Goal: Task Accomplishment & Management: Complete application form

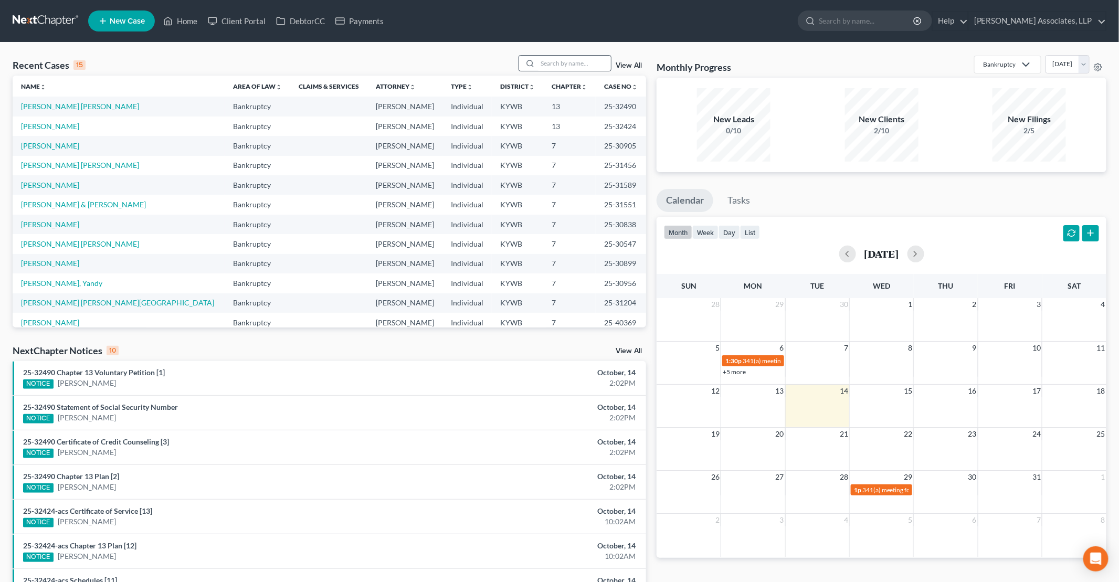
click at [534, 62] on div at bounding box center [528, 63] width 19 height 15
click at [568, 61] on input "search" at bounding box center [573, 63] width 73 height 15
type input "lop"
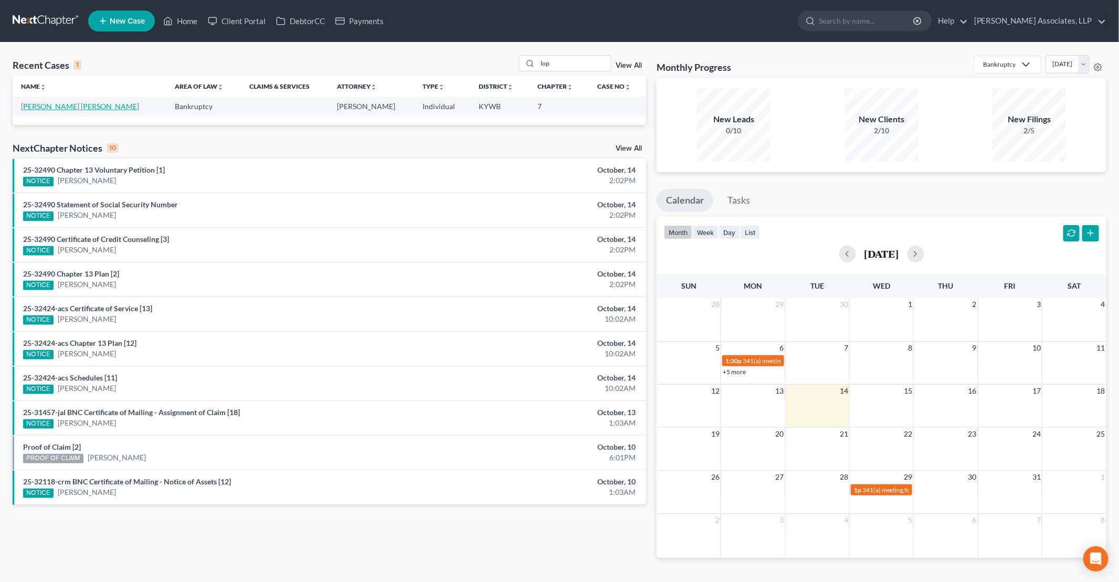
click at [87, 109] on link "[PERSON_NAME] [PERSON_NAME]" at bounding box center [80, 106] width 118 height 9
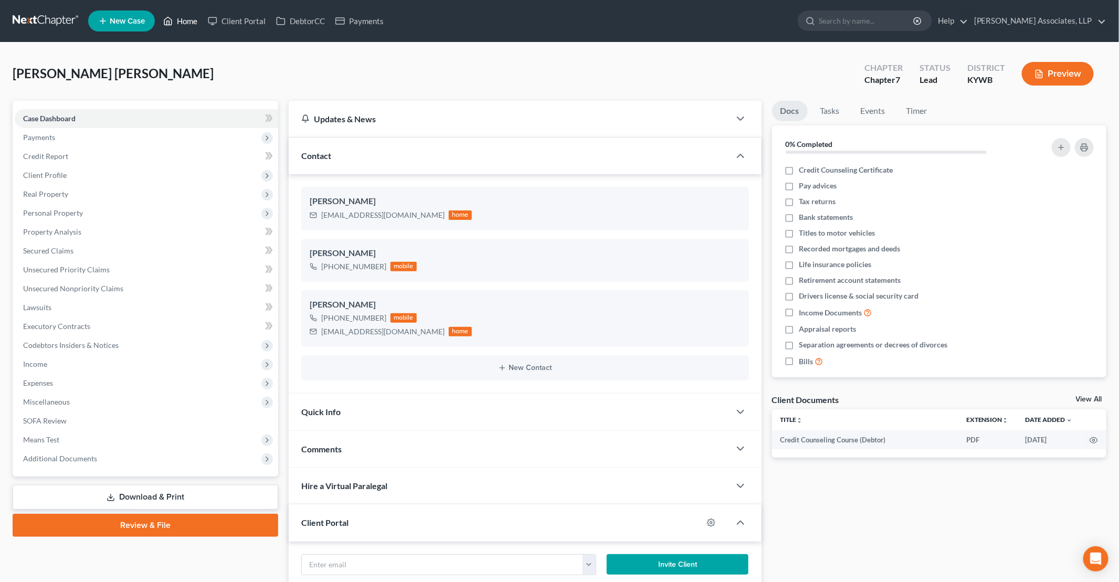
click at [181, 21] on link "Home" at bounding box center [180, 21] width 45 height 19
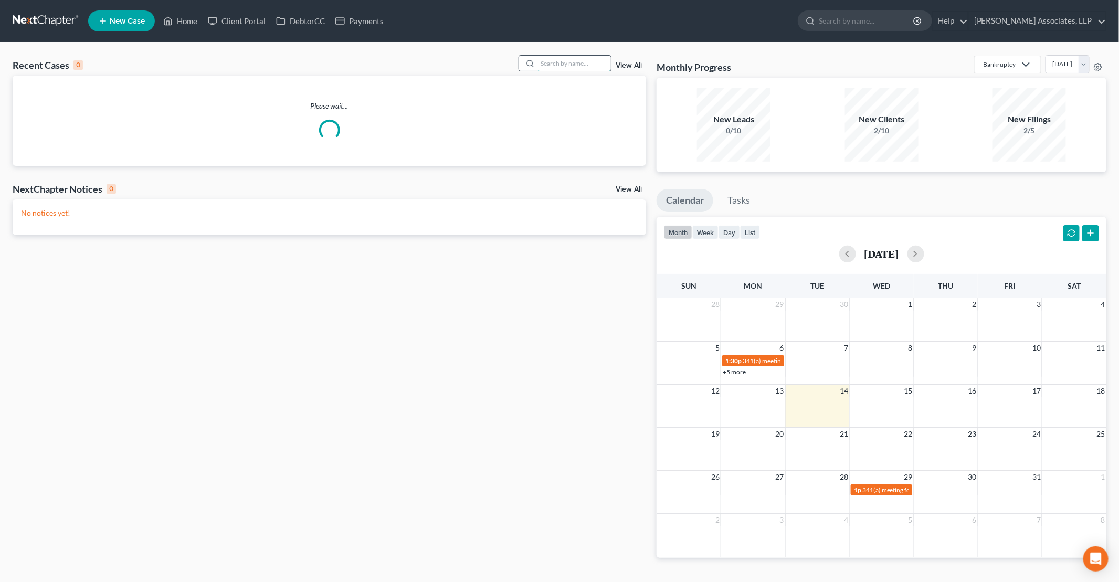
click at [589, 67] on input "search" at bounding box center [573, 63] width 73 height 15
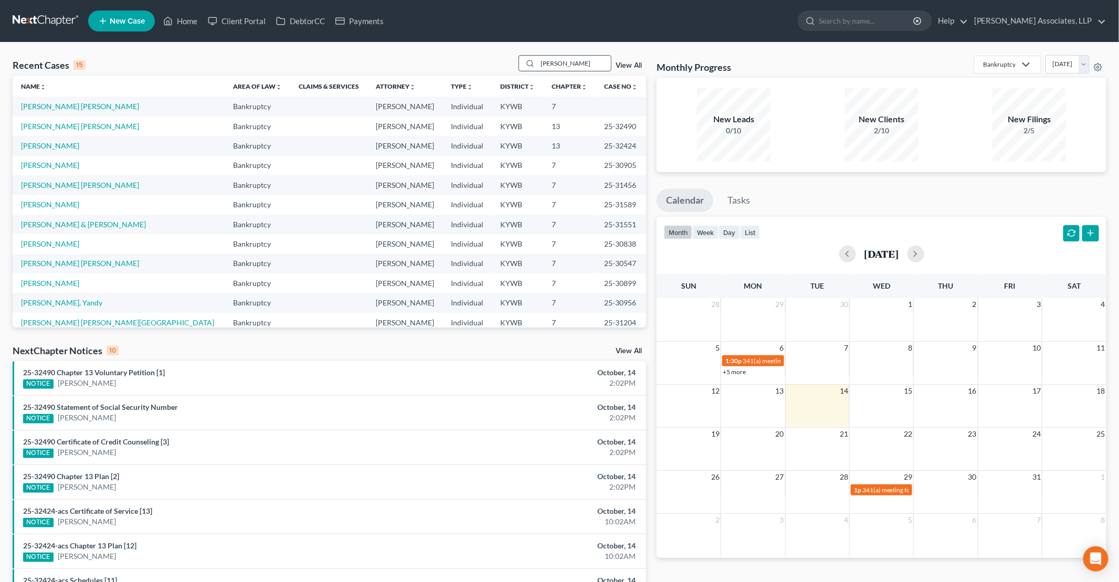
type input "[PERSON_NAME]"
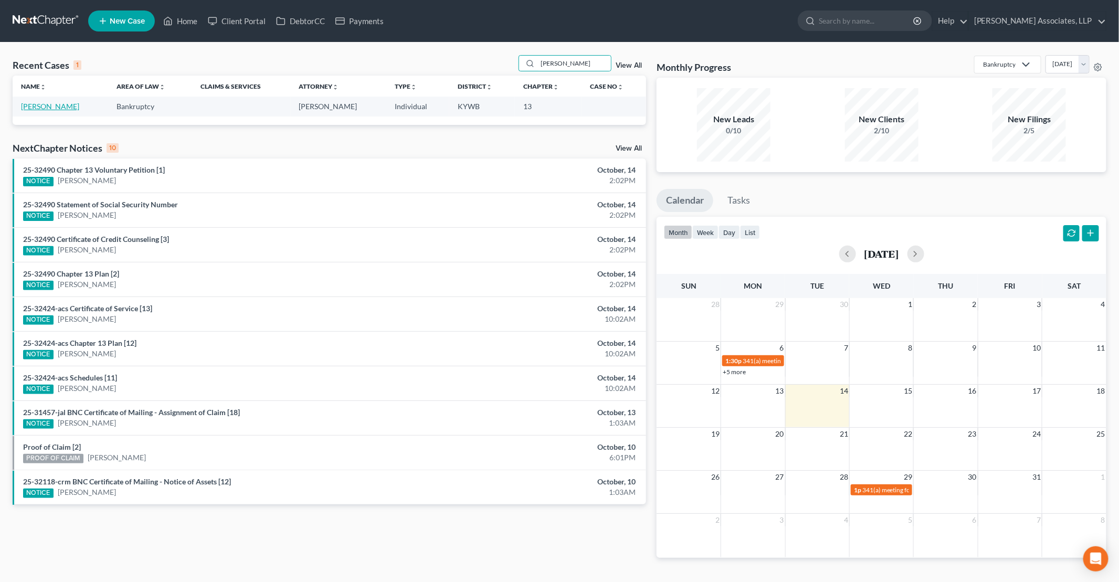
click at [64, 104] on link "[PERSON_NAME]" at bounding box center [50, 106] width 58 height 9
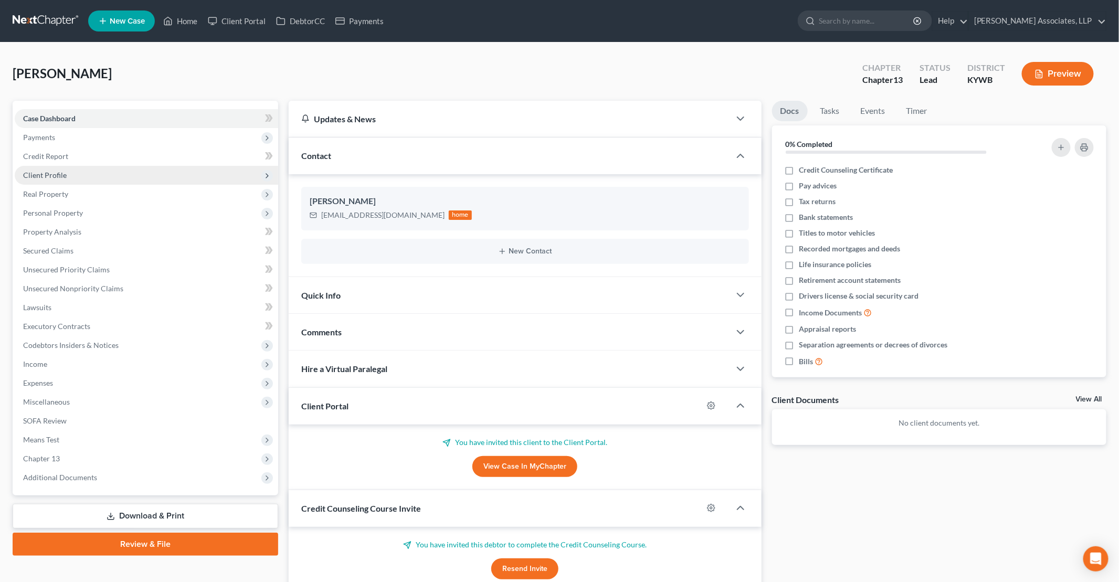
click at [54, 176] on span "Client Profile" at bounding box center [45, 175] width 44 height 9
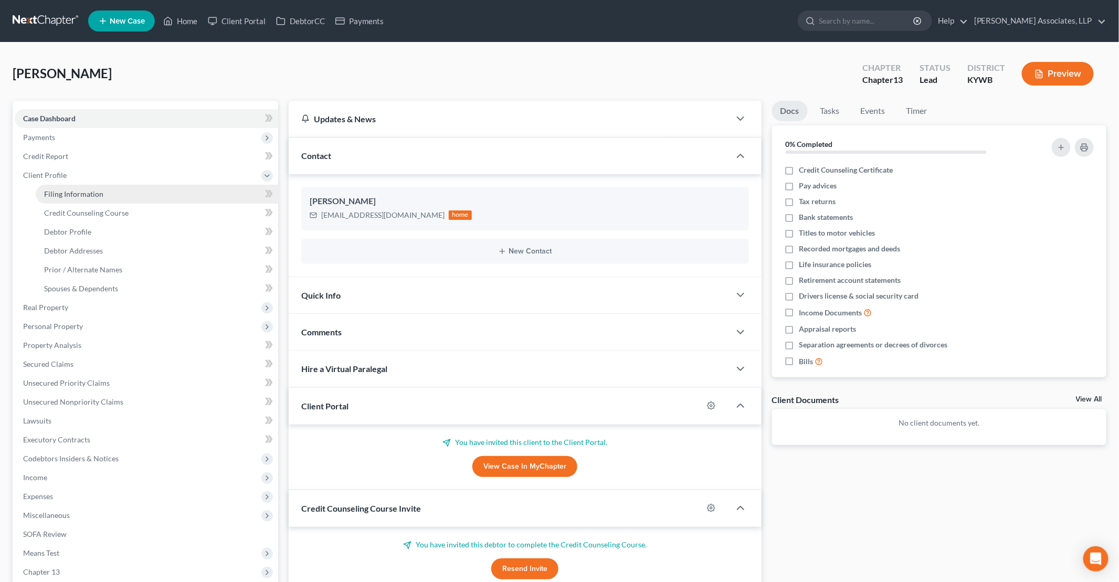
click at [60, 190] on span "Filing Information" at bounding box center [73, 193] width 59 height 9
select select "1"
select select "0"
select select "3"
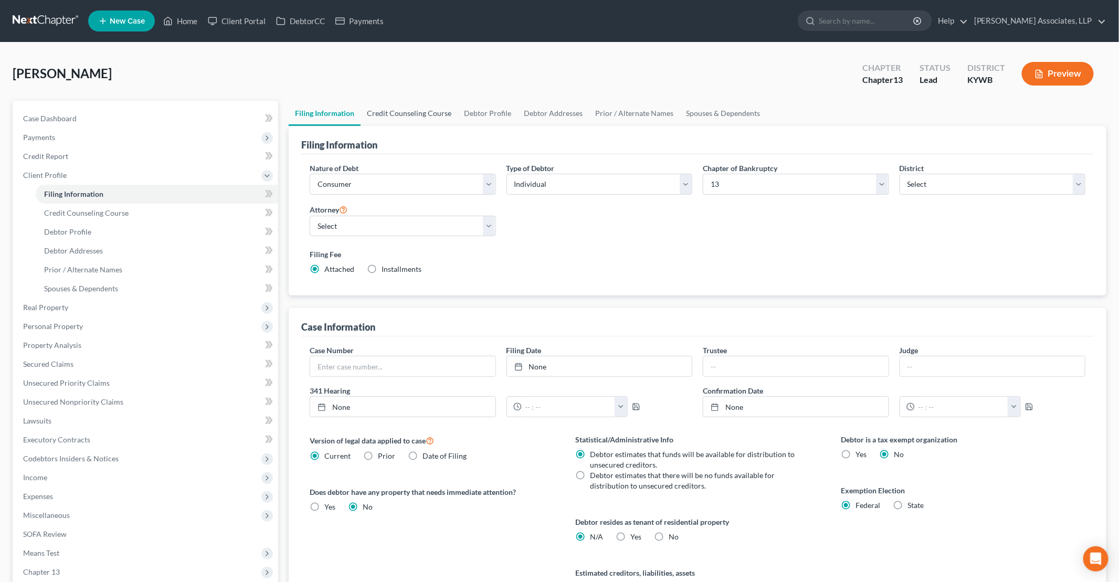
click at [400, 113] on link "Credit Counseling Course" at bounding box center [409, 113] width 97 height 25
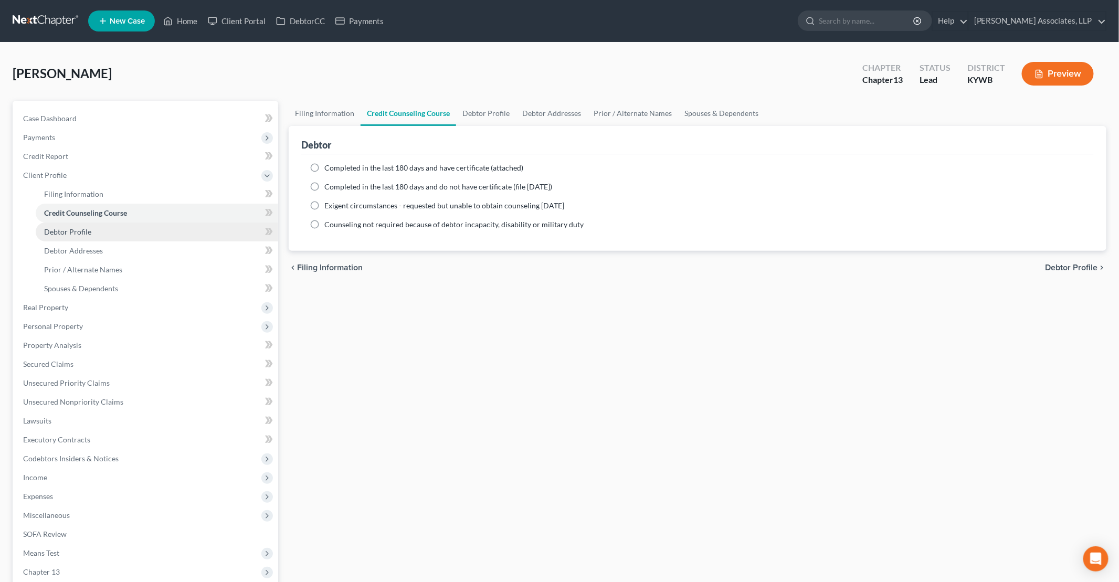
click at [82, 233] on span "Debtor Profile" at bounding box center [67, 231] width 47 height 9
select select "0"
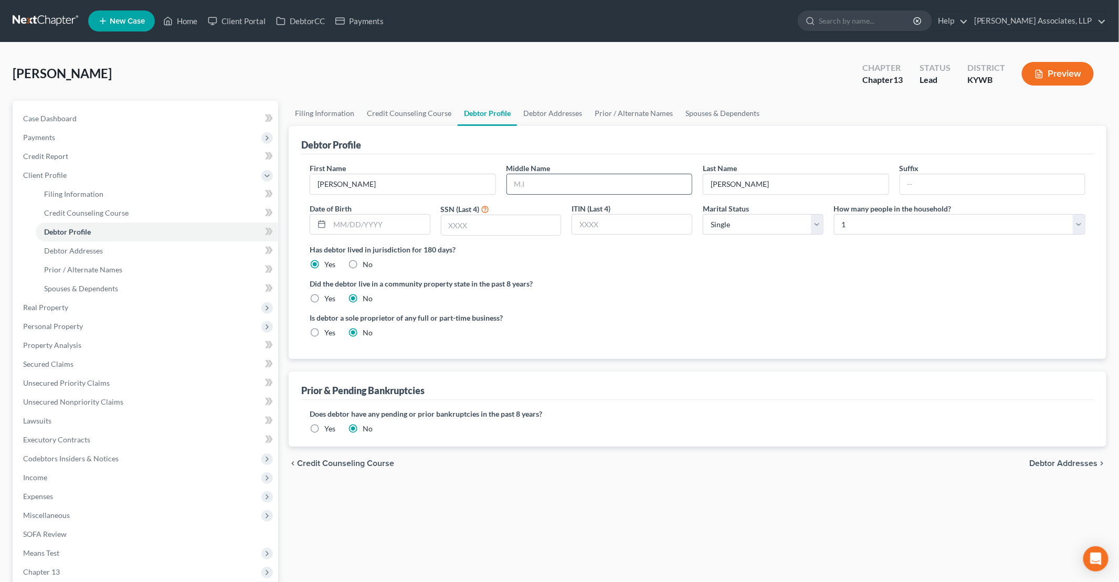
click at [547, 184] on input "text" at bounding box center [599, 184] width 185 height 20
type input "[PERSON_NAME]"
type input "[DATE]"
type input "9300"
click at [557, 112] on link "Debtor Addresses" at bounding box center [552, 113] width 71 height 25
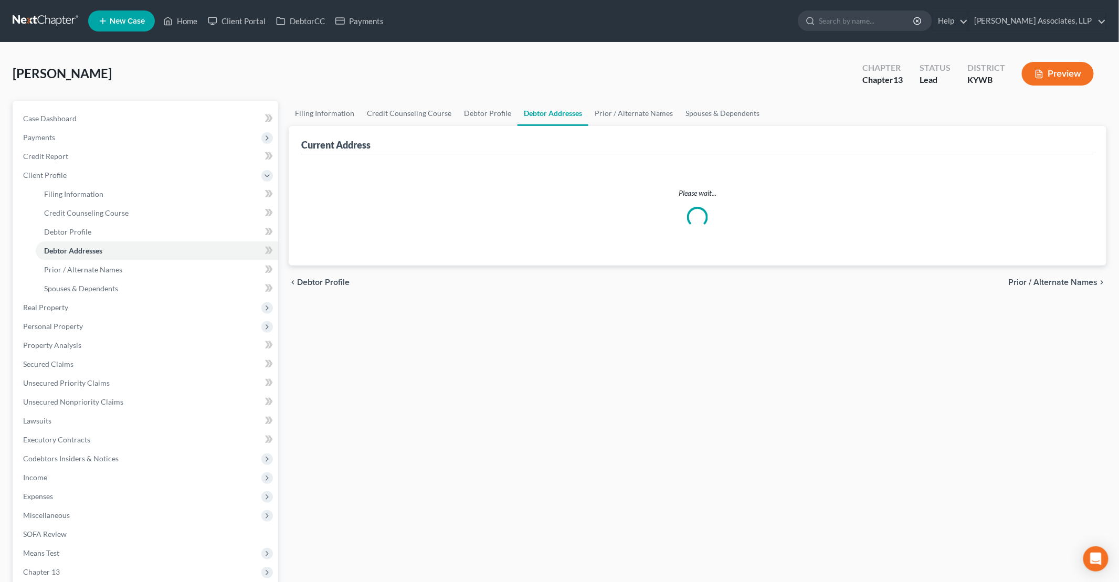
select select "0"
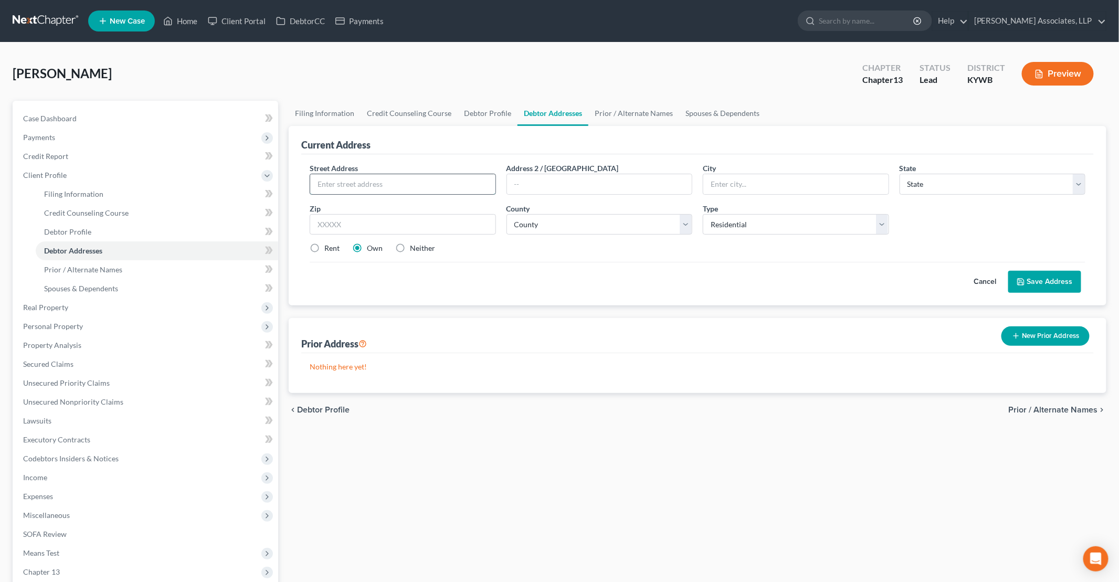
click at [432, 187] on input "text" at bounding box center [402, 184] width 185 height 20
type input "[STREET_ADDRESS][PERSON_NAME]"
type input "[GEOGRAPHIC_DATA]"
select select "18"
type input "40216"
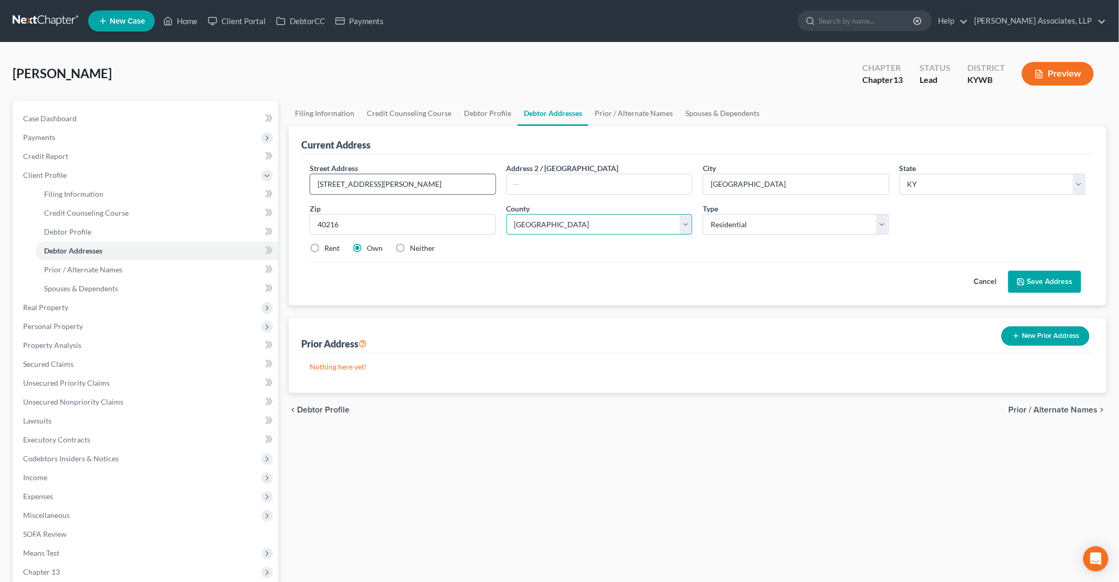
select select "55"
click at [333, 244] on label "Rent" at bounding box center [331, 248] width 15 height 10
click at [333, 244] on input "Rent" at bounding box center [332, 246] width 7 height 7
radio input "true"
click at [1036, 279] on button "Save Address" at bounding box center [1044, 282] width 73 height 22
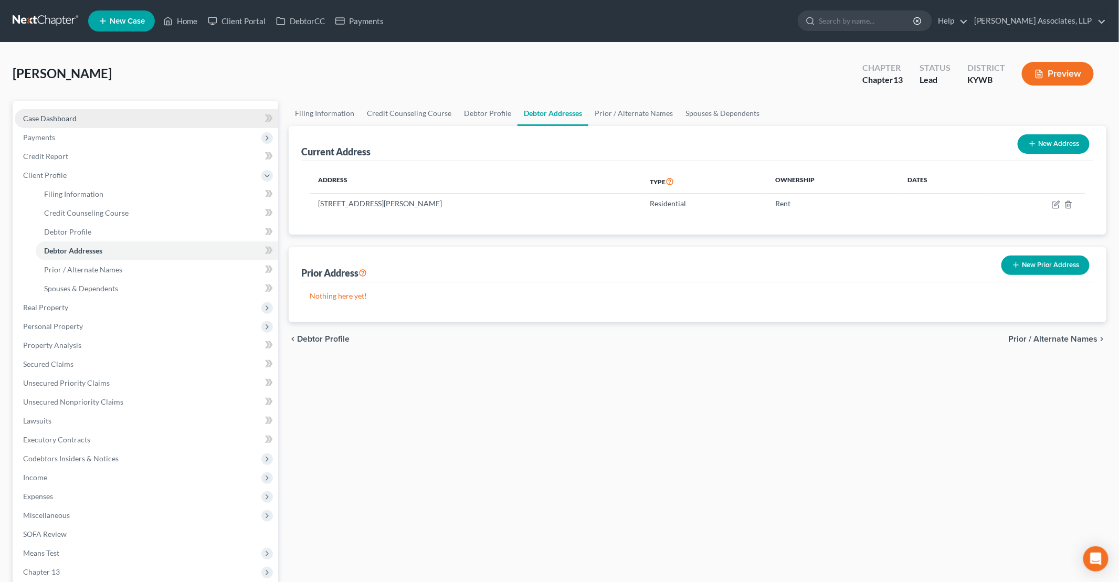
click at [70, 120] on span "Case Dashboard" at bounding box center [50, 118] width 54 height 9
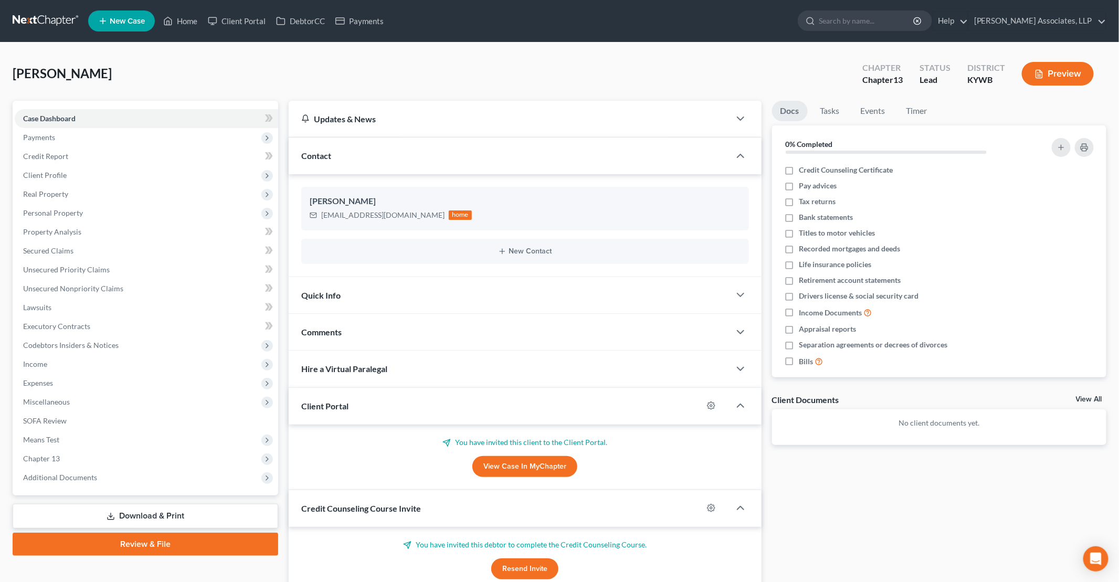
click at [381, 341] on div "Comments" at bounding box center [509, 332] width 441 height 36
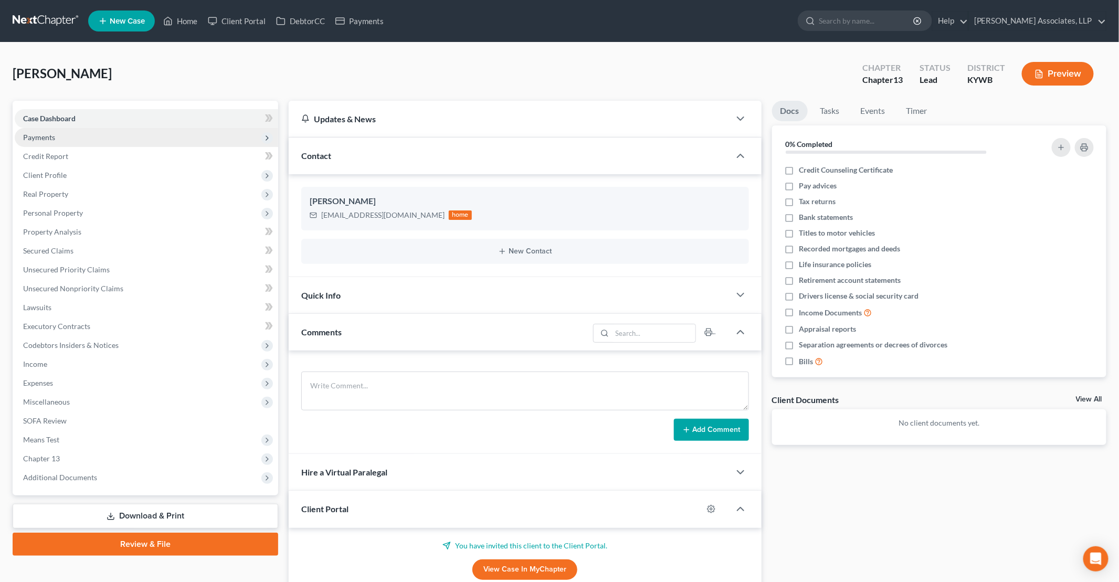
click at [93, 140] on span "Payments" at bounding box center [146, 137] width 263 height 19
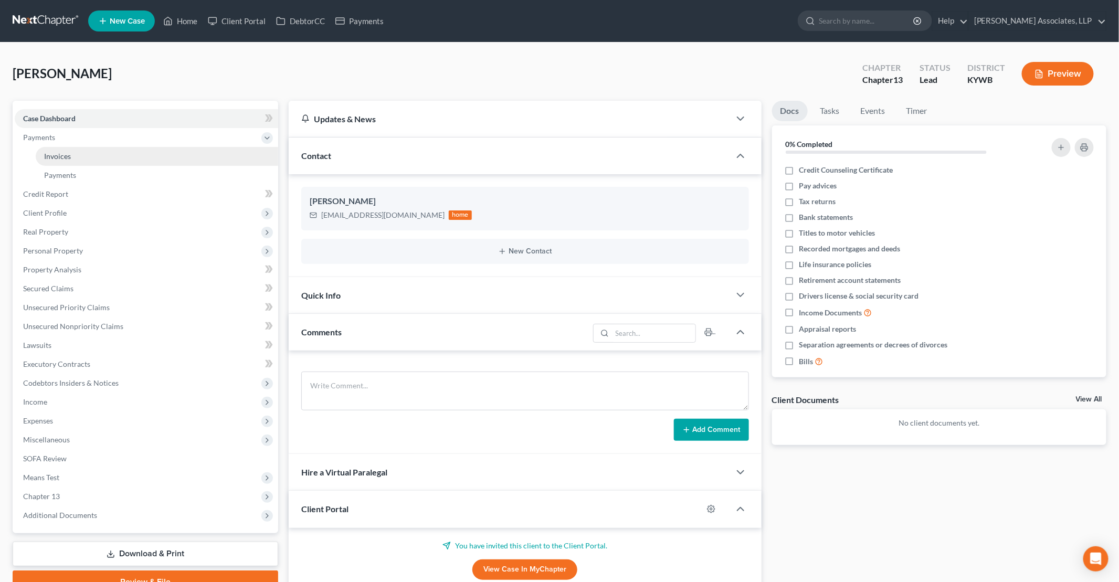
click at [92, 151] on link "Invoices" at bounding box center [157, 156] width 242 height 19
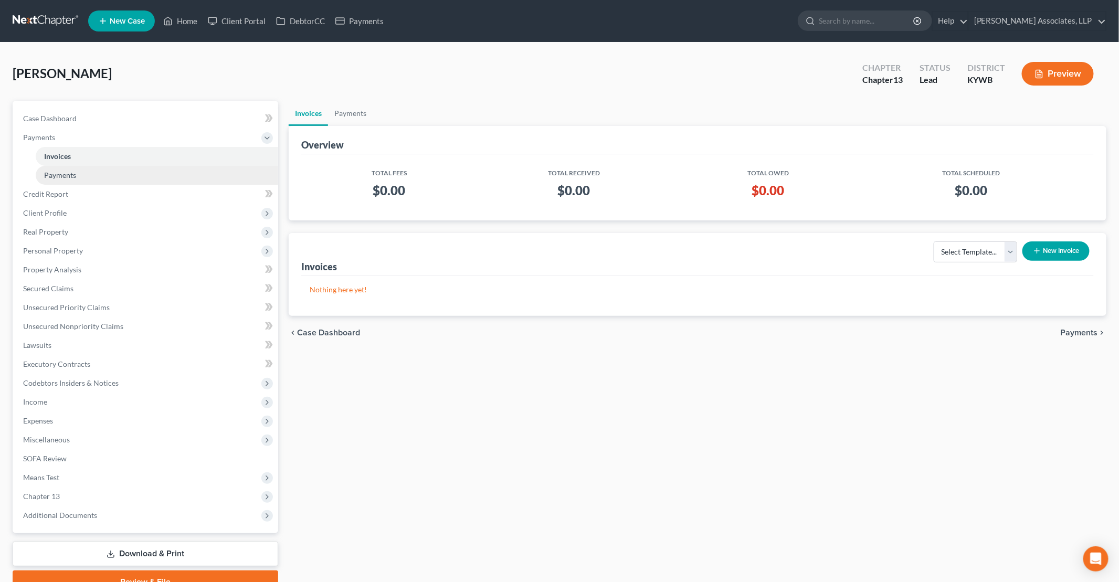
click at [66, 171] on span "Payments" at bounding box center [60, 175] width 32 height 9
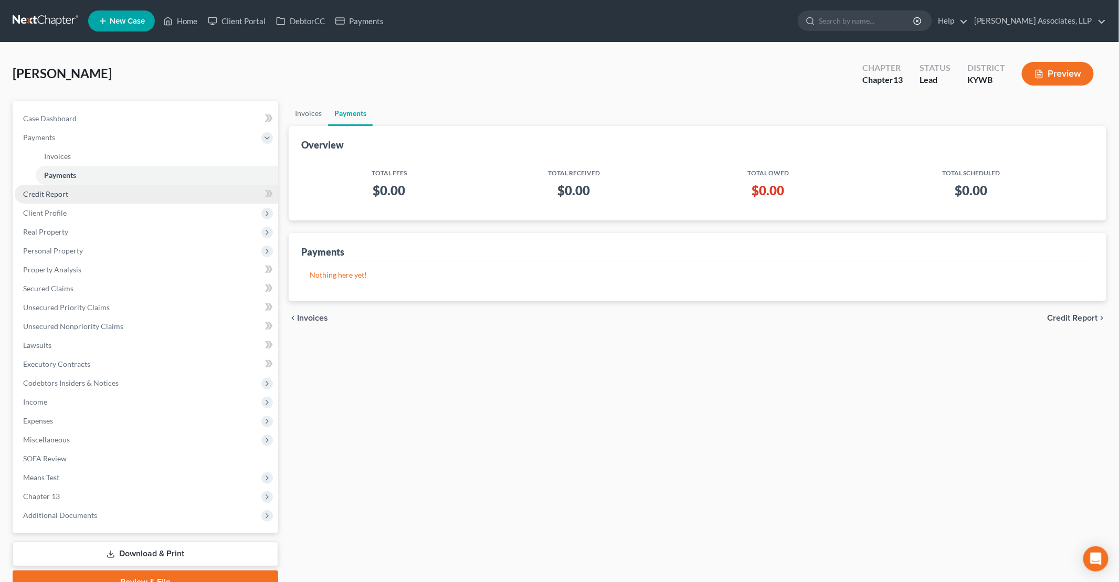
click at [54, 197] on span "Credit Report" at bounding box center [45, 193] width 45 height 9
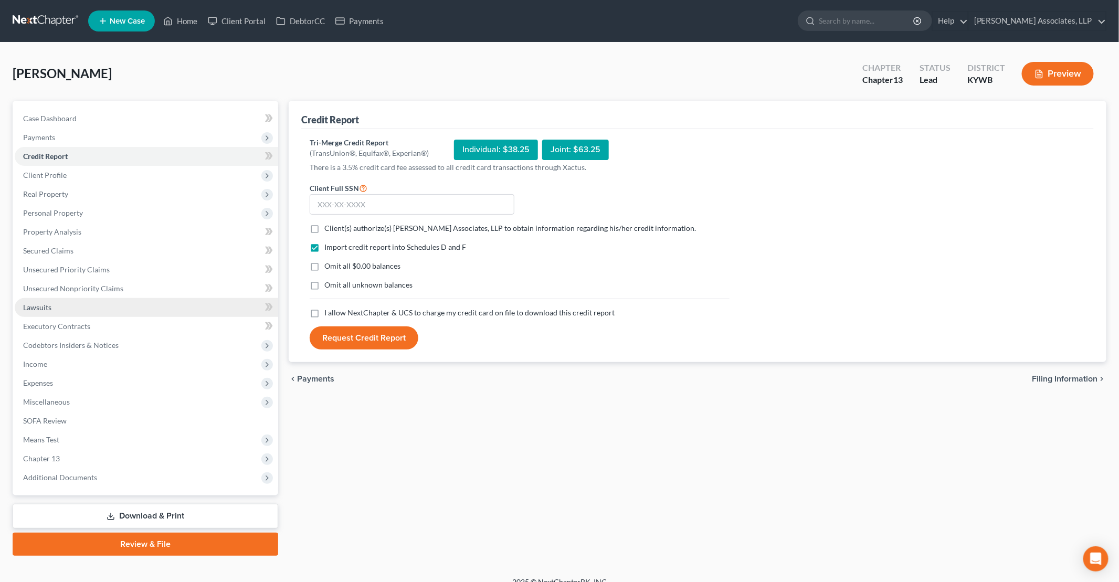
click at [42, 315] on link "Lawsuits" at bounding box center [146, 307] width 263 height 19
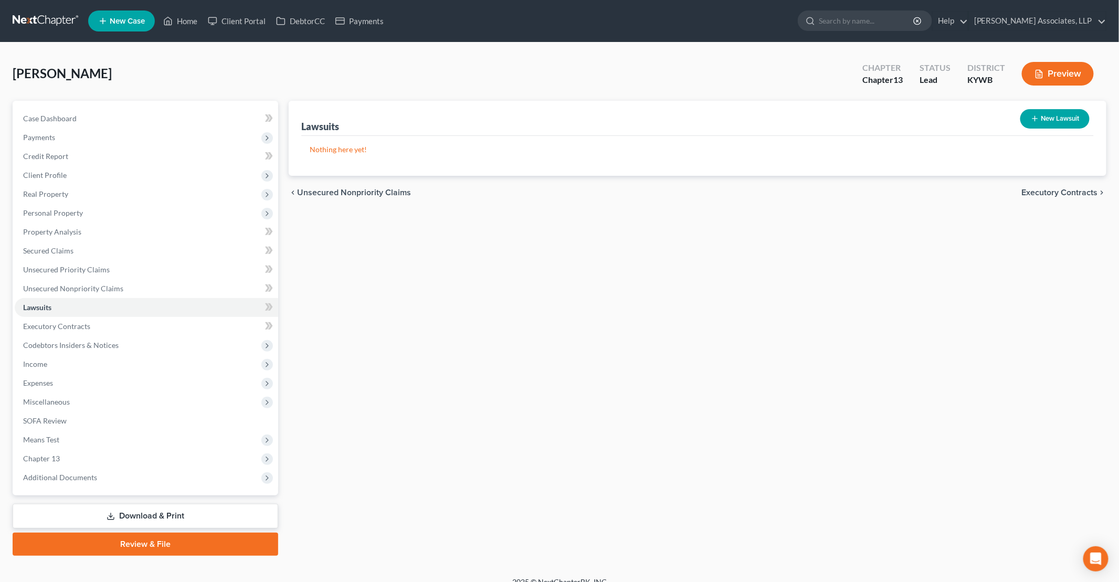
click at [1072, 118] on button "New Lawsuit" at bounding box center [1054, 118] width 69 height 19
select select "0"
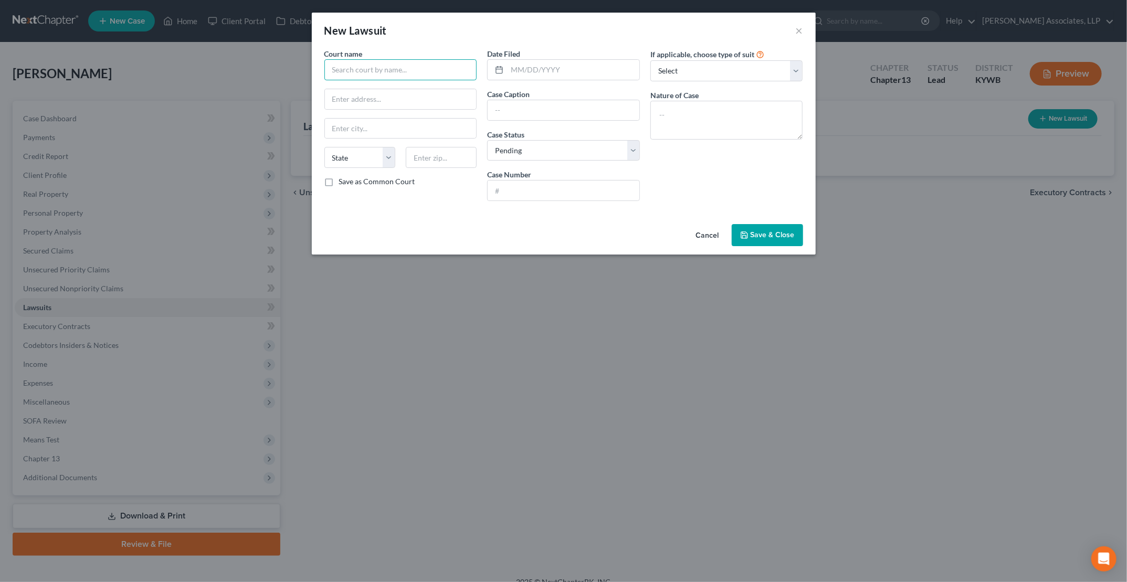
click at [393, 71] on input "text" at bounding box center [400, 69] width 153 height 21
type input "Jefferson Circuit Court"
type input "[STREET_ADDRESS][PERSON_NAME]"
type input "[GEOGRAPHIC_DATA]"
select select "18"
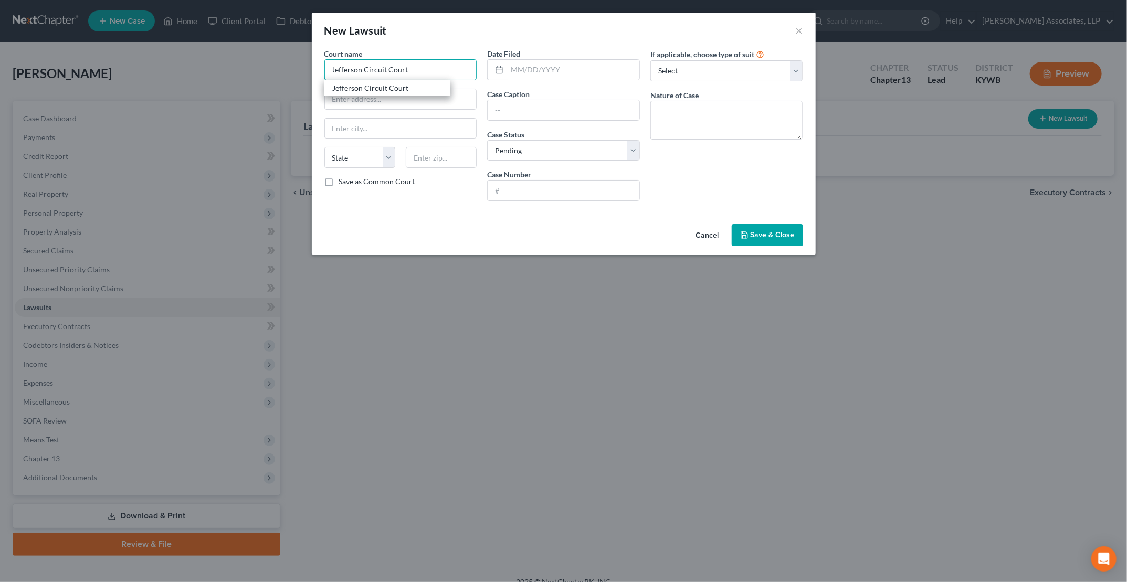
type input "40202"
type input "Jefferson Circuit Court"
click at [537, 68] on input "text" at bounding box center [573, 70] width 132 height 20
click at [525, 105] on input "text" at bounding box center [564, 110] width 152 height 20
type input "Capital One NA v [PERSON_NAME]"
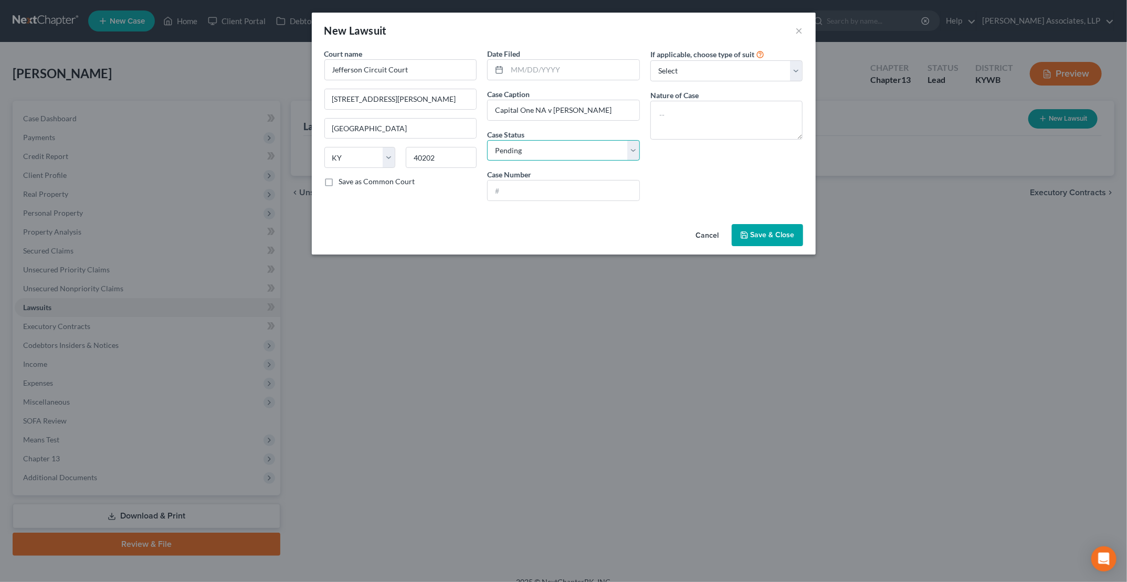
click at [501, 159] on select "Select Pending On Appeal Concluded" at bounding box center [563, 150] width 153 height 21
select select "2"
click at [487, 140] on select "Select Pending On Appeal Concluded" at bounding box center [563, 150] width 153 height 21
click at [531, 197] on input "text" at bounding box center [564, 191] width 152 height 20
click at [509, 183] on input "text" at bounding box center [564, 191] width 152 height 20
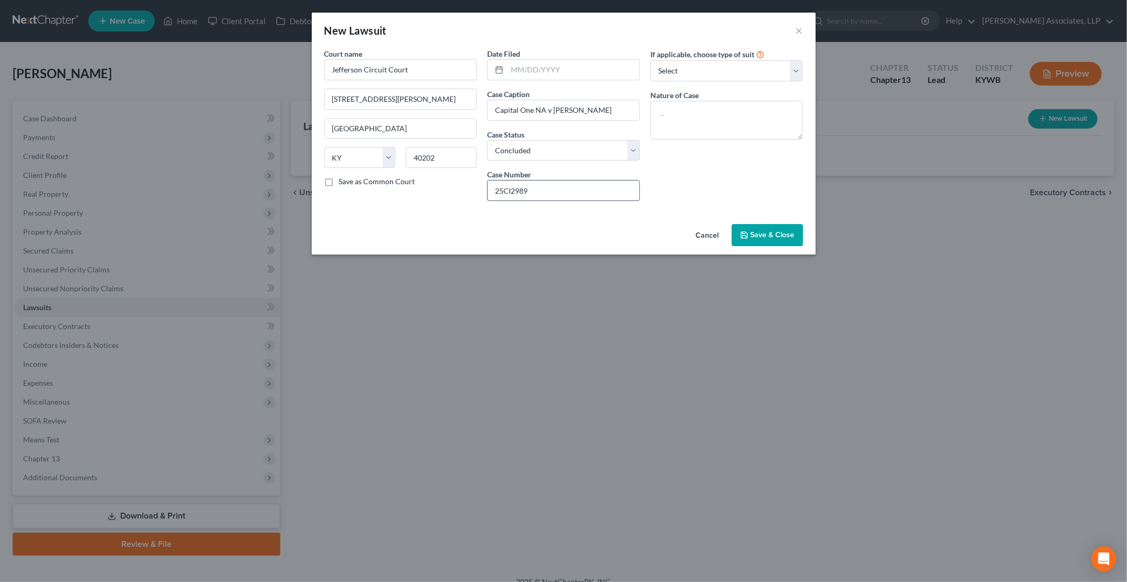
type input "25CI2989"
click at [735, 71] on select "Select Repossession Garnishment Foreclosure Attached, Seized, Or Levied Other" at bounding box center [726, 70] width 153 height 21
click at [650, 60] on select "Select Repossession Garnishment Foreclosure Attached, Seized, Or Levied Other" at bounding box center [726, 70] width 153 height 21
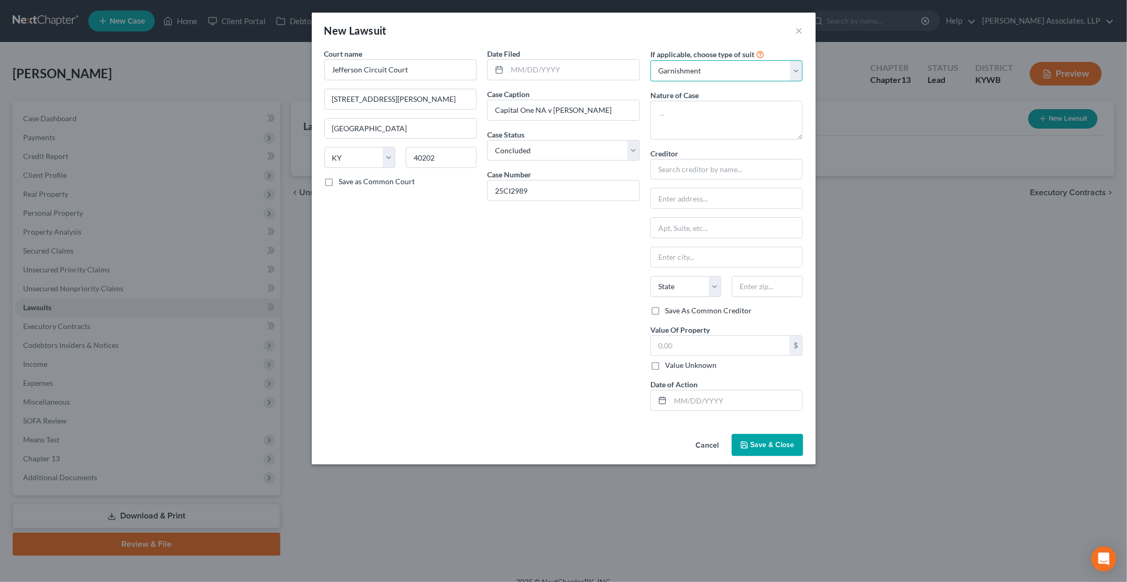
click at [739, 75] on select "Select Repossession Garnishment Foreclosure Attached, Seized, Or Levied Other" at bounding box center [726, 70] width 153 height 21
select select "4"
click at [650, 60] on select "Select Repossession Garnishment Foreclosure Attached, Seized, Or Levied Other" at bounding box center [726, 70] width 153 height 21
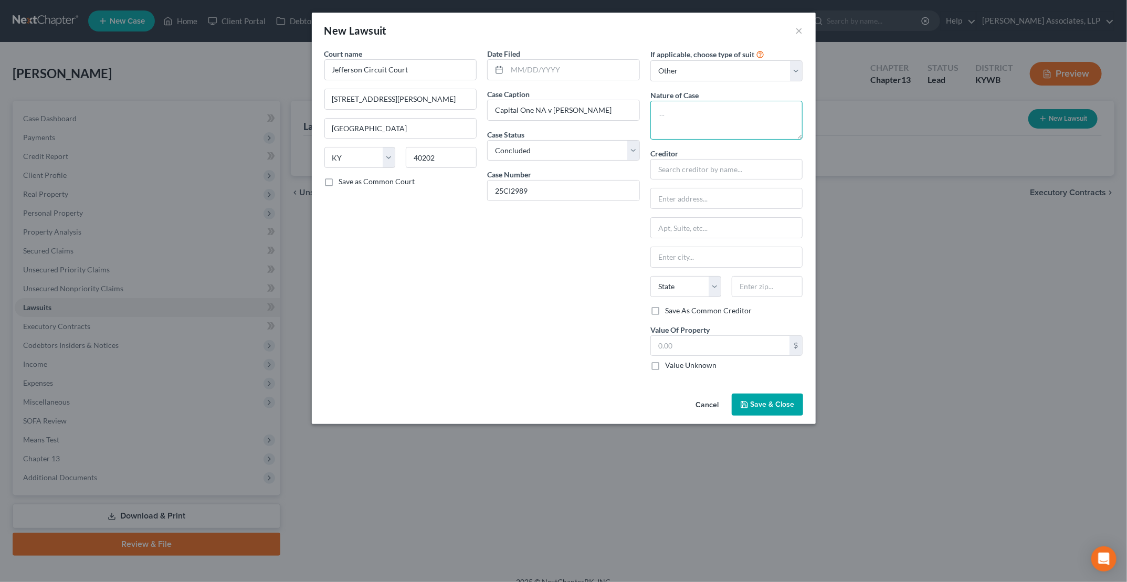
click at [690, 128] on textarea at bounding box center [726, 120] width 153 height 39
type textarea "Collection"
type input "Capital One NA"
type input "5"
type input "c/o Lloyd & [PERSON_NAME] PLC"
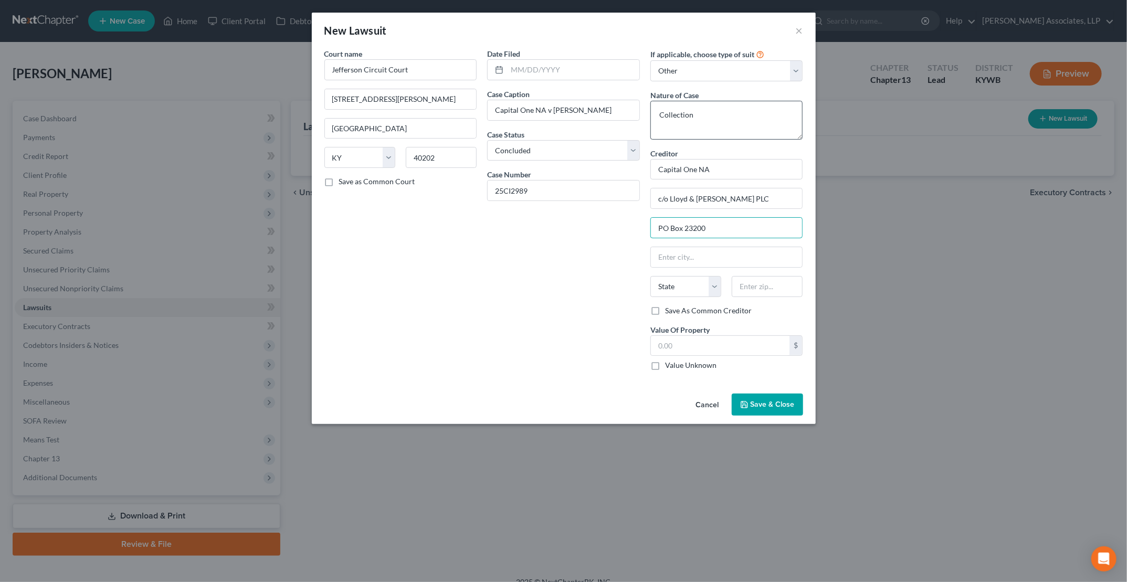
type input "PO Box 23200"
type input "[GEOGRAPHIC_DATA]"
select select "18"
type input "40223"
click at [781, 404] on span "Save & Close" at bounding box center [773, 404] width 44 height 9
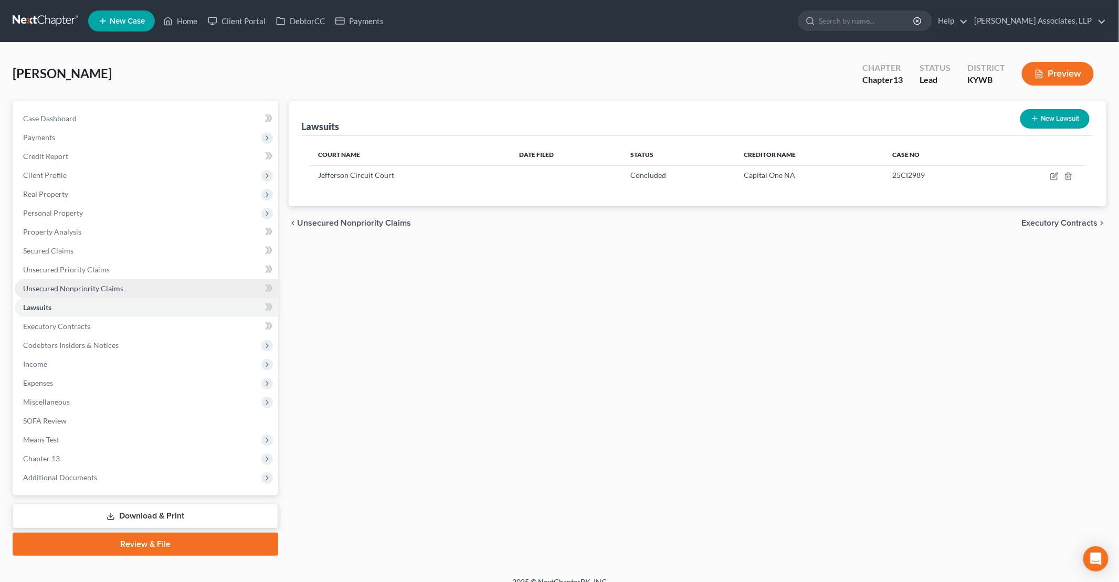
click at [83, 287] on span "Unsecured Nonpriority Claims" at bounding box center [73, 288] width 100 height 9
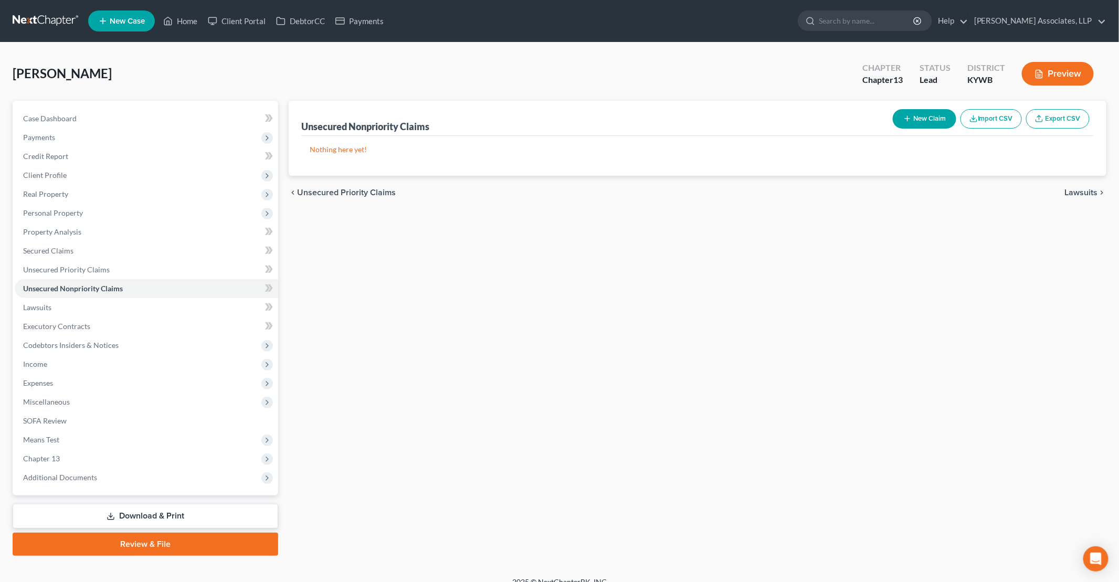
click at [927, 125] on button "New Claim" at bounding box center [925, 118] width 64 height 19
select select "0"
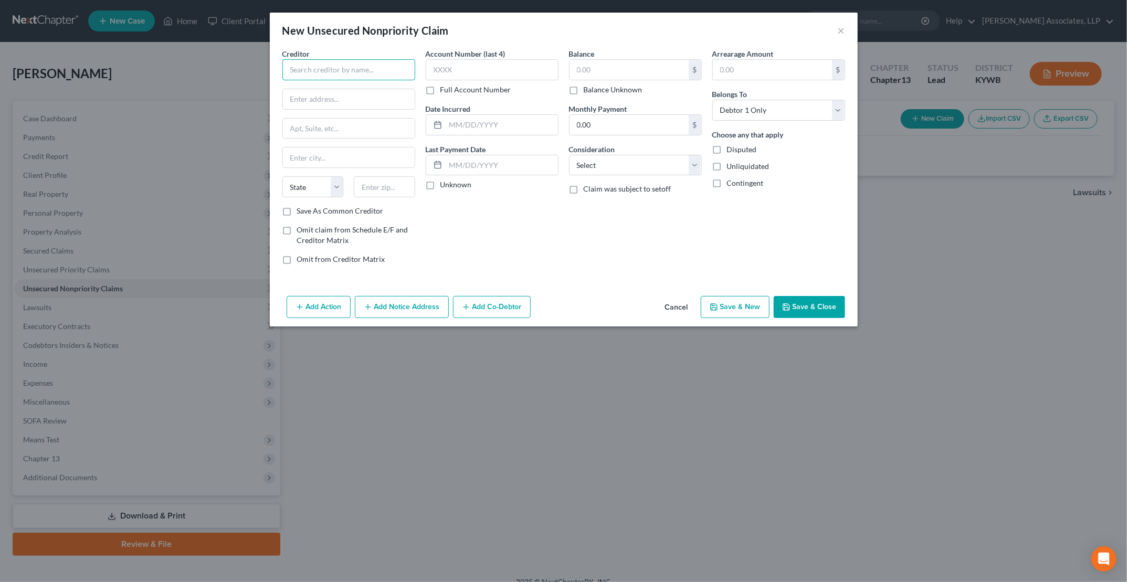
click at [367, 66] on input "text" at bounding box center [348, 69] width 133 height 21
type input "Capital One N.A."
type input "c/o Lloyd & [PERSON_NAME] PLC"
type input "PO Box 23200"
type input "[GEOGRAPHIC_DATA]"
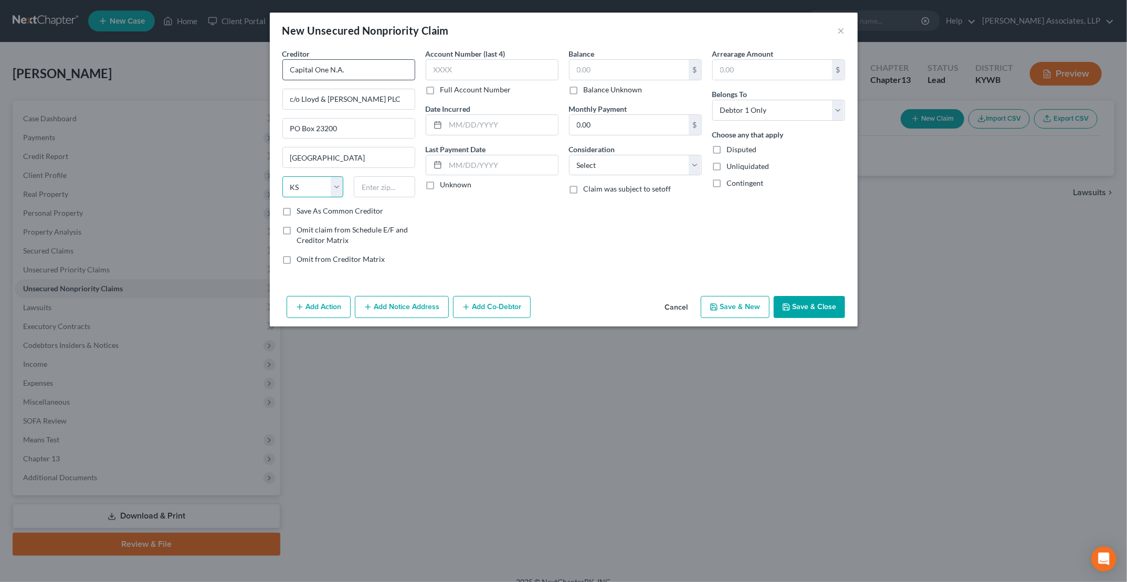
select select "18"
type input "40223"
click at [603, 69] on input "text" at bounding box center [628, 70] width 119 height 20
type input "5"
type input "6,233.84"
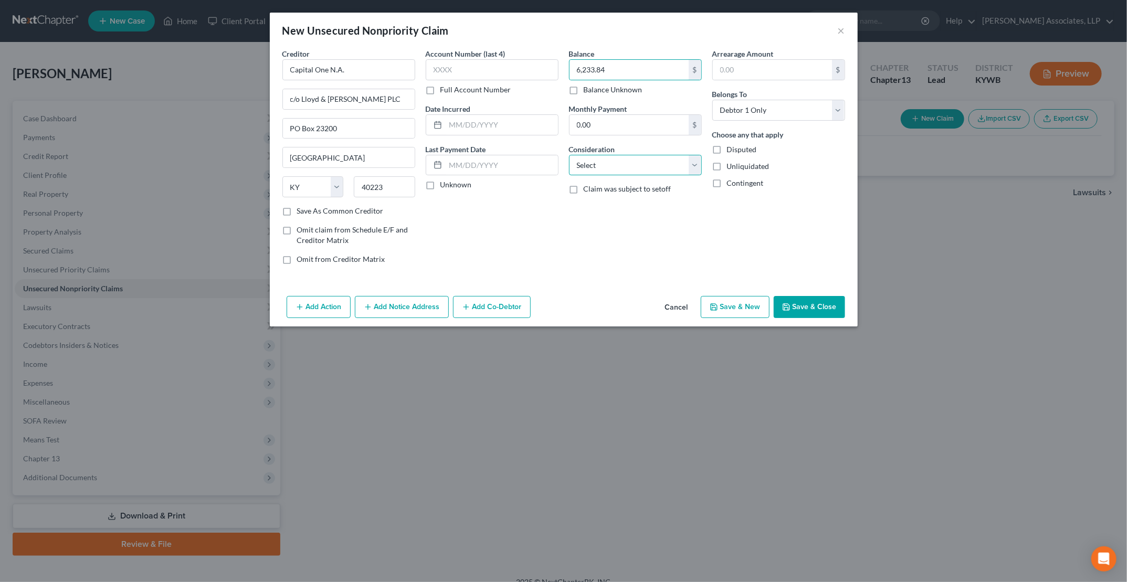
click at [698, 168] on select "Select Cable / Satellite Services Collection Agency Credit Card Debt Debt Couns…" at bounding box center [635, 165] width 133 height 21
select select "2"
click at [569, 155] on select "Select Cable / Satellite Services Collection Agency Credit Card Debt Debt Couns…" at bounding box center [635, 165] width 133 height 21
click at [801, 303] on button "Save & Close" at bounding box center [809, 307] width 71 height 22
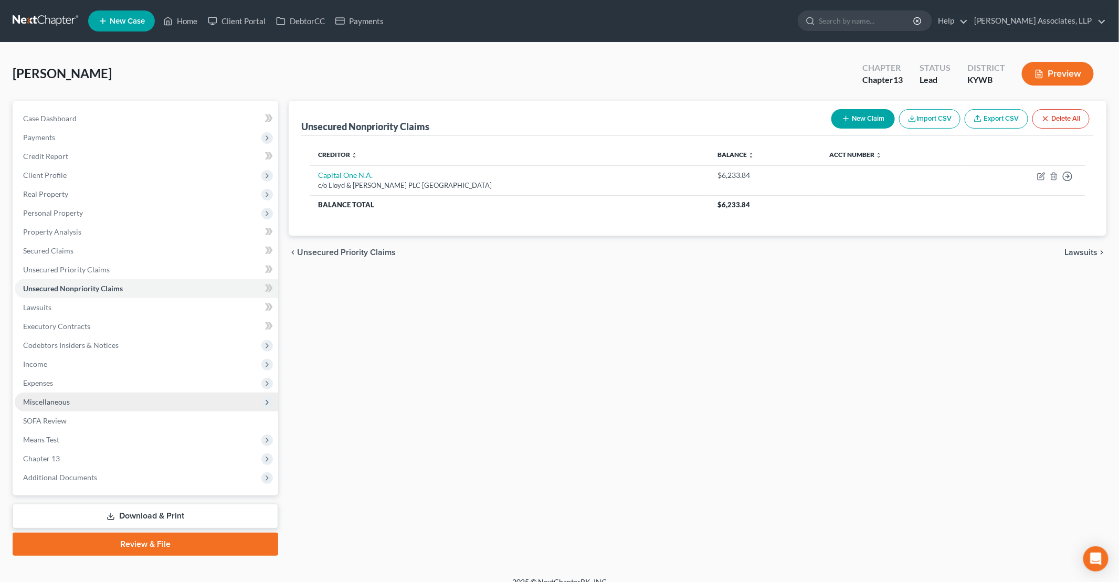
click at [40, 396] on span "Miscellaneous" at bounding box center [146, 402] width 263 height 19
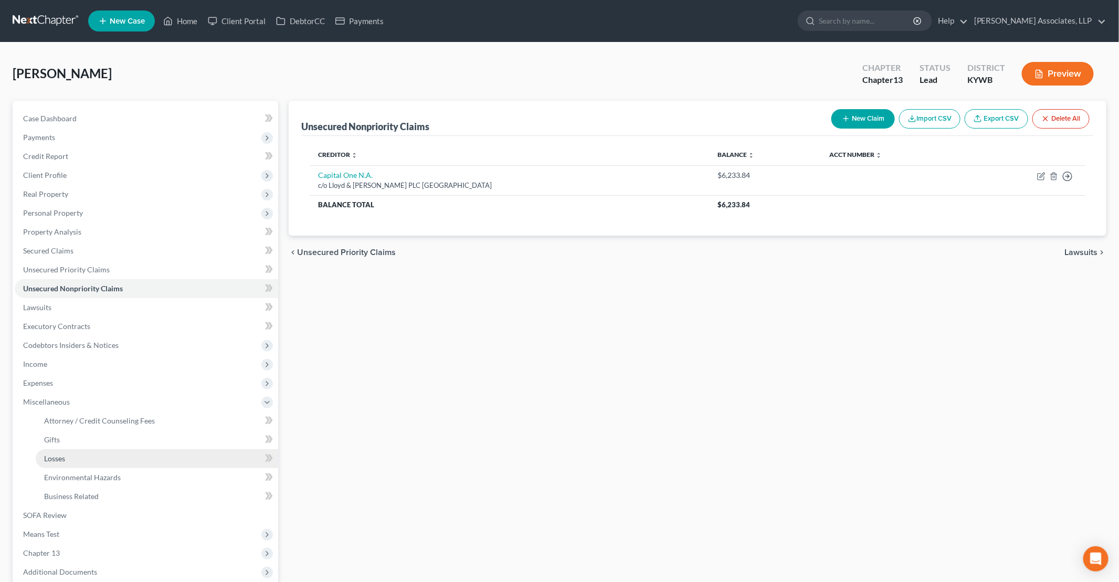
click at [65, 459] on span "Losses" at bounding box center [54, 458] width 21 height 9
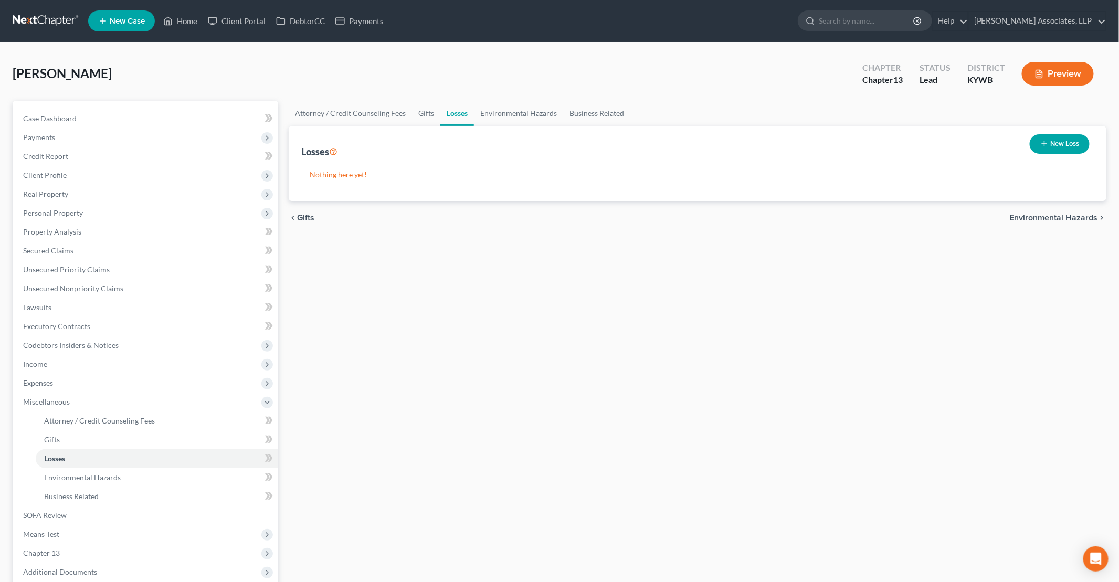
click at [1051, 143] on button "New Loss" at bounding box center [1060, 143] width 60 height 19
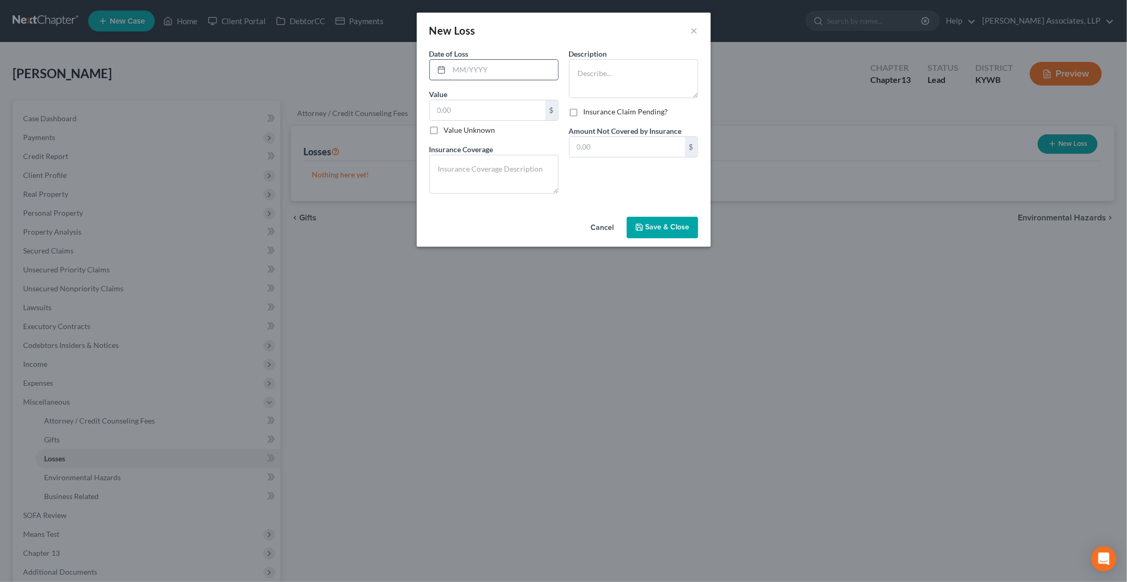
click at [465, 70] on input "text" at bounding box center [503, 70] width 109 height 20
type input "[DATE]"
click at [479, 105] on input "text" at bounding box center [487, 110] width 115 height 20
type input "6,635.6"
type textarea "Liberty Mutual"
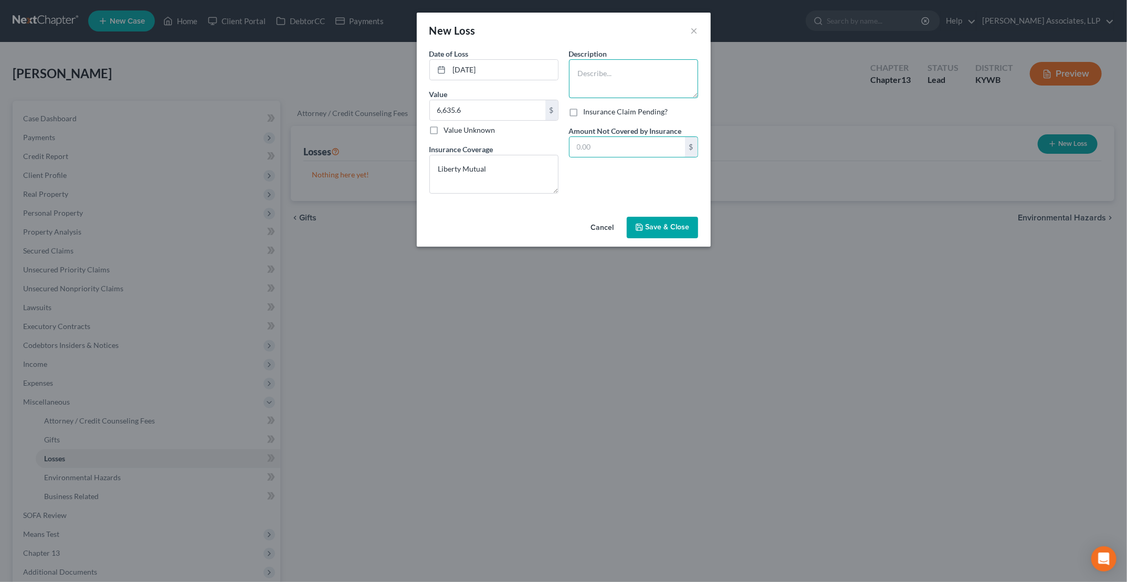
click at [647, 73] on textarea at bounding box center [633, 78] width 129 height 39
click at [607, 76] on textarea at bounding box center [633, 78] width 129 height 39
type textarea "Claim 060045509-01 payment to Debtor $5190.60"
click at [628, 152] on input "text" at bounding box center [626, 147] width 115 height 20
type input "0.00"
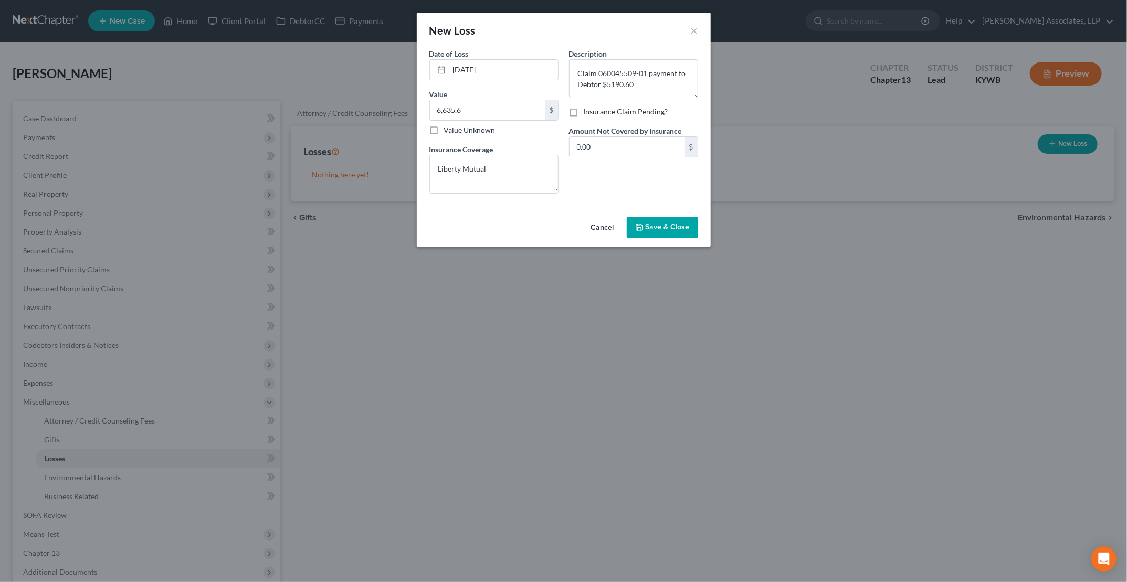
click at [666, 228] on span "Save & Close" at bounding box center [668, 227] width 44 height 9
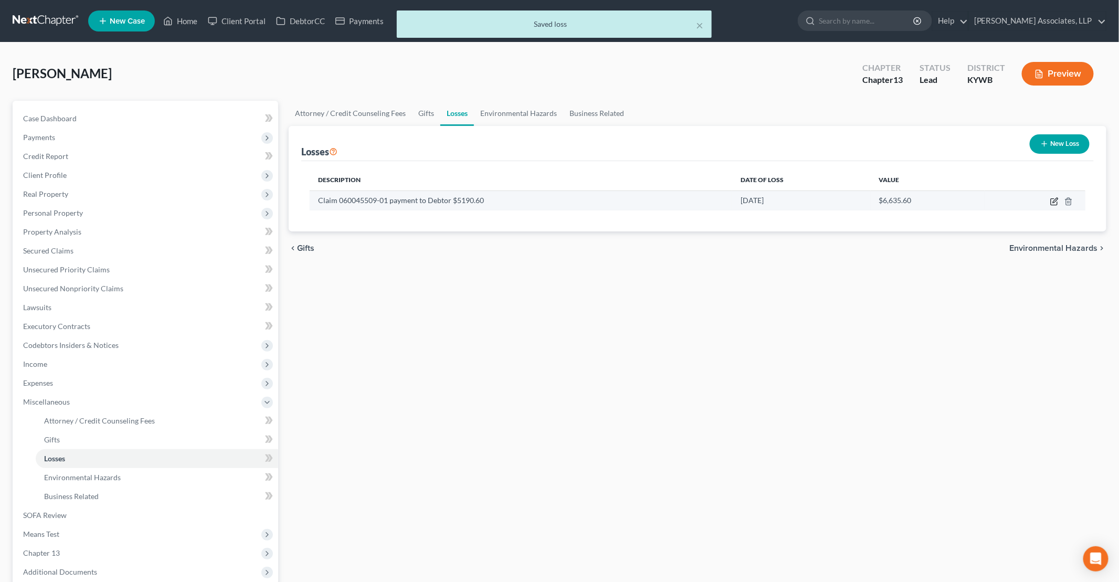
click at [1051, 199] on icon "button" at bounding box center [1054, 202] width 6 height 6
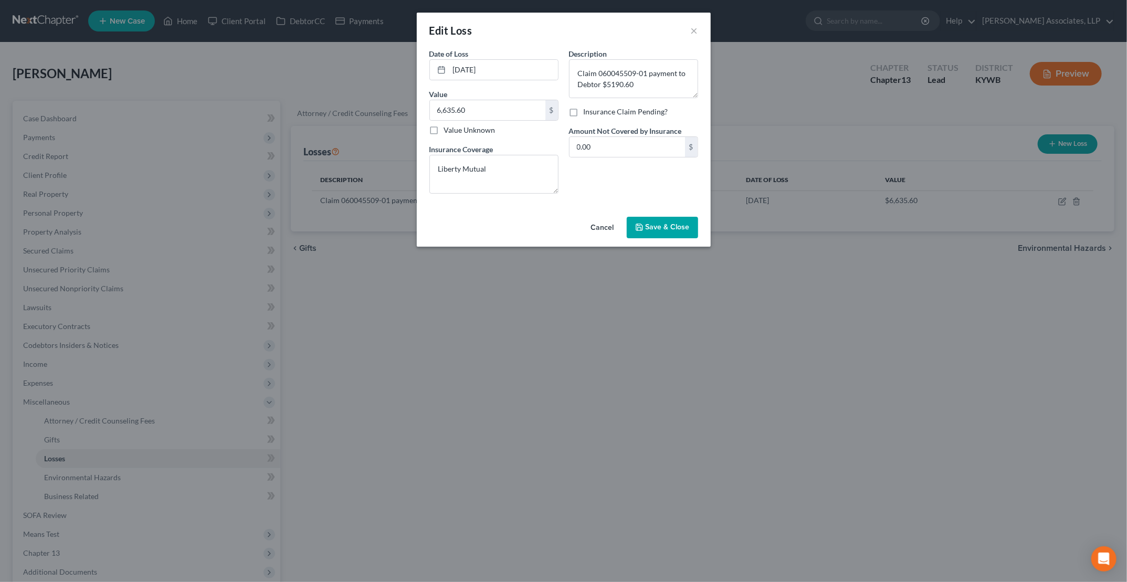
click at [669, 227] on span "Save & Close" at bounding box center [668, 227] width 44 height 9
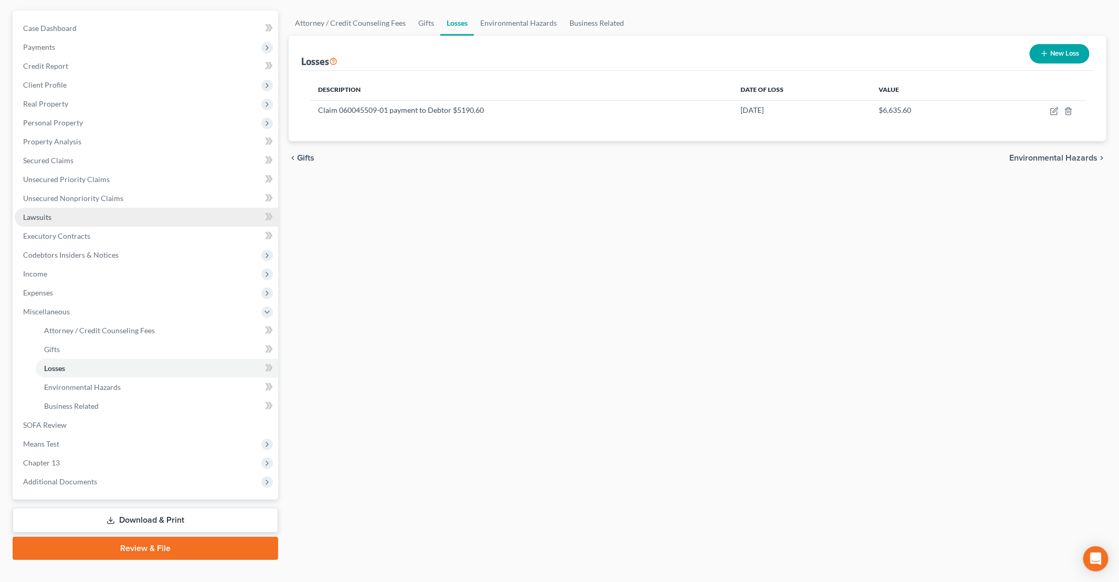
scroll to position [107, 0]
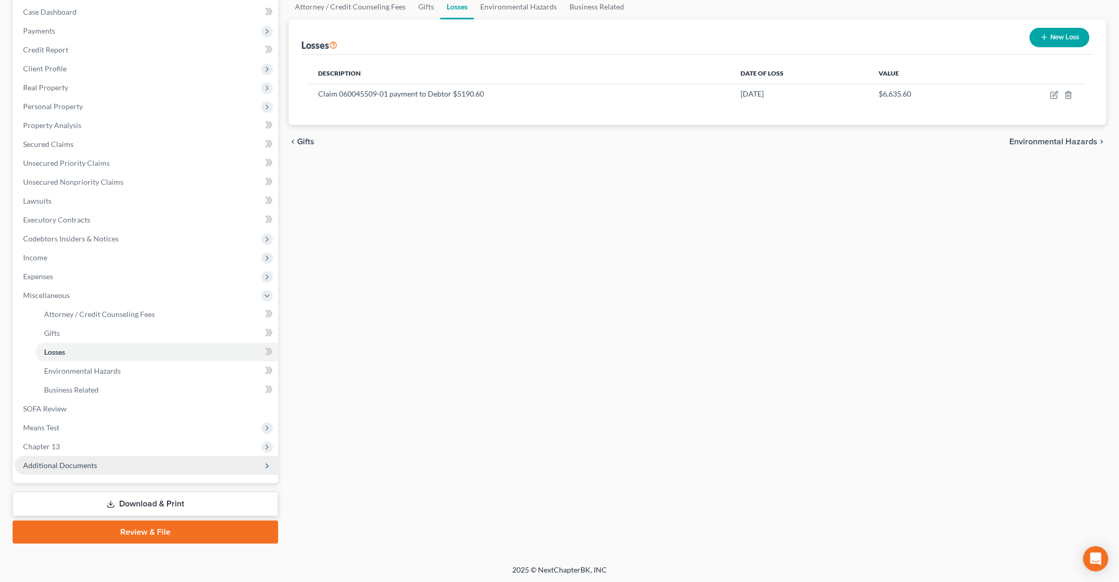
click at [77, 459] on span "Additional Documents" at bounding box center [146, 465] width 263 height 19
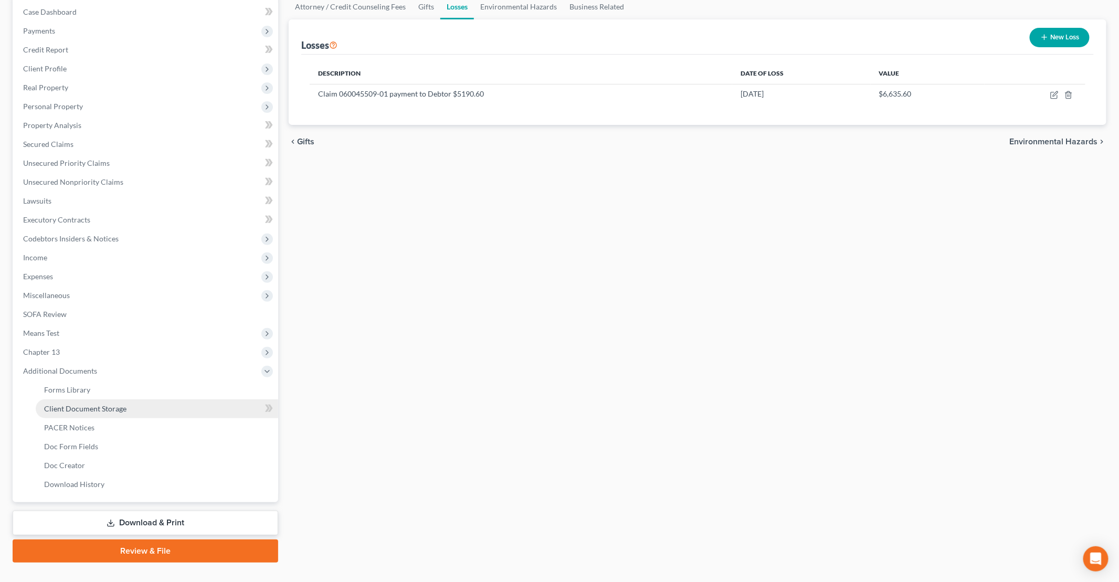
click at [106, 409] on span "Client Document Storage" at bounding box center [85, 408] width 82 height 9
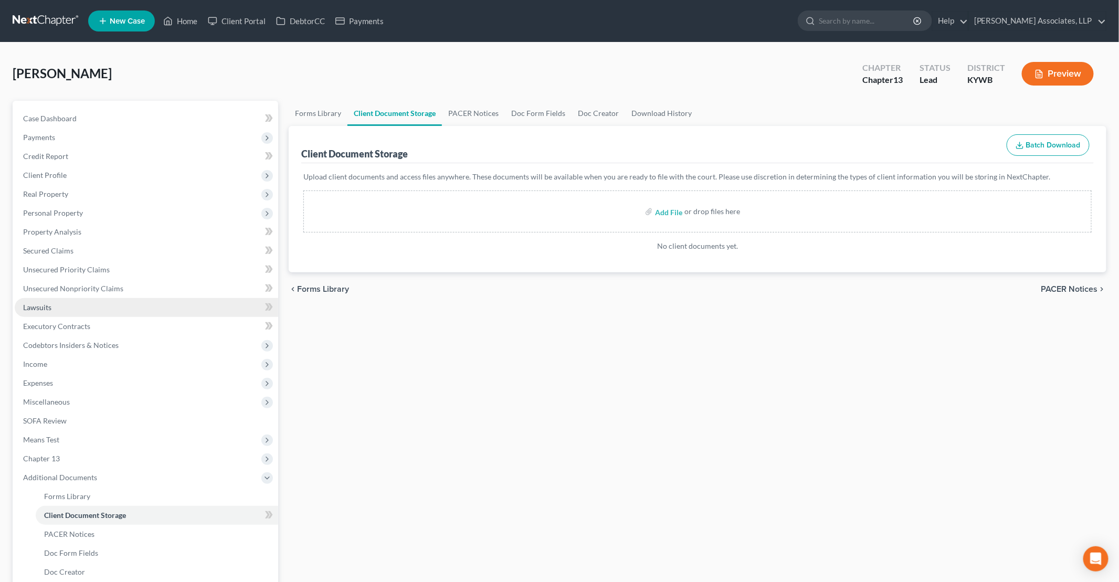
click at [76, 312] on link "Lawsuits" at bounding box center [146, 307] width 263 height 19
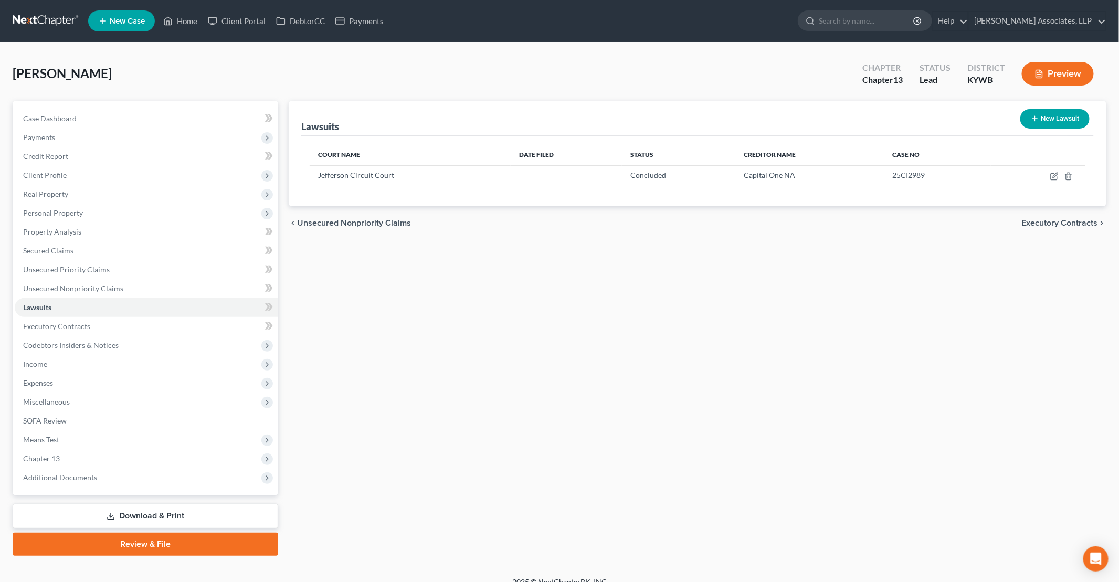
click at [1084, 121] on button "New Lawsuit" at bounding box center [1054, 118] width 69 height 19
select select "0"
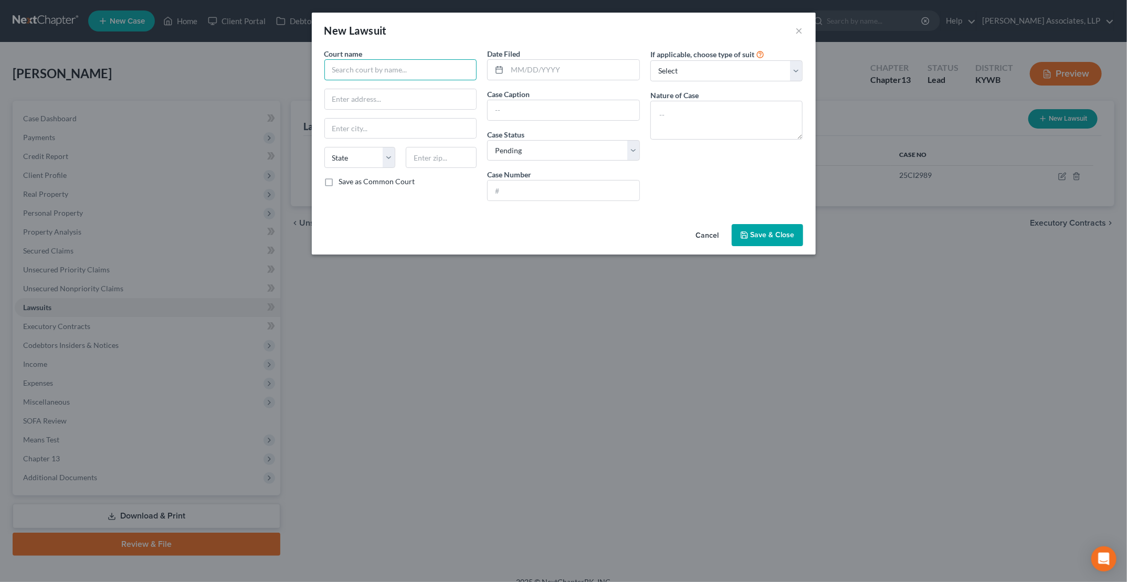
click at [343, 71] on input "text" at bounding box center [400, 69] width 153 height 21
type input "j"
click at [410, 108] on div "[GEOGRAPHIC_DATA]" at bounding box center [387, 104] width 109 height 10
type input "[GEOGRAPHIC_DATA]"
type input "[STREET_ADDRESS]"
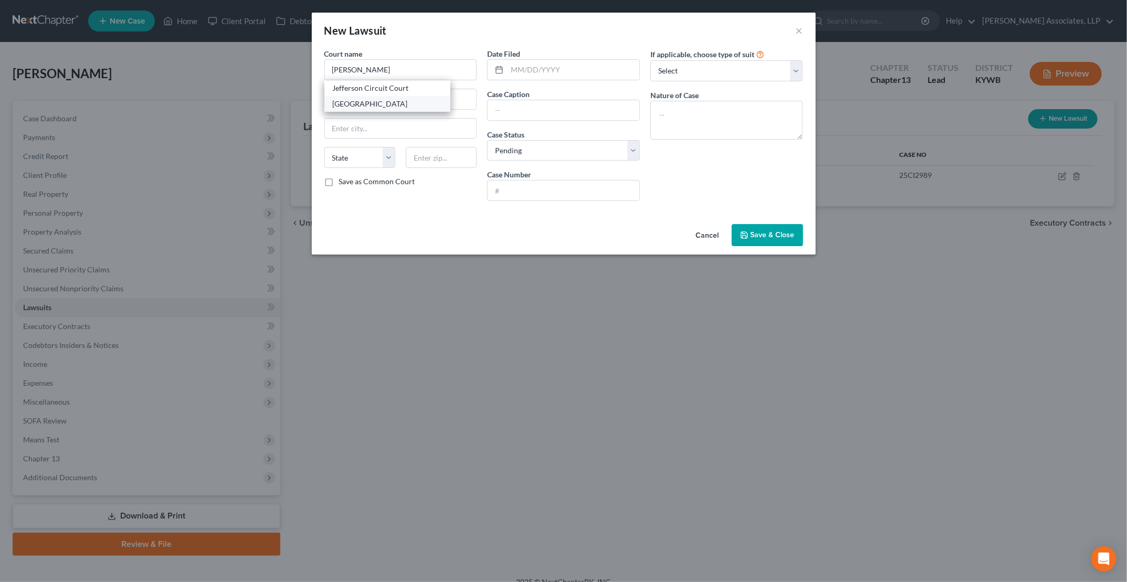
type input "[GEOGRAPHIC_DATA]"
select select "18"
type input "40202"
click at [545, 73] on input "text" at bounding box center [573, 70] width 132 height 20
type input "[DATE]"
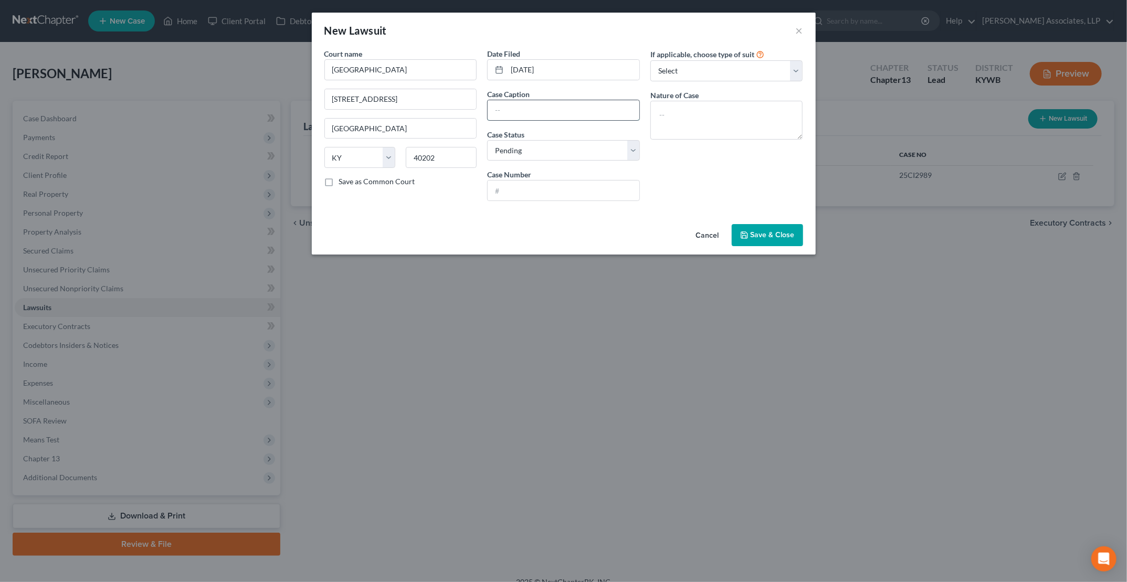
click at [556, 118] on input "text" at bounding box center [564, 110] width 152 height 20
type input "Portfolio Recovery Associates v [PERSON_NAME][GEOGRAPHIC_DATA]"
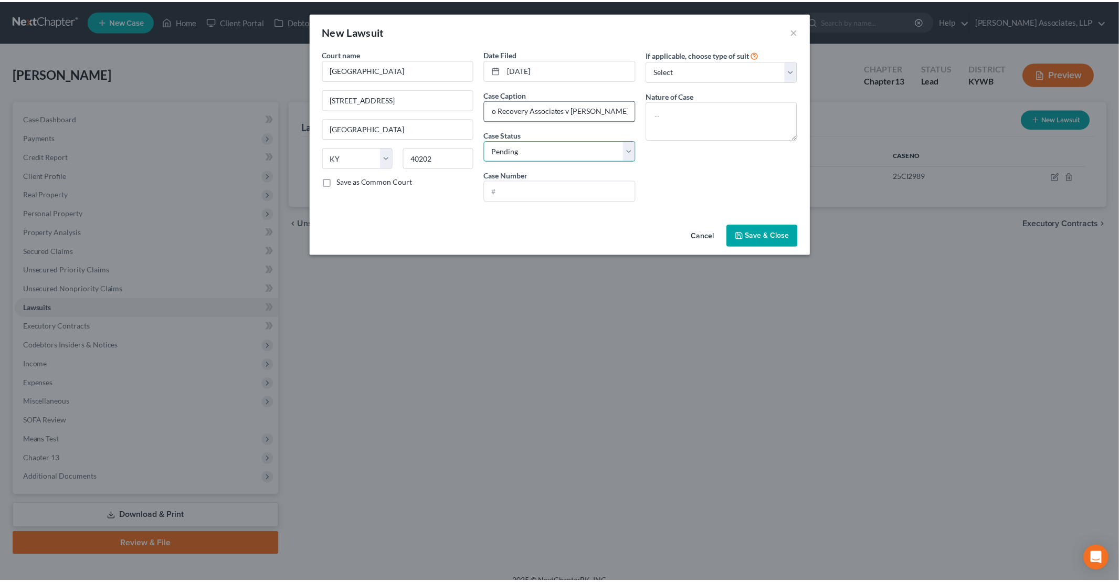
scroll to position [0, 0]
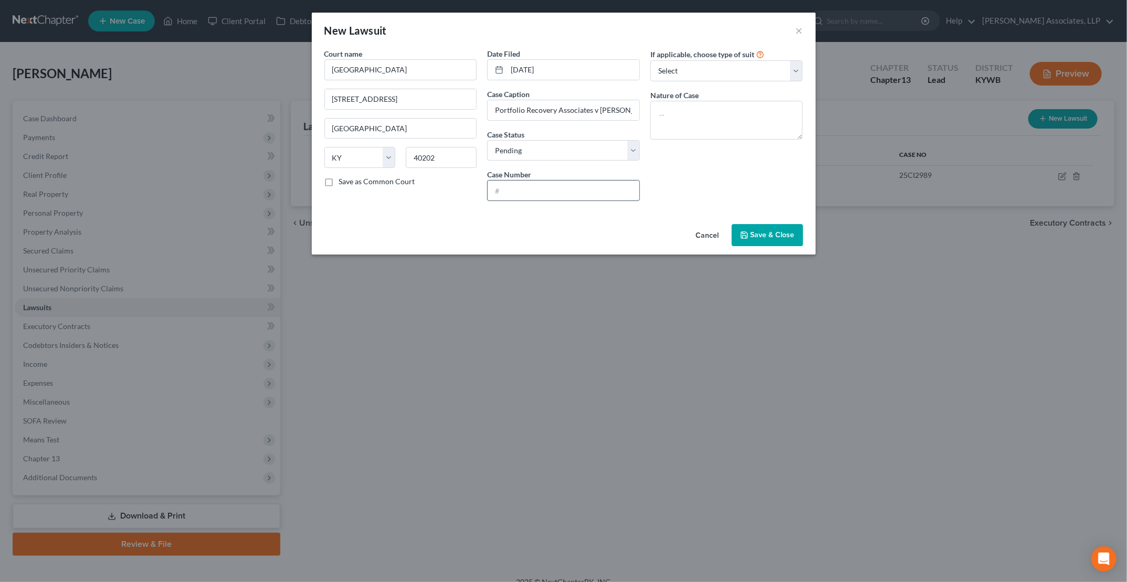
click at [622, 197] on input "text" at bounding box center [564, 191] width 152 height 20
type input "25C029323"
click at [770, 73] on select "Select Repossession Garnishment Foreclosure Attached, Seized, Or Levied Other" at bounding box center [726, 70] width 153 height 21
select select "4"
click at [650, 60] on select "Select Repossession Garnishment Foreclosure Attached, Seized, Or Levied Other" at bounding box center [726, 70] width 153 height 21
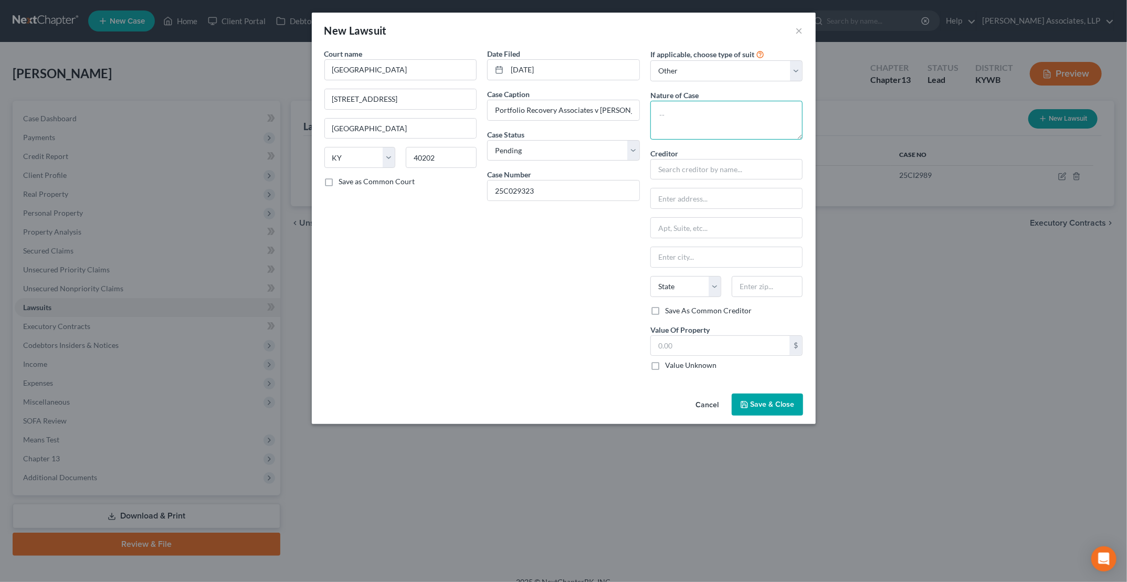
click at [695, 125] on textarea at bounding box center [726, 120] width 153 height 39
type textarea "Collection"
type input "Portfolio Recovery Associates, LLC"
type input "c/oLevy & Associates, LLC"
type input "PO Box 182423"
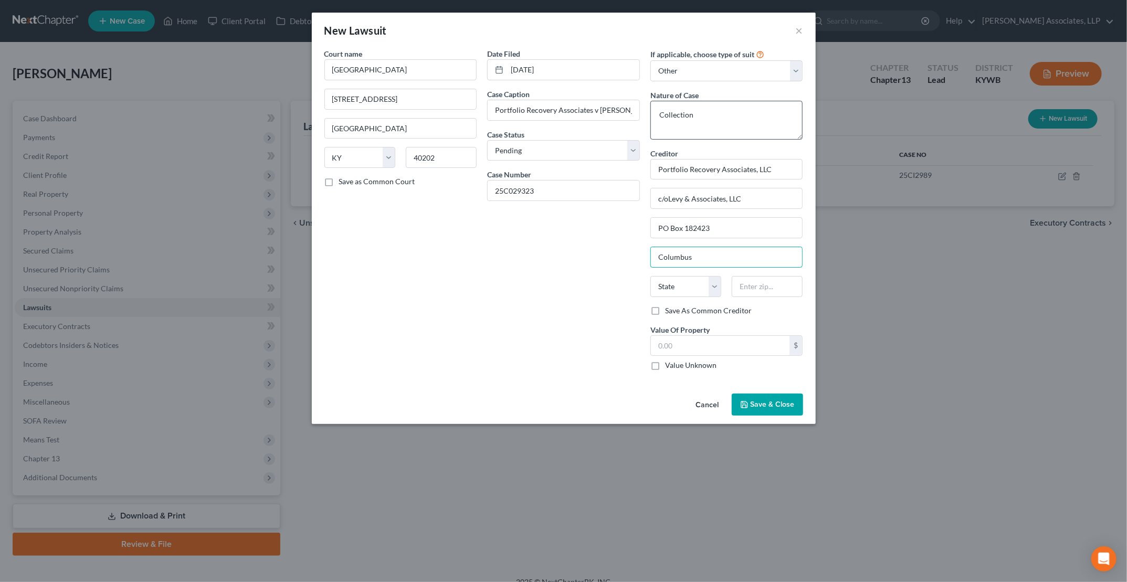
type input "Columbus"
select select "36"
type input "43218"
click at [756, 400] on span "Save & Close" at bounding box center [773, 404] width 44 height 9
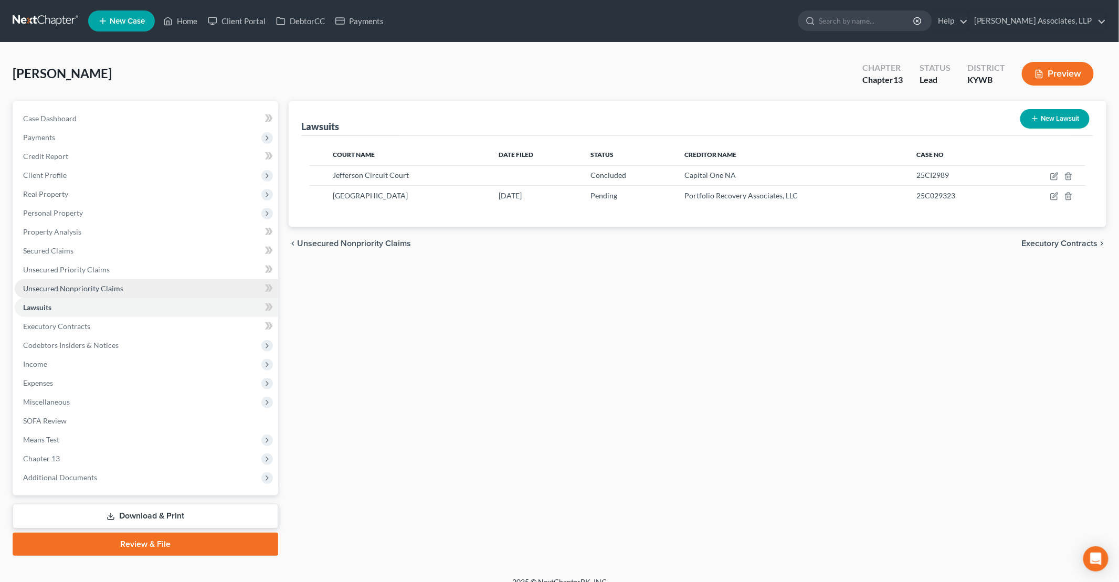
click at [76, 286] on span "Unsecured Nonpriority Claims" at bounding box center [73, 288] width 100 height 9
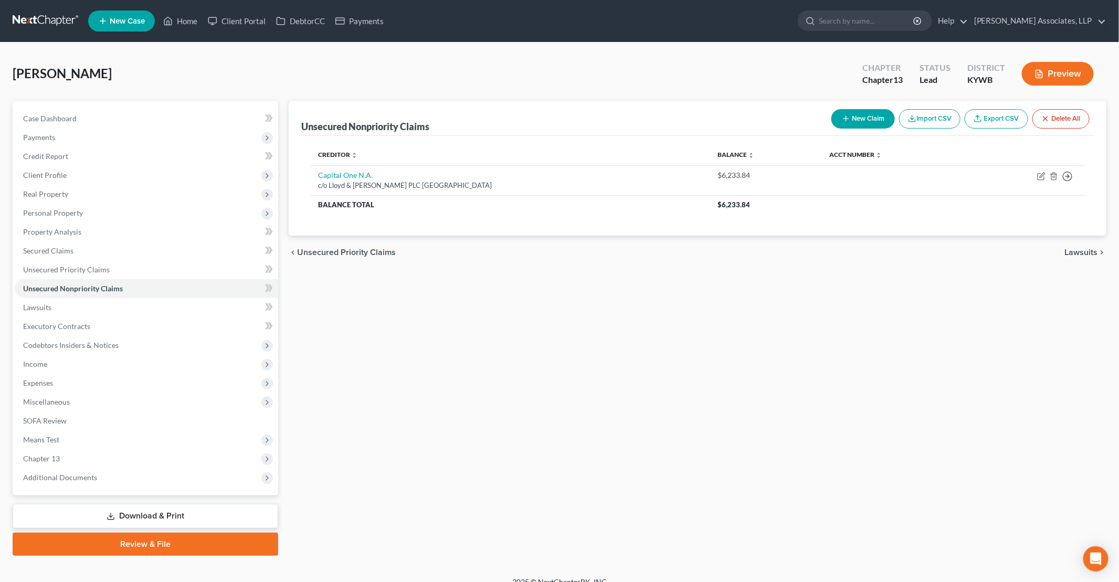
click at [870, 121] on button "New Claim" at bounding box center [863, 118] width 64 height 19
select select "0"
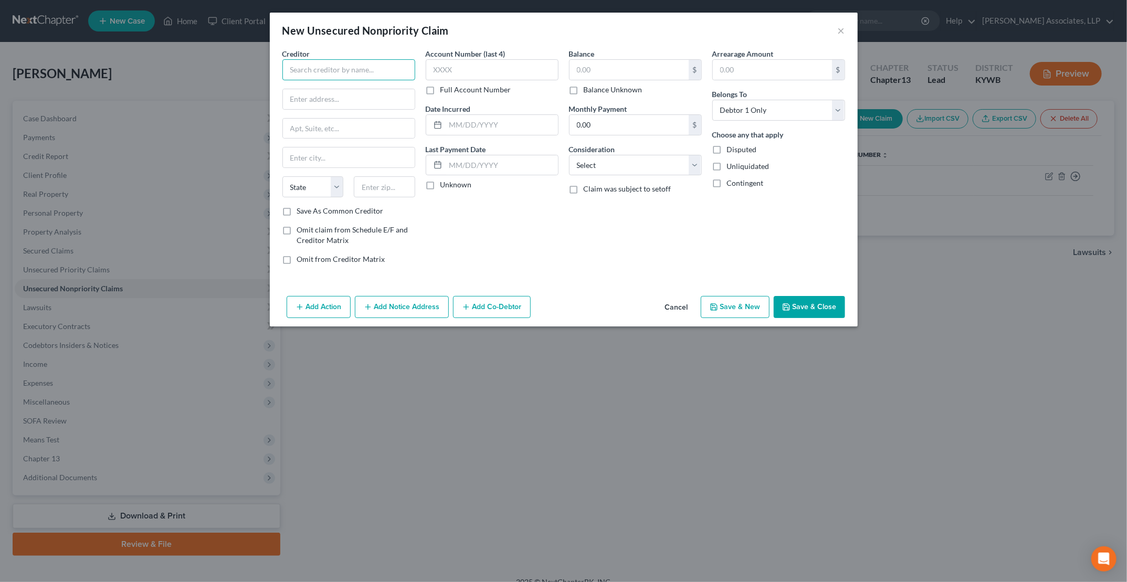
click at [324, 73] on input "text" at bounding box center [348, 69] width 133 height 21
type input "Portfolio Recovery Associates, LLC"
type input "c/o Levy & Associates, LLC"
type input "L"
type input "PO Box 182423"
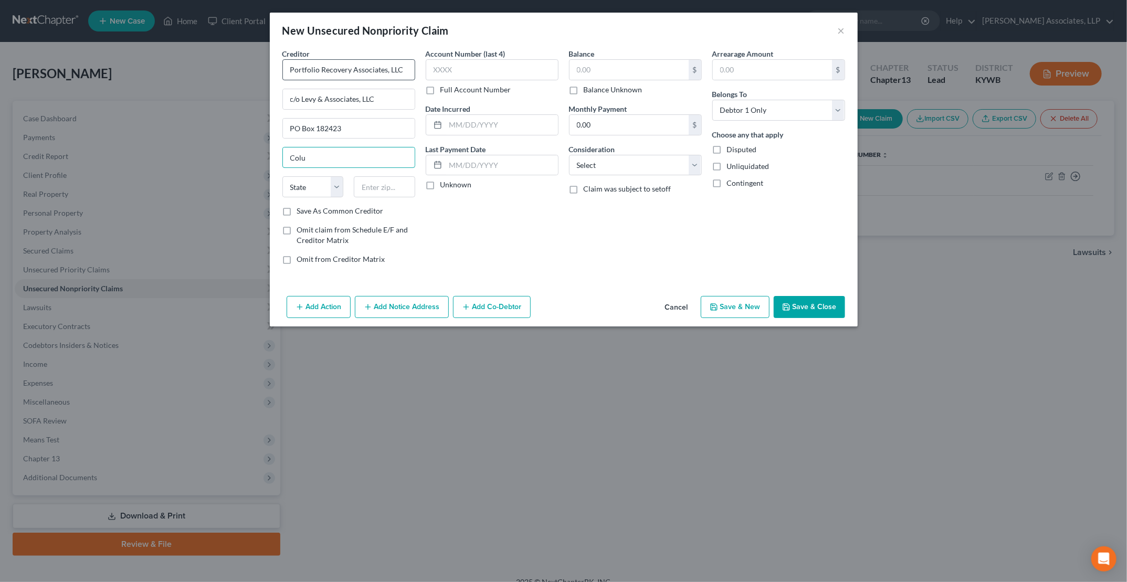
type input "Columbus"
select select "36"
type input "23218"
type input "[GEOGRAPHIC_DATA]"
select select "48"
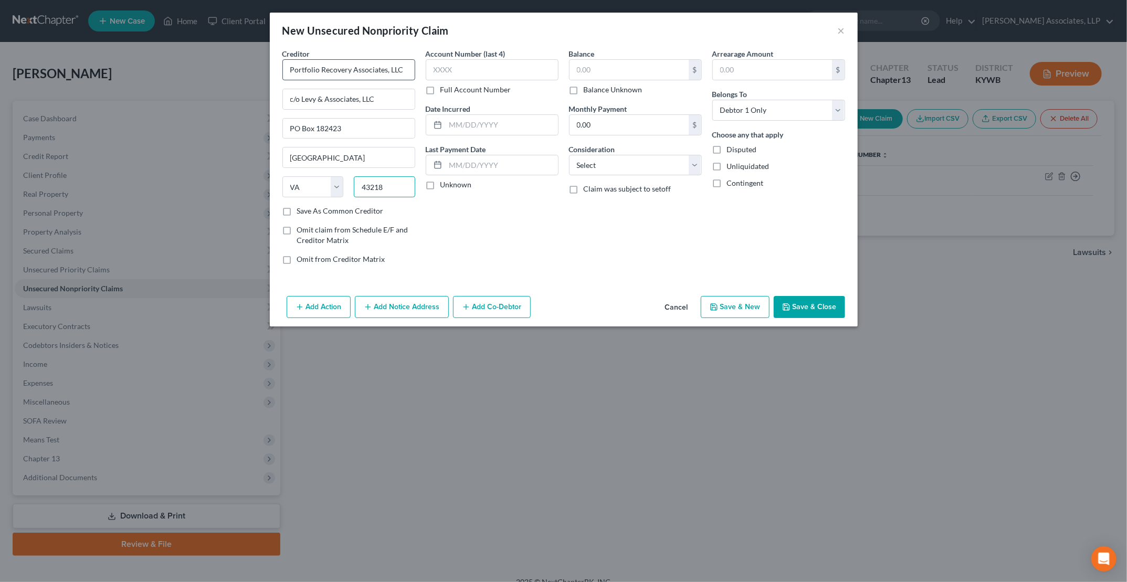
type input "43218"
type input "Columbus"
select select "36"
click at [446, 67] on input "text" at bounding box center [492, 69] width 133 height 21
click at [591, 69] on input "text" at bounding box center [628, 70] width 119 height 20
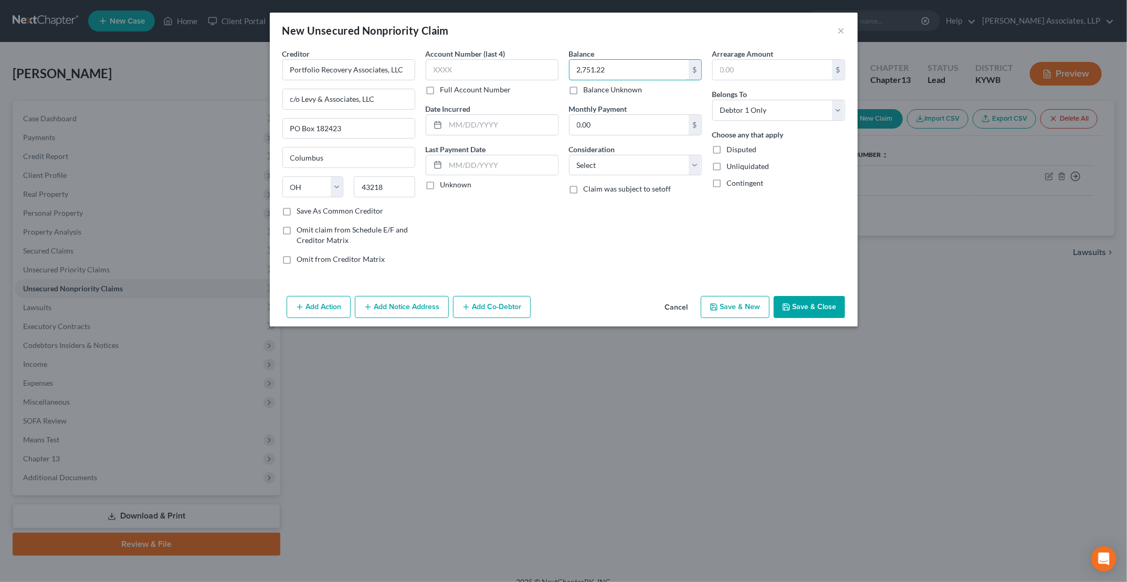
type input "2,751.22"
click at [810, 304] on button "Save & Close" at bounding box center [809, 307] width 71 height 22
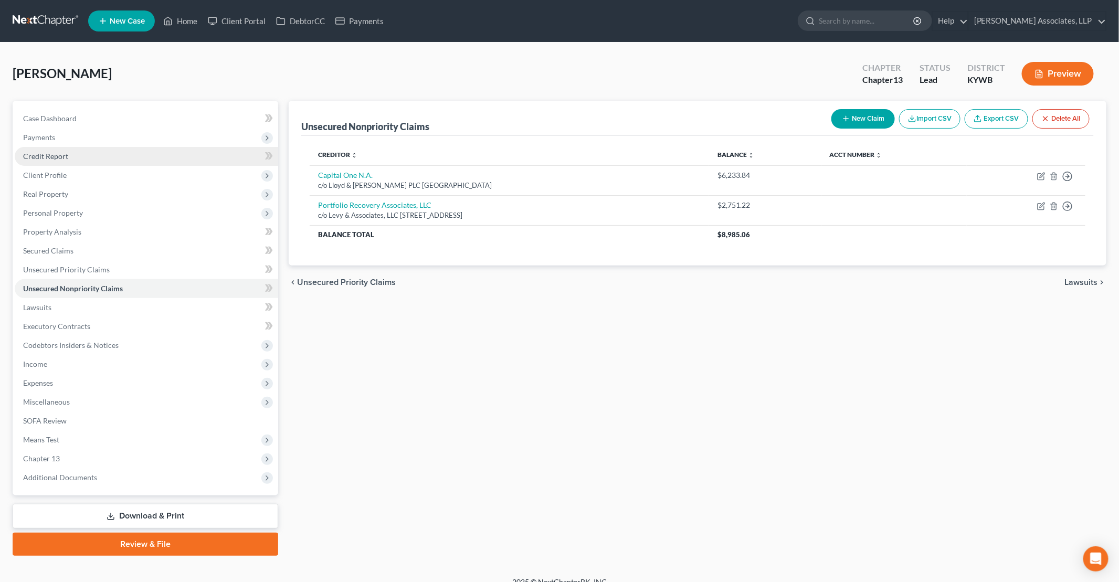
click at [73, 163] on link "Credit Report" at bounding box center [146, 156] width 263 height 19
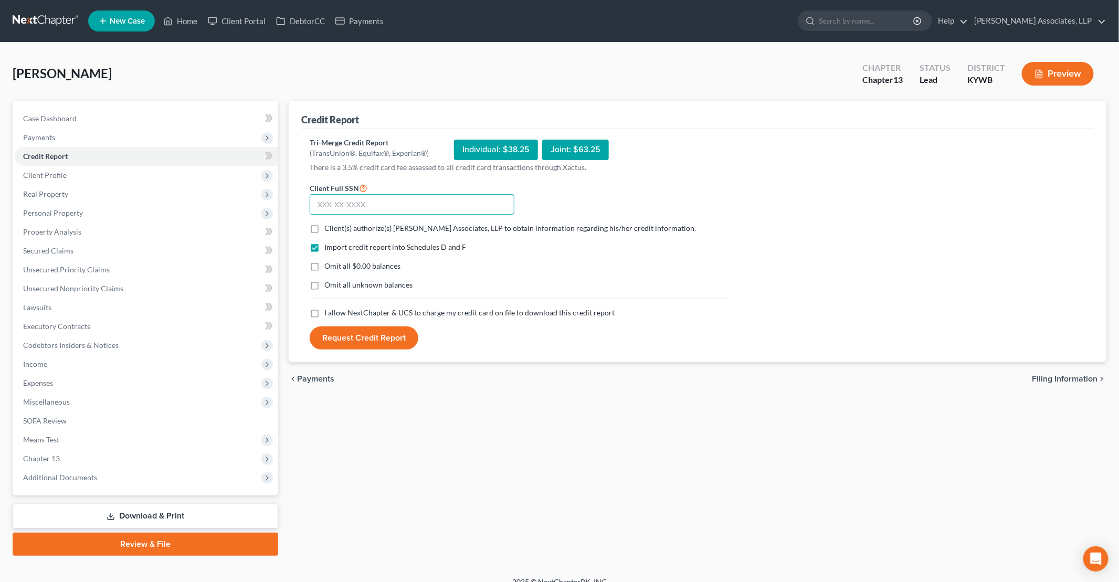
click at [381, 207] on input "text" at bounding box center [412, 204] width 205 height 21
type input "425-35-9300"
click at [376, 224] on span "Client(s) authorize(s) [PERSON_NAME] Associates, LLP to obtain information rega…" at bounding box center [510, 228] width 372 height 9
click at [335, 224] on input "Client(s) authorize(s) [PERSON_NAME] Associates, LLP to obtain information rega…" at bounding box center [332, 226] width 7 height 7
checkbox input "true"
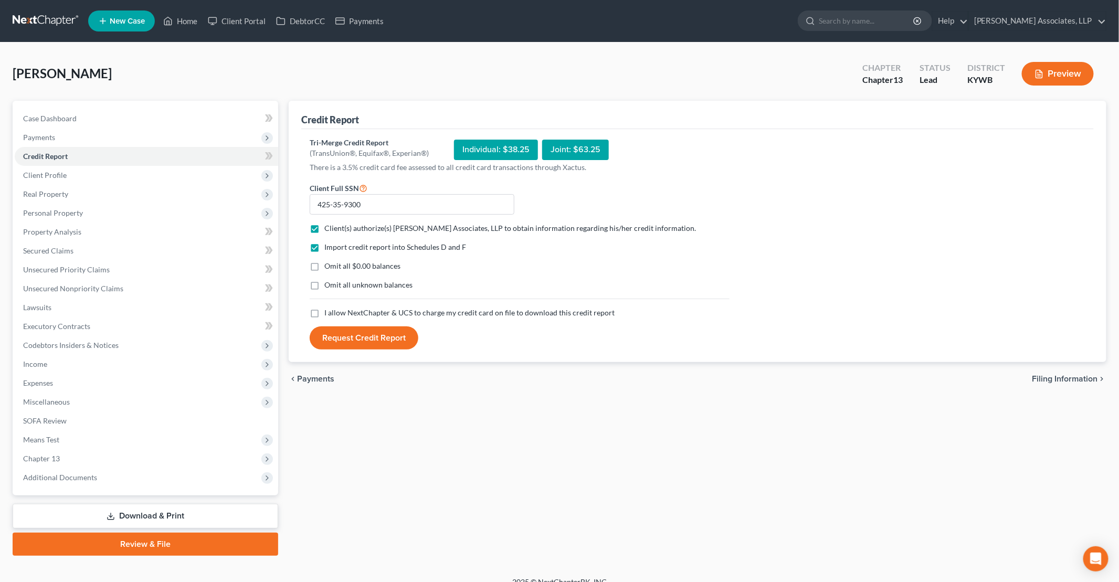
click at [335, 264] on span "Omit all $0.00 balances" at bounding box center [362, 265] width 76 height 9
click at [335, 264] on input "Omit all $0.00 balances" at bounding box center [332, 264] width 7 height 7
checkbox input "true"
click at [340, 283] on span "Omit all unknown balances" at bounding box center [368, 284] width 88 height 9
click at [335, 283] on input "Omit all unknown balances" at bounding box center [332, 283] width 7 height 7
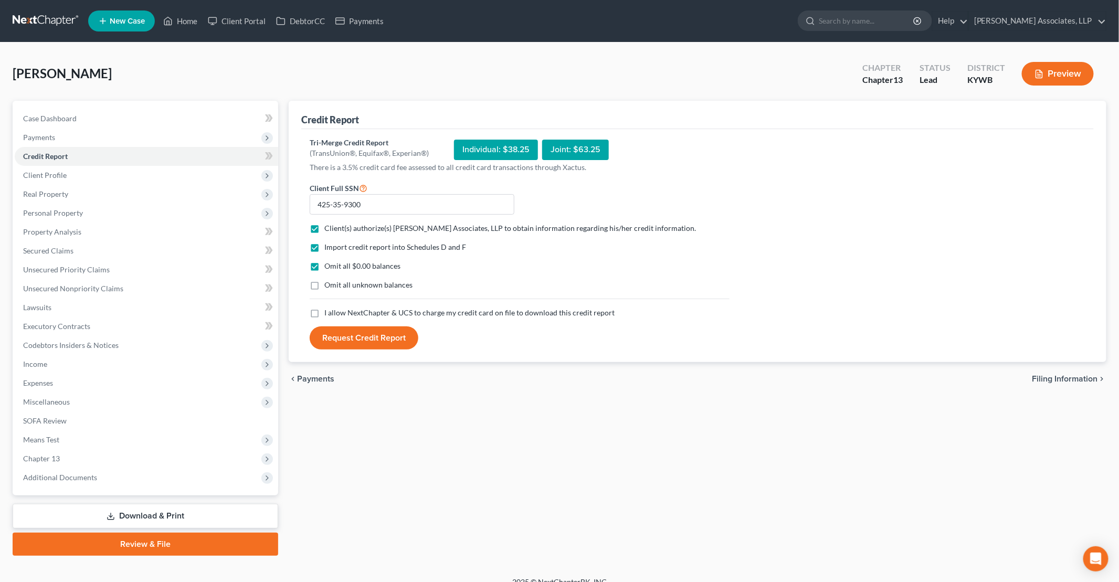
checkbox input "true"
drag, startPoint x: 332, startPoint y: 310, endPoint x: 334, endPoint y: 323, distance: 13.9
click at [332, 310] on span "I allow NextChapter & UCS to charge my credit card on file to download this cre…" at bounding box center [469, 312] width 290 height 9
click at [332, 310] on input "I allow NextChapter & UCS to charge my credit card on file to download this cre…" at bounding box center [332, 311] width 7 height 7
checkbox input "true"
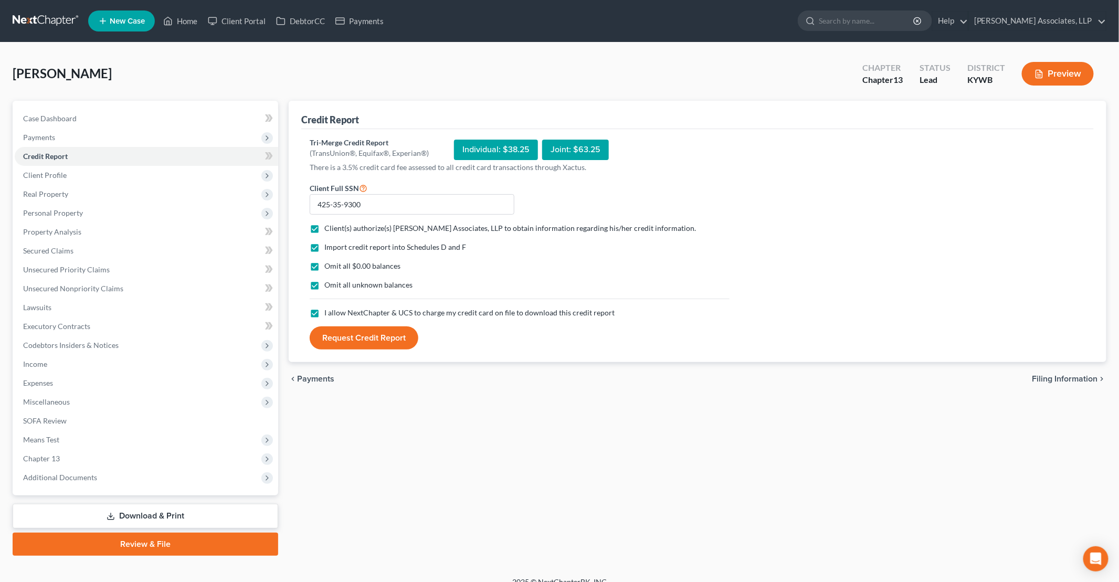
click at [337, 333] on button "Request Credit Report" at bounding box center [364, 337] width 109 height 23
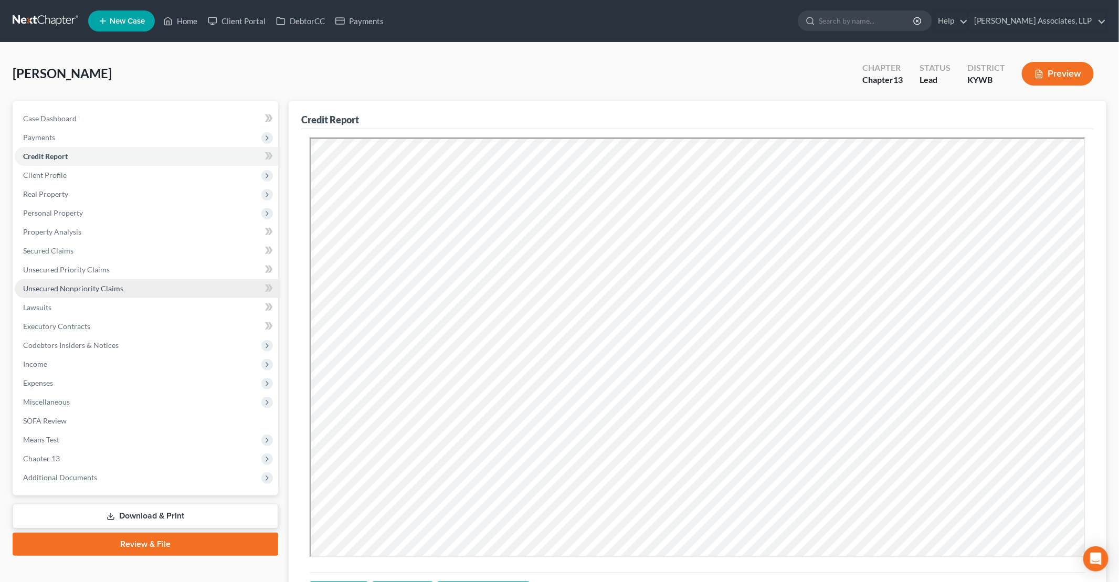
click at [56, 281] on link "Unsecured Nonpriority Claims" at bounding box center [146, 288] width 263 height 19
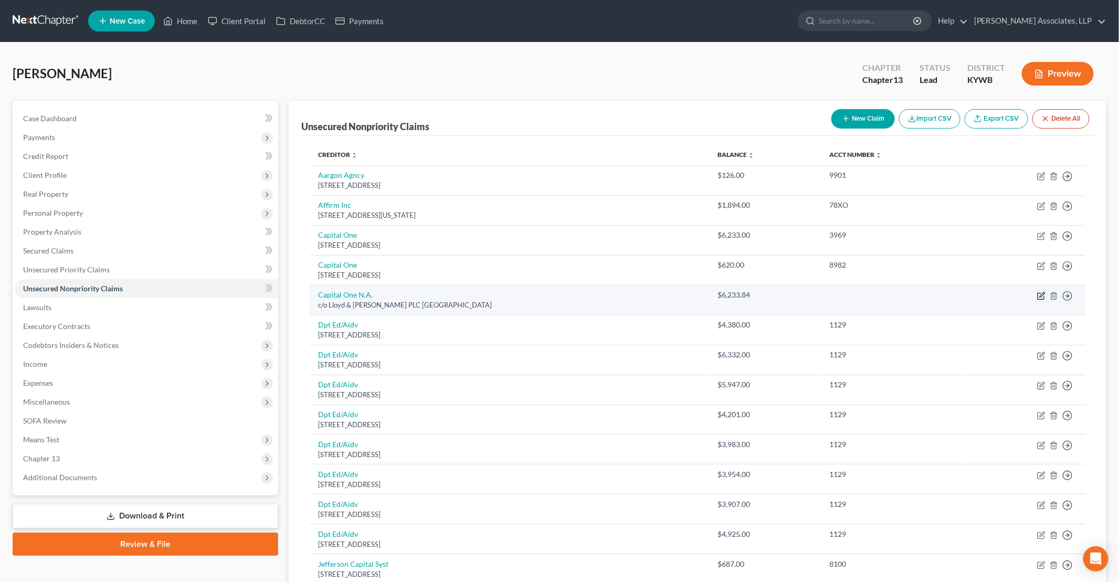
click at [1042, 293] on icon "button" at bounding box center [1041, 296] width 8 height 8
select select "18"
select select "2"
select select "0"
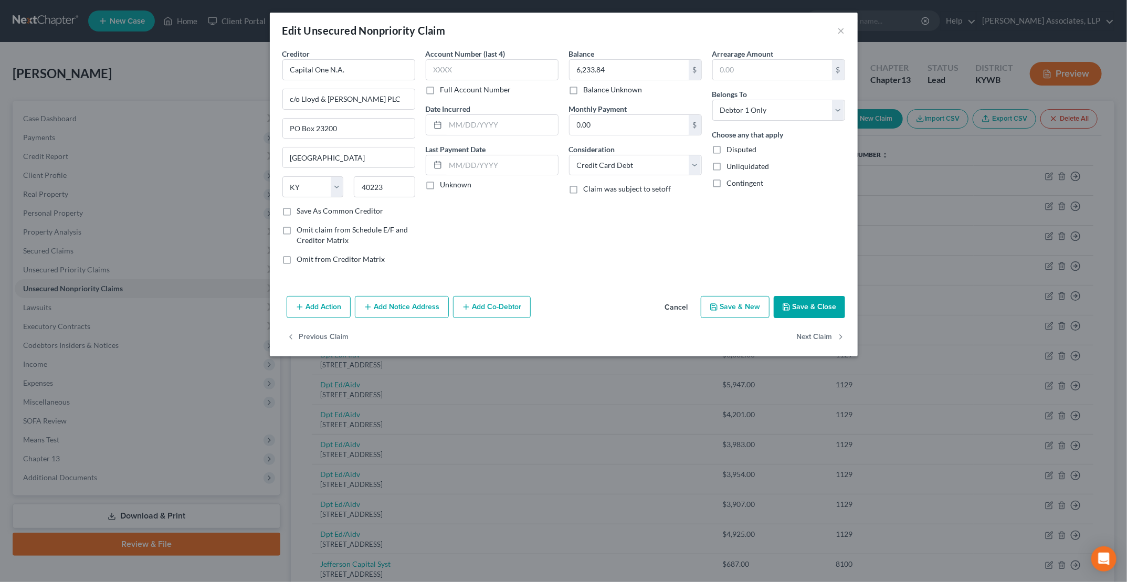
click at [399, 306] on button "Add Notice Address" at bounding box center [402, 307] width 94 height 22
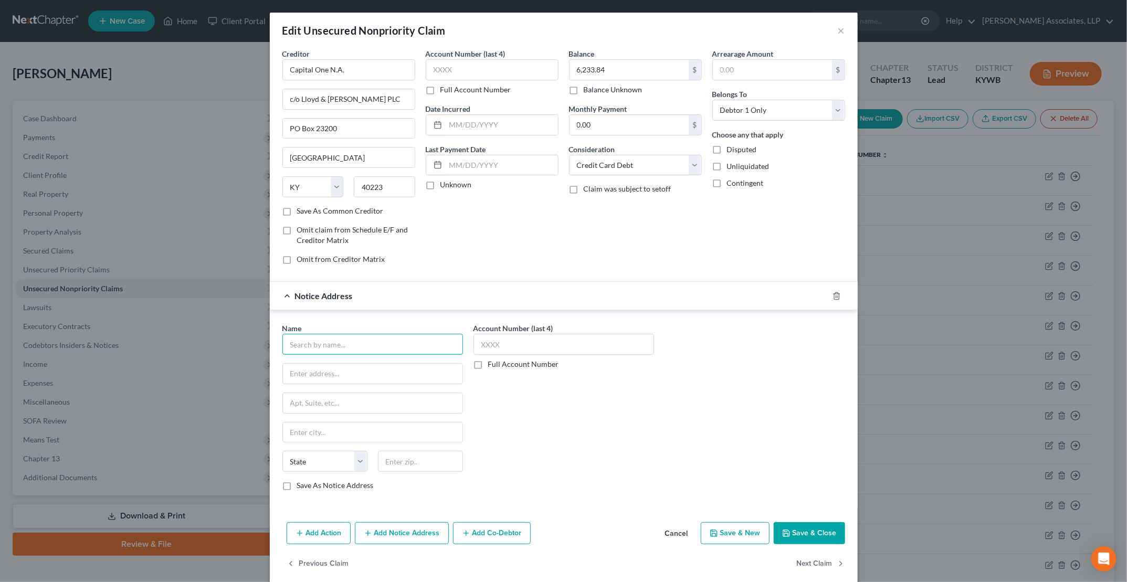
click at [339, 335] on input "text" at bounding box center [372, 344] width 181 height 21
type input "Capital One"
type input "PO Box 31293"
type input "L"
type input "[GEOGRAPHIC_DATA]"
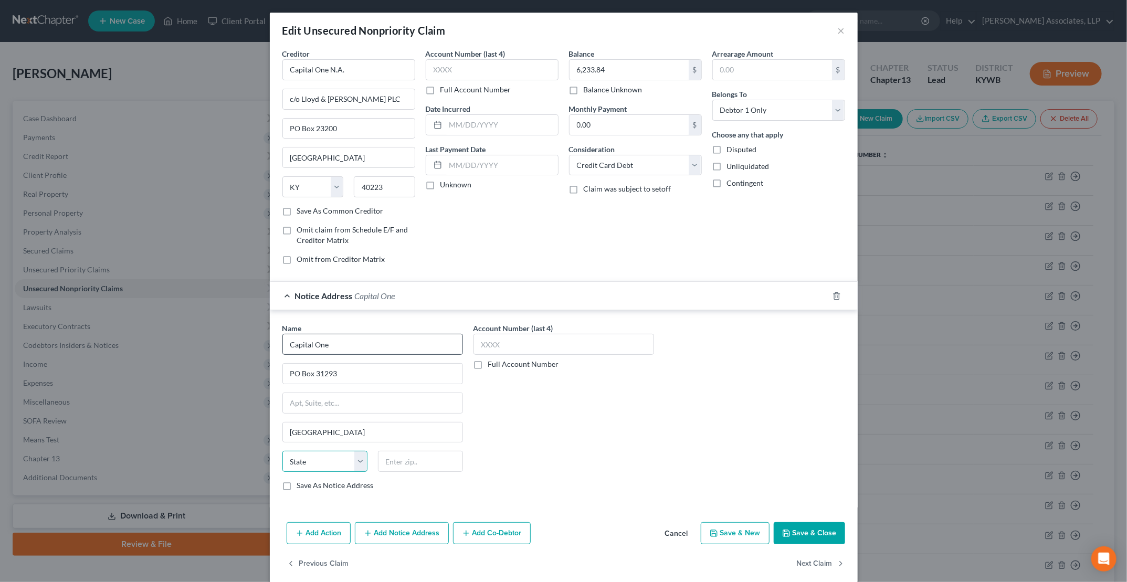
select select "46"
type input "84131"
type input "6"
type input "3969"
click at [443, 72] on input "text" at bounding box center [492, 69] width 133 height 21
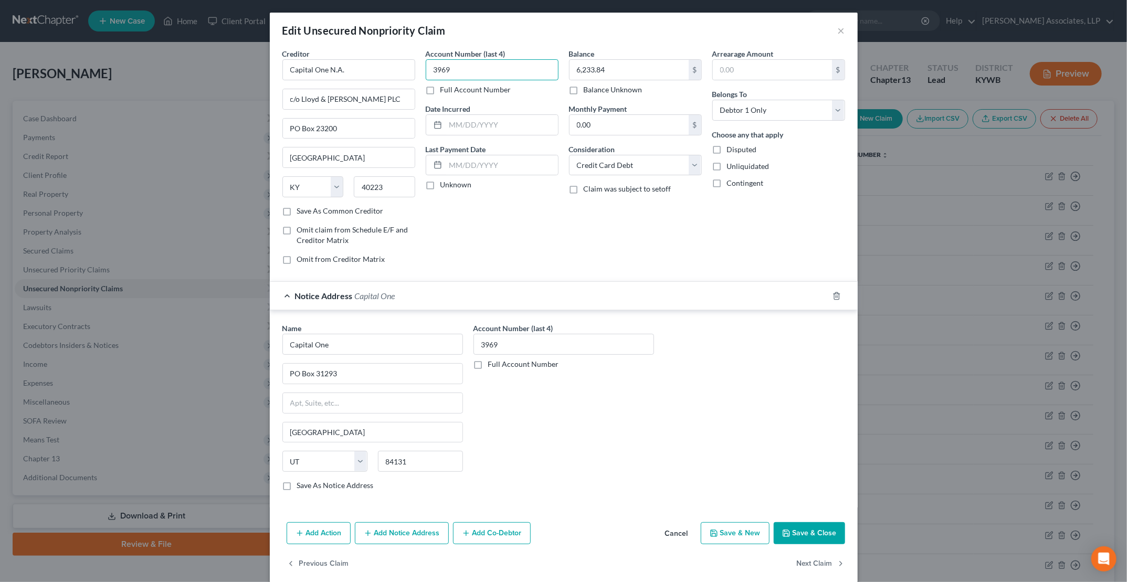
type input "3969"
click at [800, 527] on button "Save & Close" at bounding box center [809, 533] width 71 height 22
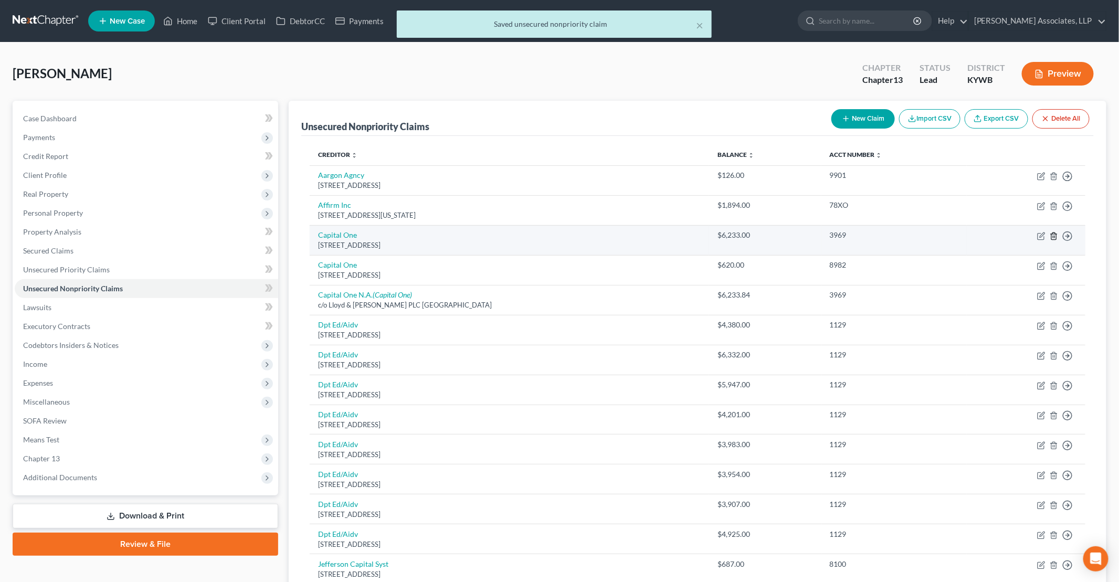
click at [1051, 234] on polyline "button" at bounding box center [1054, 234] width 6 height 0
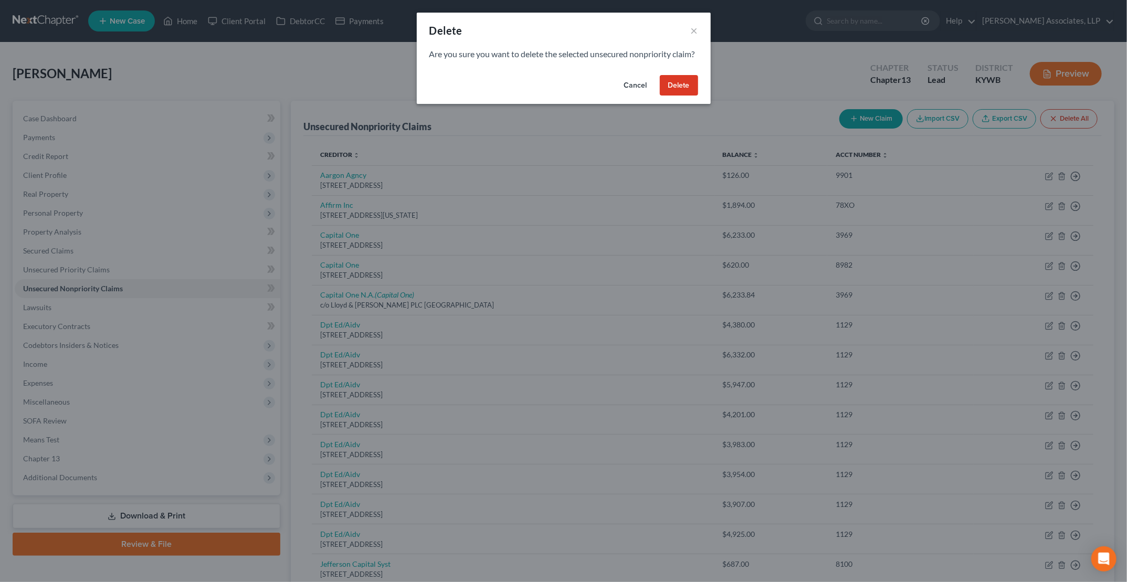
click at [684, 94] on button "Delete" at bounding box center [679, 85] width 38 height 21
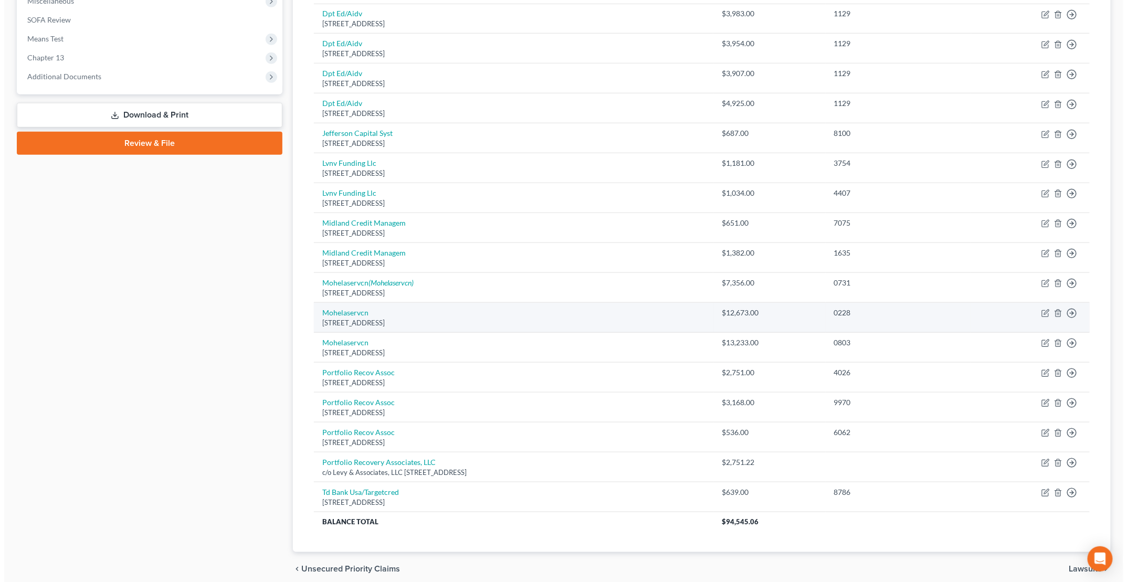
scroll to position [420, 0]
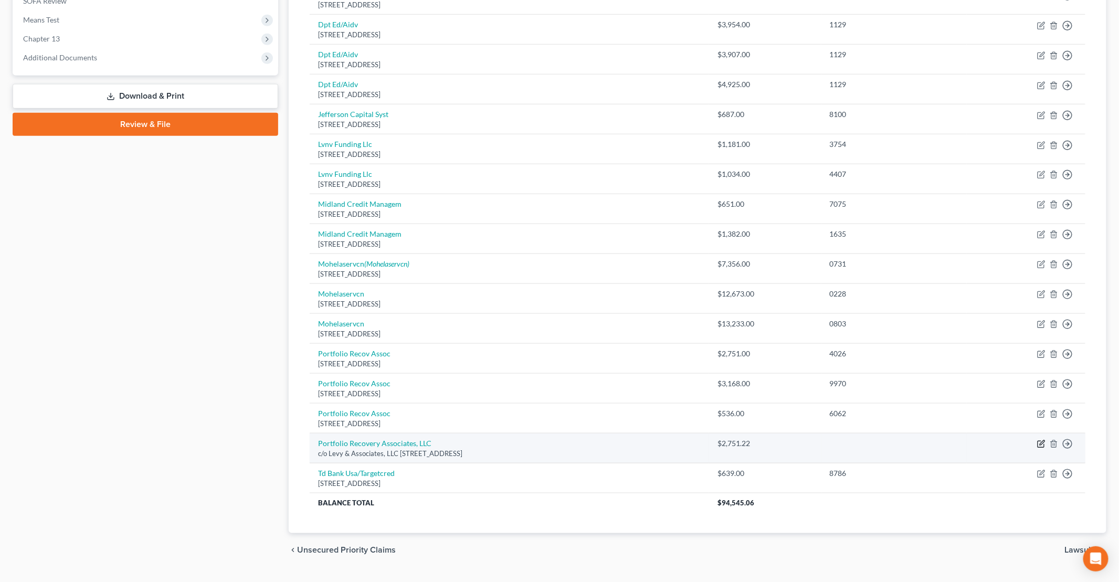
click at [1038, 441] on icon "button" at bounding box center [1041, 444] width 6 height 6
select select "36"
select select "0"
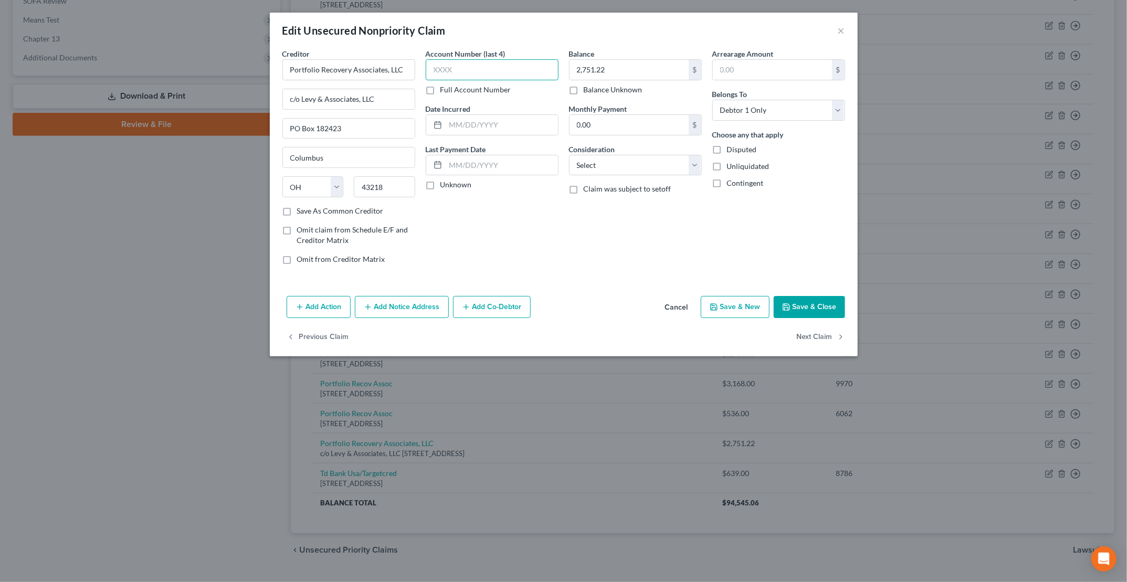
click at [516, 68] on input "text" at bounding box center [492, 69] width 133 height 21
type input "4026"
click at [400, 308] on button "Add Notice Address" at bounding box center [402, 307] width 94 height 22
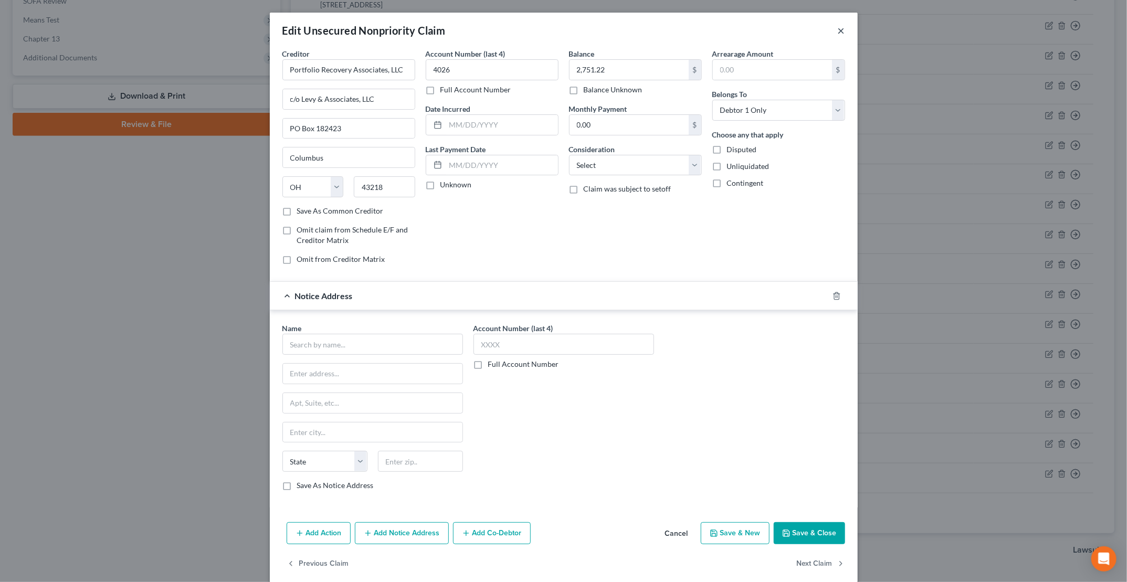
click at [838, 33] on button "×" at bounding box center [841, 30] width 7 height 13
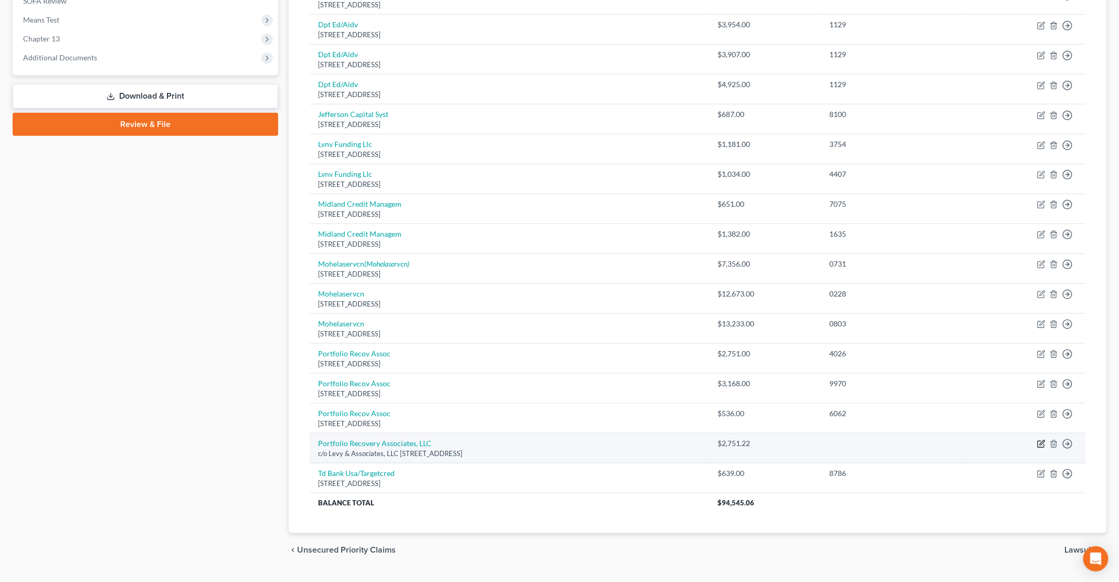
click at [1040, 440] on icon "button" at bounding box center [1041, 444] width 8 height 8
select select "36"
select select "0"
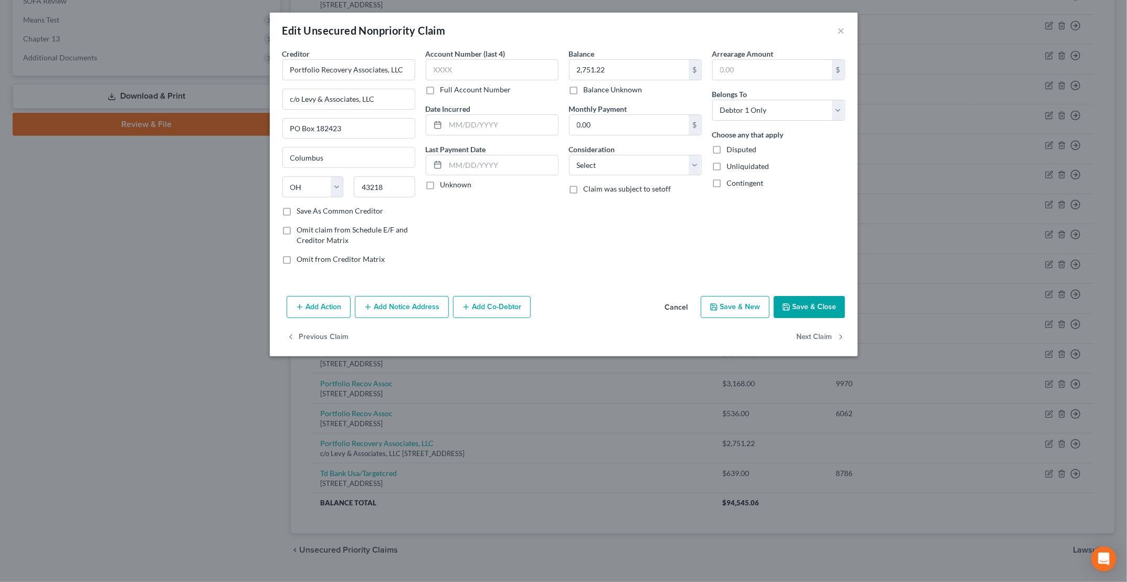
click at [378, 302] on button "Add Notice Address" at bounding box center [402, 307] width 94 height 22
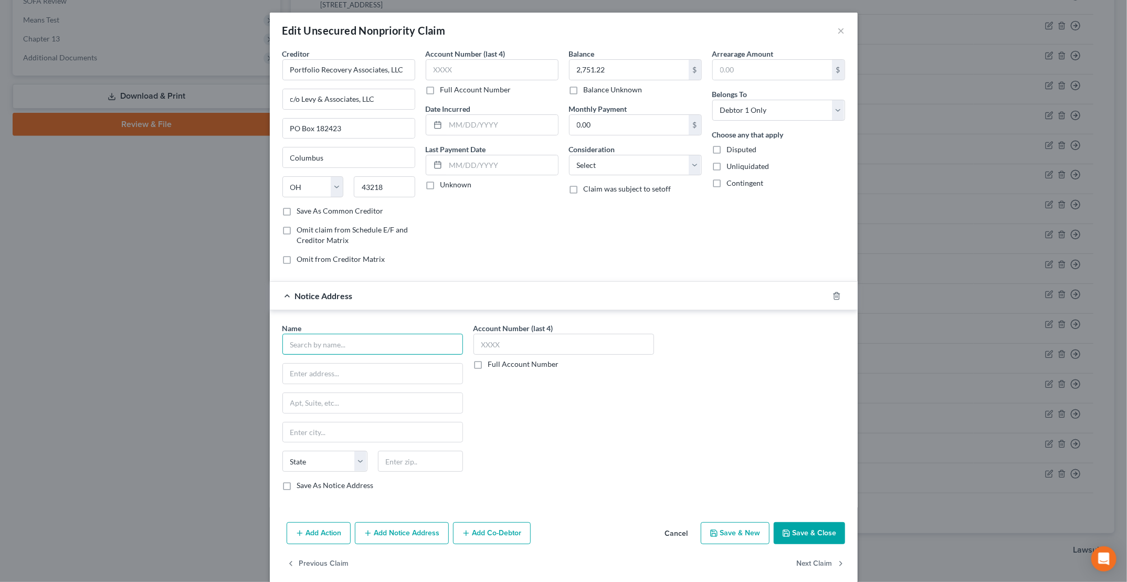
click at [347, 346] on input "text" at bounding box center [372, 344] width 181 height 21
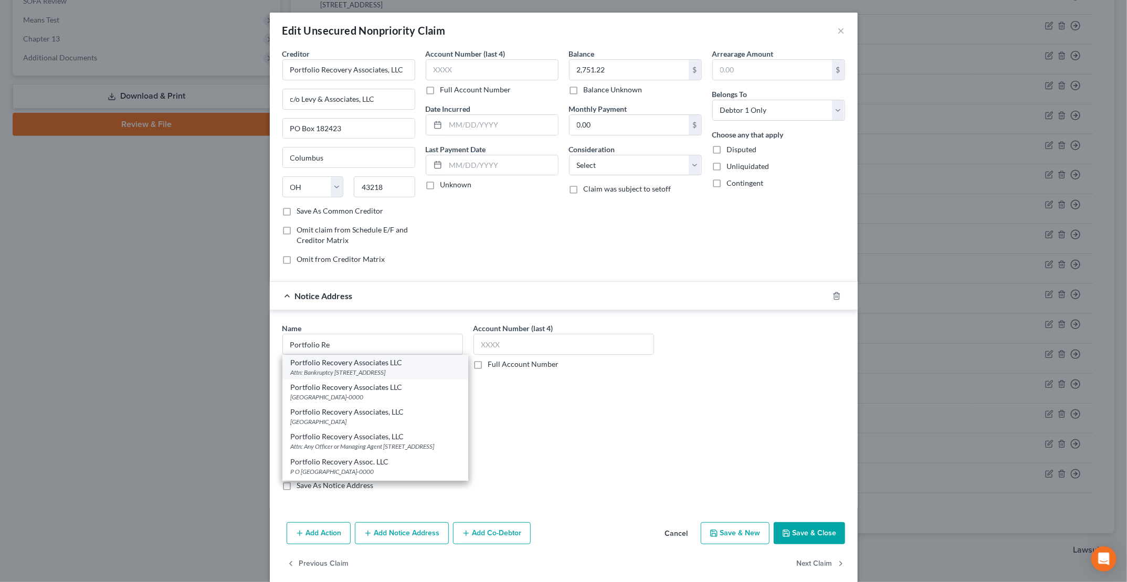
click at [360, 368] on div "Attn: Bankruptcy [STREET_ADDRESS]" at bounding box center [375, 372] width 169 height 9
type input "Portfolio Recovery Associates LLC"
type input "Attn: Bankruptcy"
type input "[STREET_ADDRESS]"
type input "[GEOGRAPHIC_DATA]"
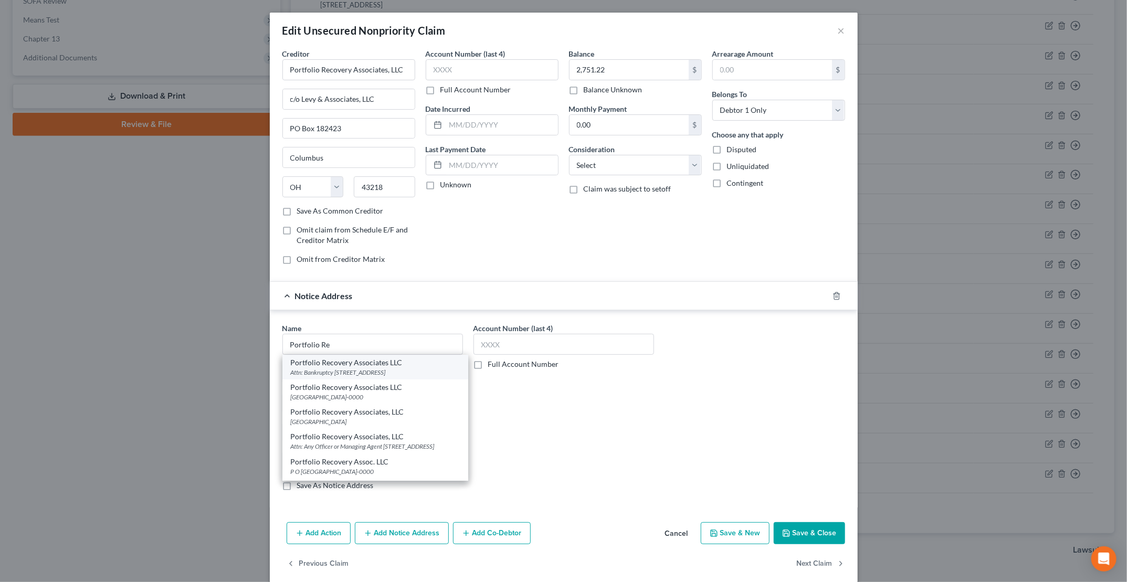
select select "48"
type input "23502"
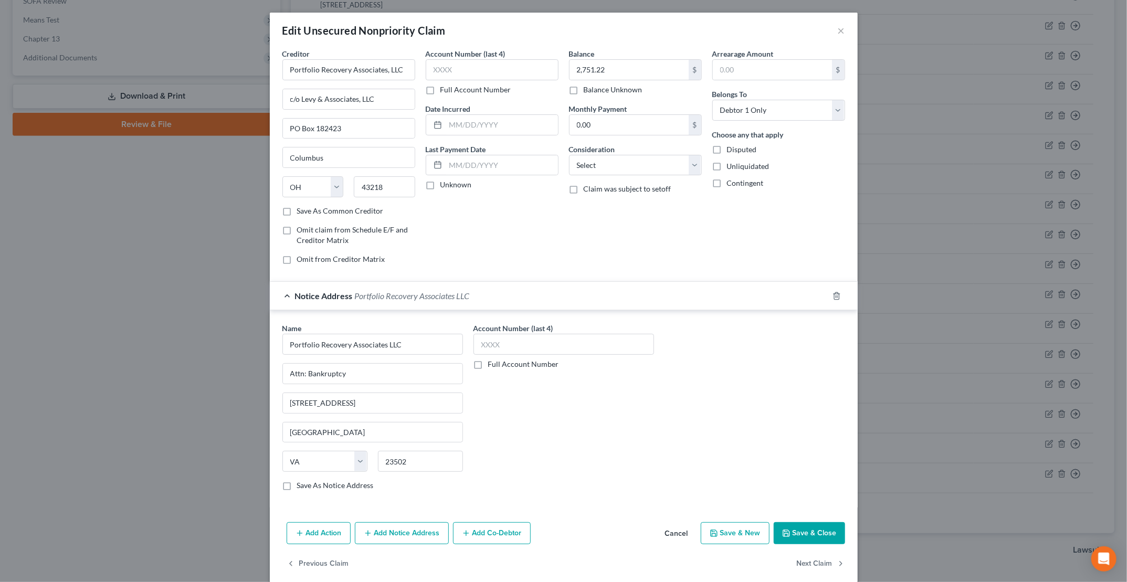
click at [793, 531] on button "Save & Close" at bounding box center [809, 533] width 71 height 22
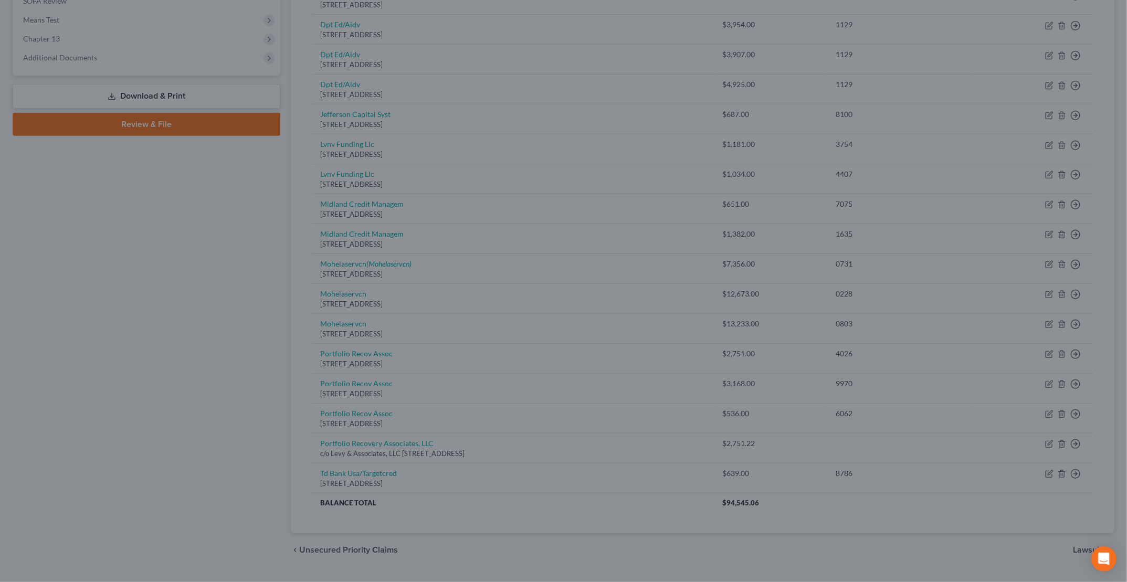
type input "0"
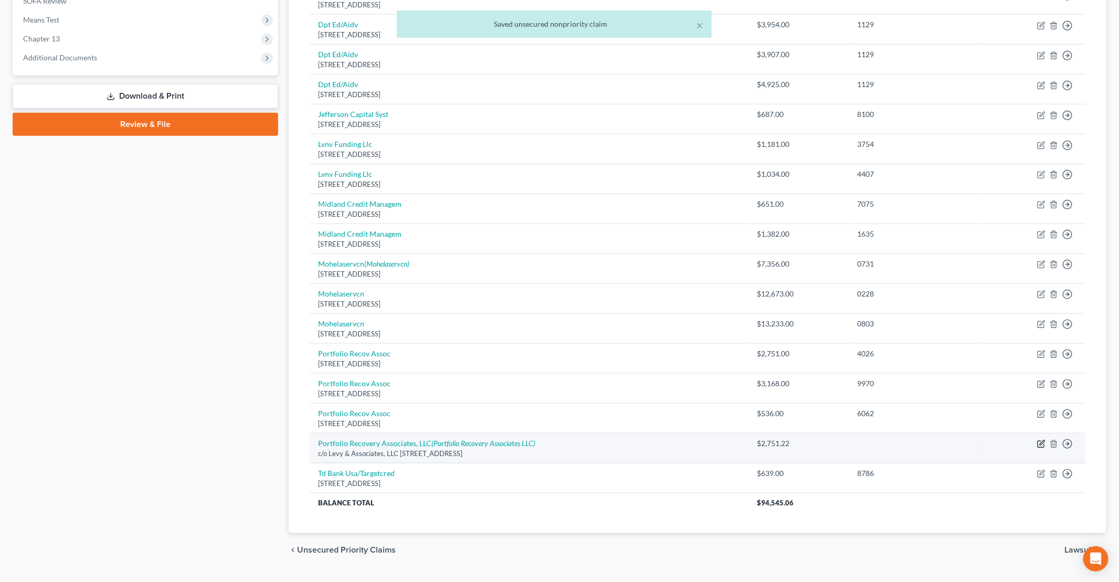
click at [1042, 440] on icon "button" at bounding box center [1041, 444] width 8 height 8
select select "36"
select select "0"
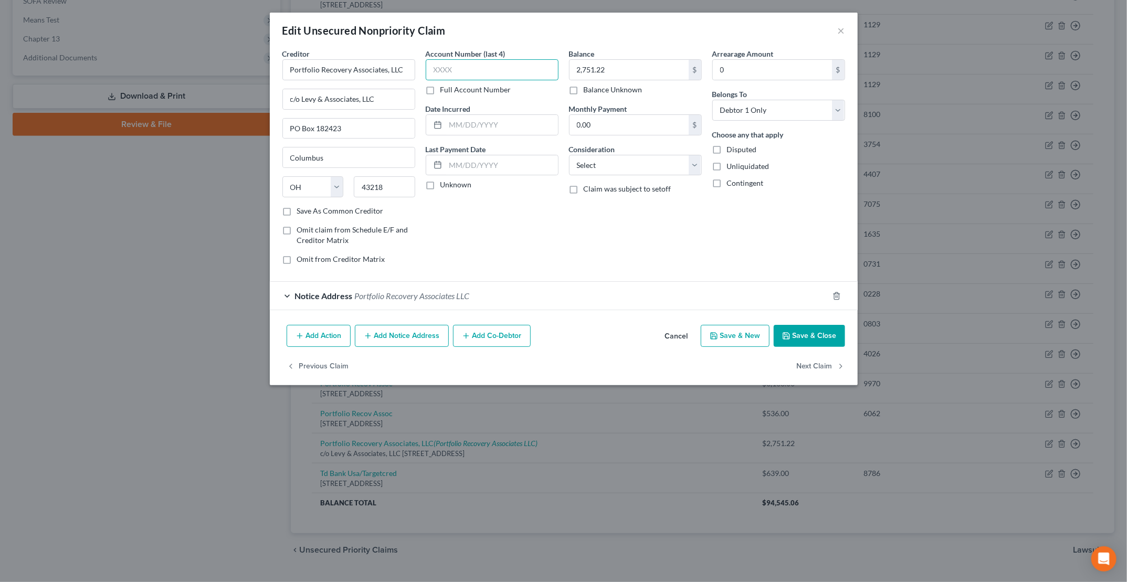
click at [521, 69] on input "text" at bounding box center [492, 69] width 133 height 21
type input "4026"
click at [290, 293] on div "Notice Address Portfolio Recovery Associates LLC" at bounding box center [549, 296] width 558 height 28
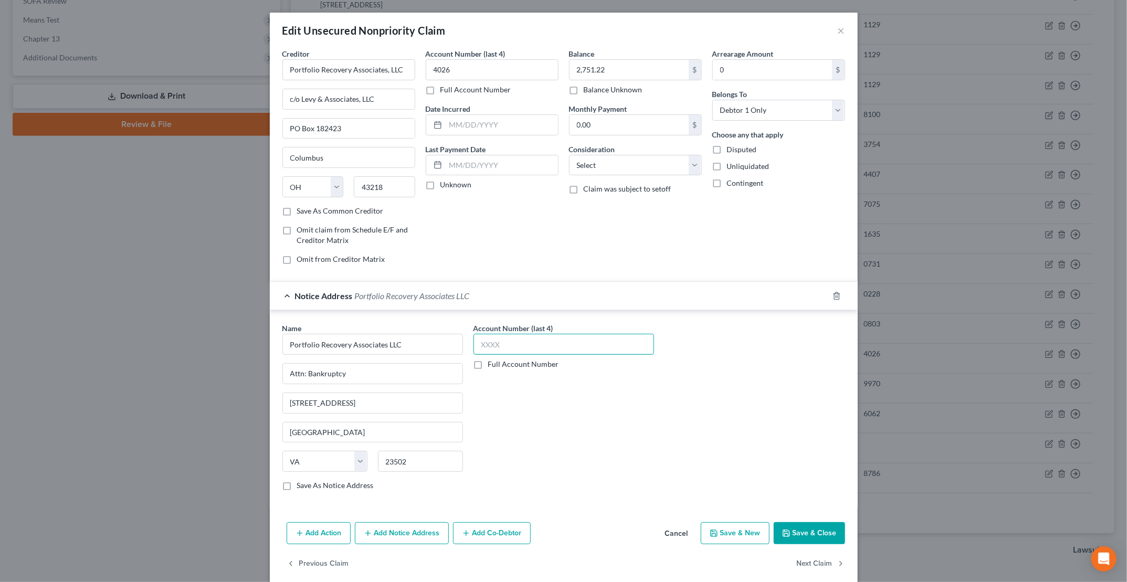
click at [616, 337] on input "text" at bounding box center [563, 344] width 181 height 21
type input "4026"
click at [832, 525] on button "Save & Close" at bounding box center [809, 533] width 71 height 22
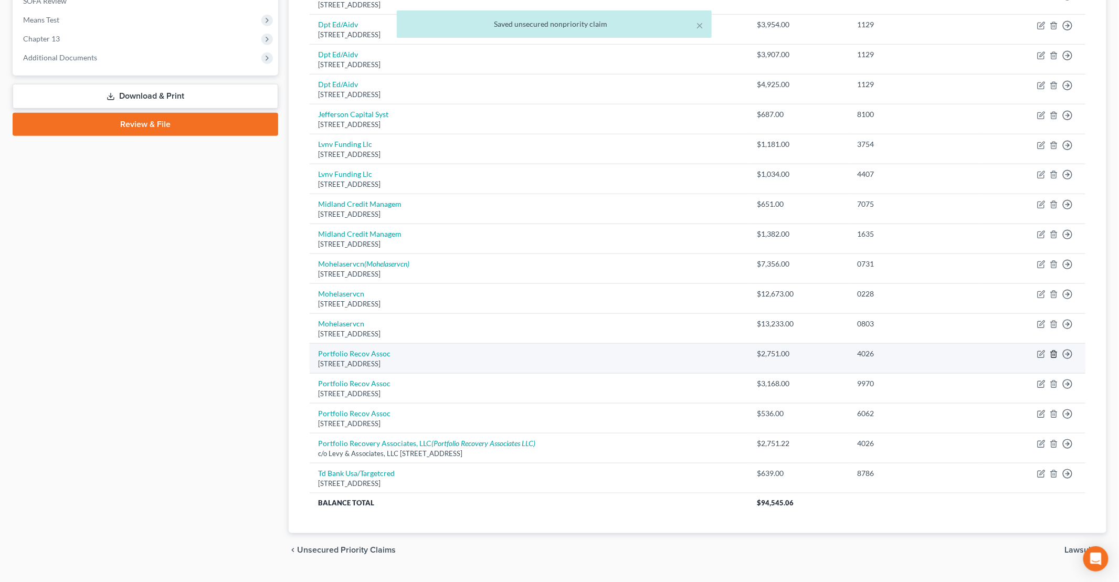
click at [1052, 351] on icon "button" at bounding box center [1053, 354] width 5 height 7
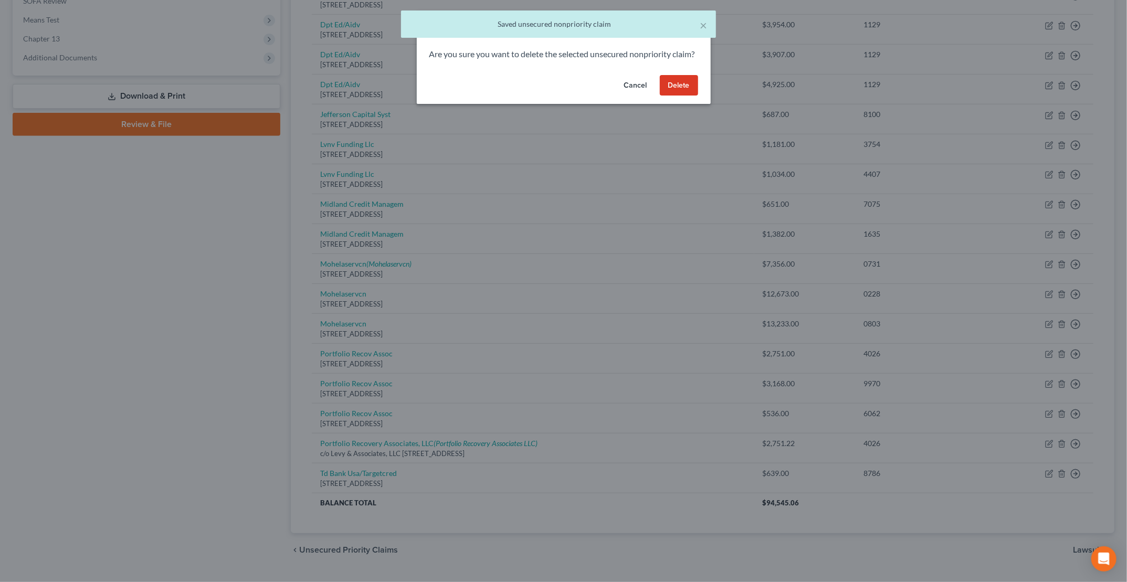
click at [683, 94] on button "Delete" at bounding box center [679, 85] width 38 height 21
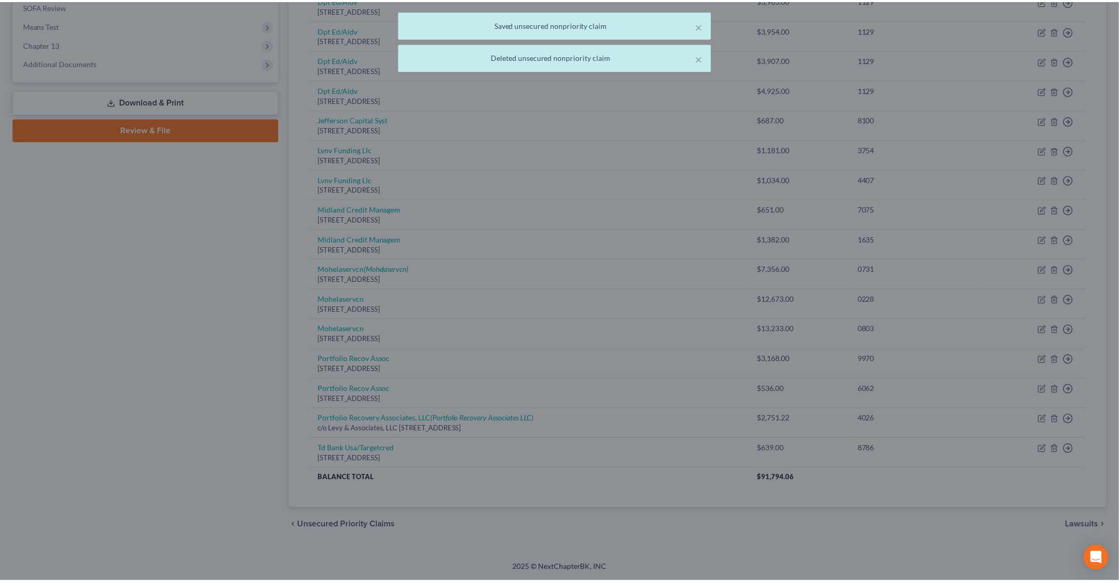
scroll to position [408, 0]
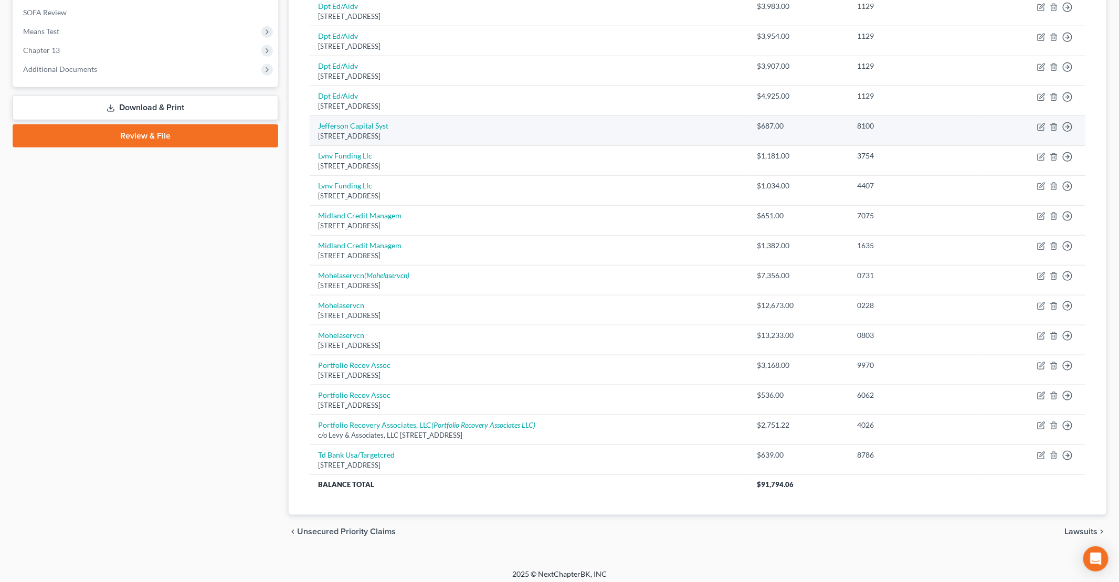
click at [479, 140] on td "Jefferson Capital Syst [STREET_ADDRESS]" at bounding box center [529, 131] width 439 height 30
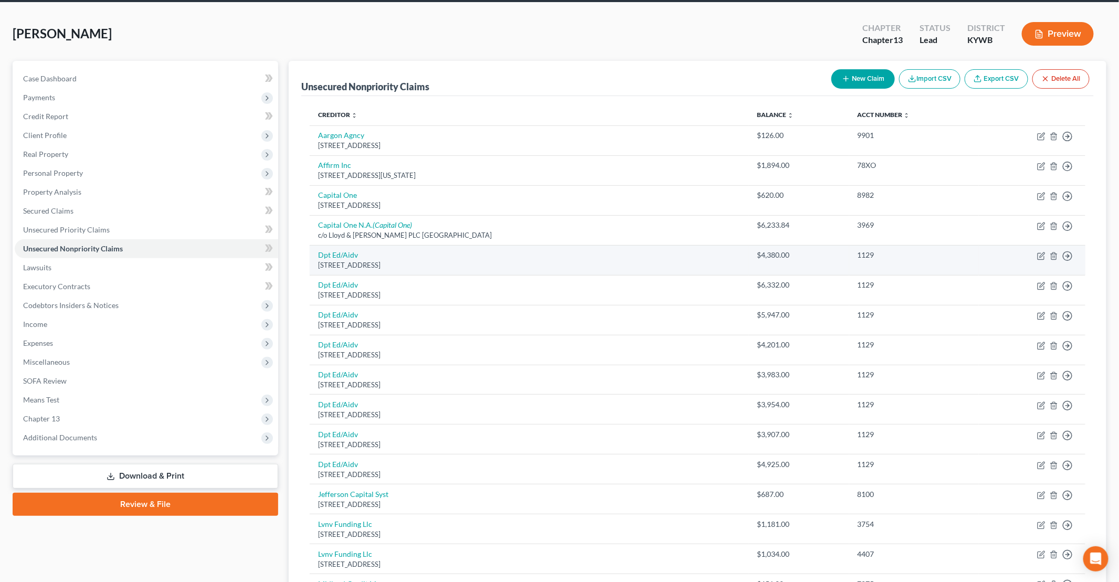
scroll to position [52, 0]
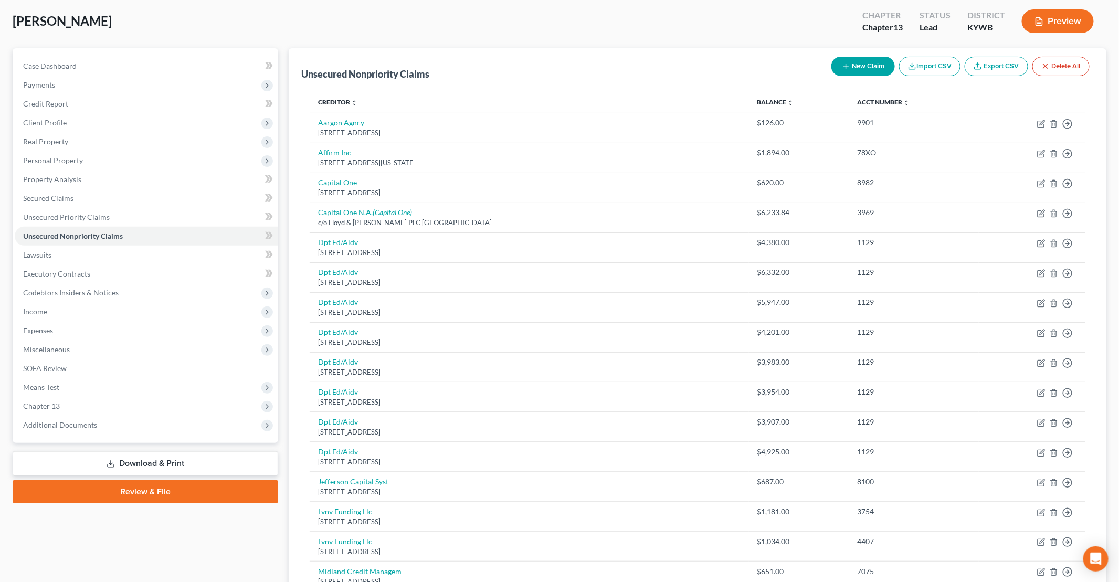
click at [857, 67] on button "New Claim" at bounding box center [863, 66] width 64 height 19
select select "0"
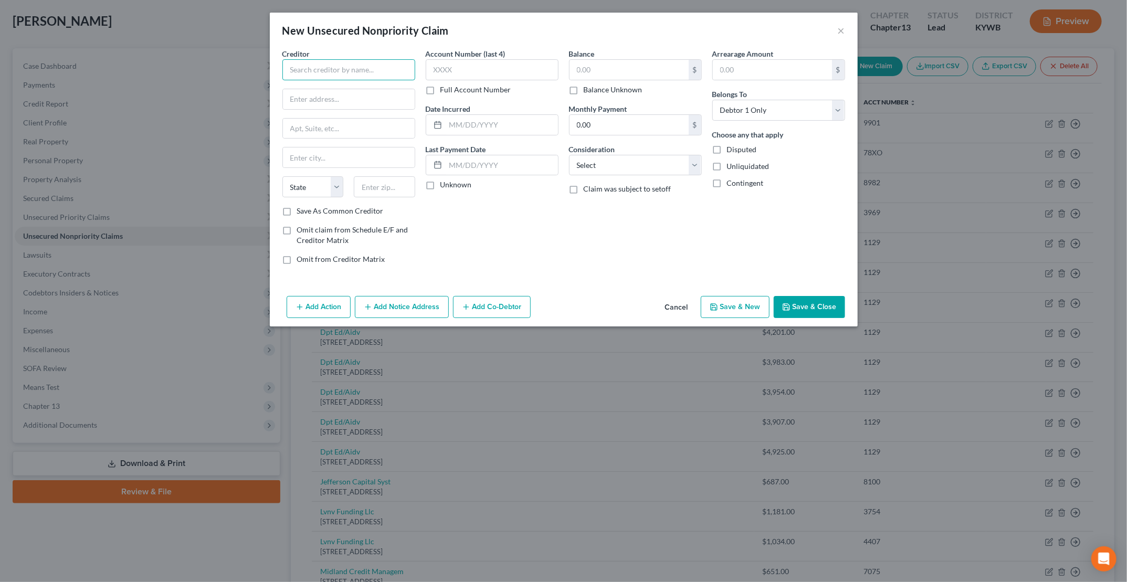
click at [362, 67] on input "text" at bounding box center [348, 69] width 133 height 21
type input "Jefferson Capital Systems LLC"
type input "[STREET_ADDRESS]"
type input "56377"
type input "Sartell"
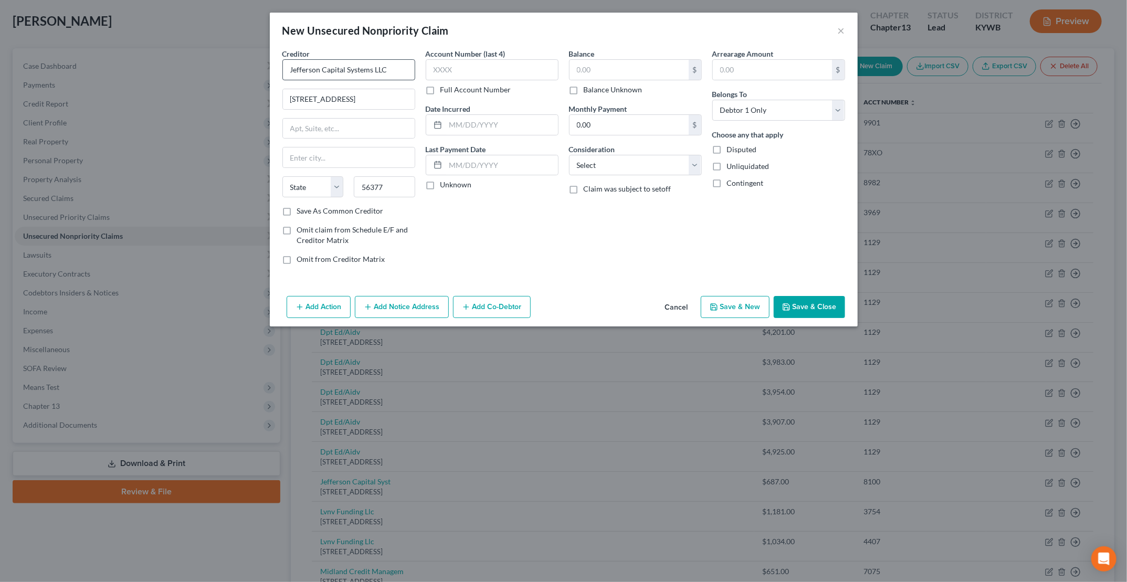
select select "24"
click at [589, 72] on input "text" at bounding box center [628, 70] width 119 height 20
type input "633.94"
click at [447, 72] on input "text" at bounding box center [492, 69] width 133 height 21
type input "2872"
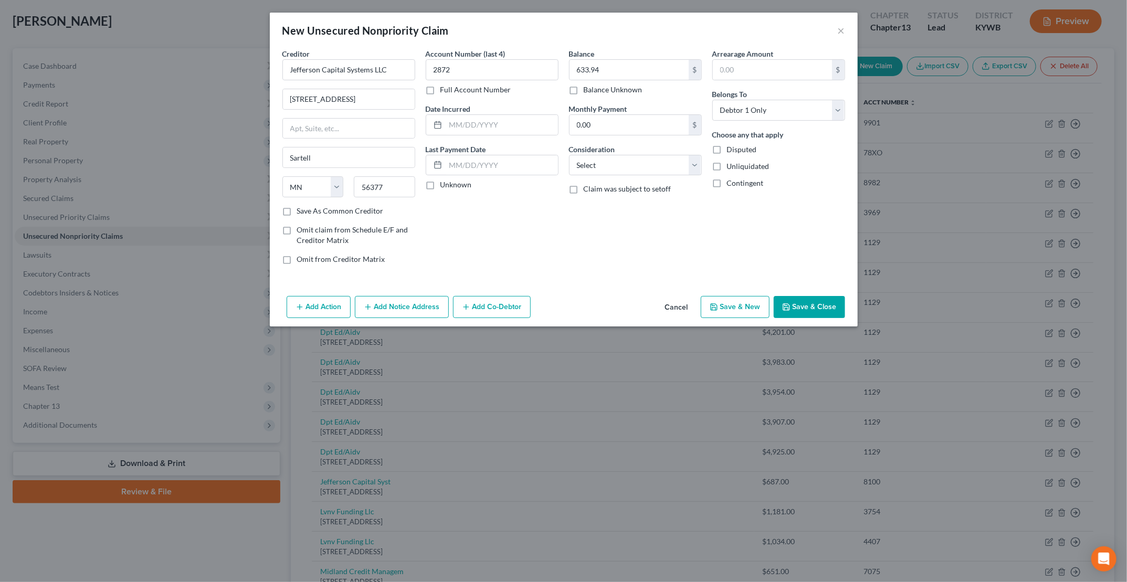
click at [803, 298] on button "Save & Close" at bounding box center [809, 307] width 71 height 22
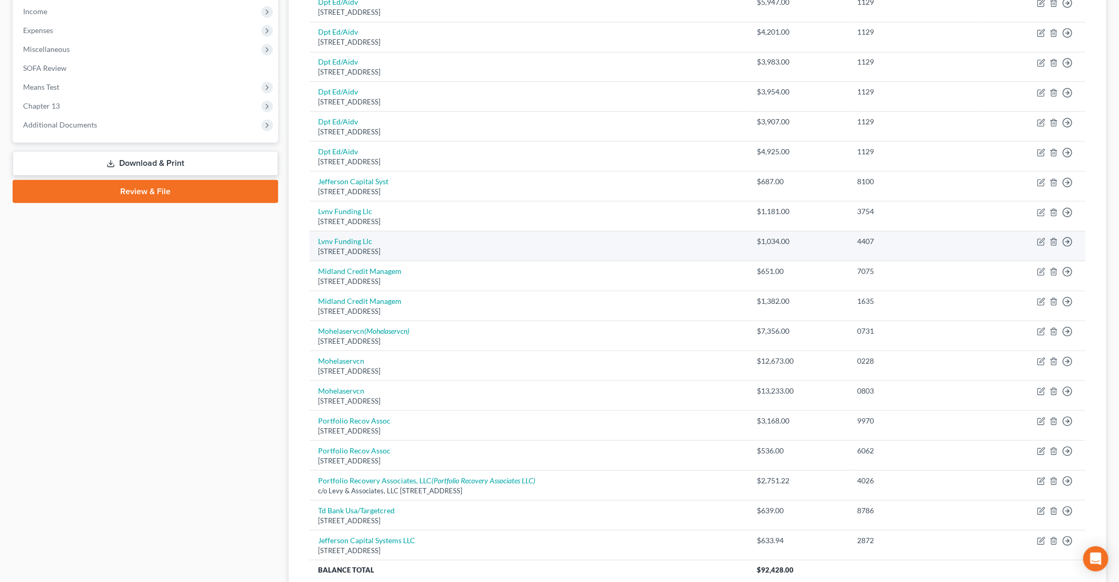
scroll to position [367, 0]
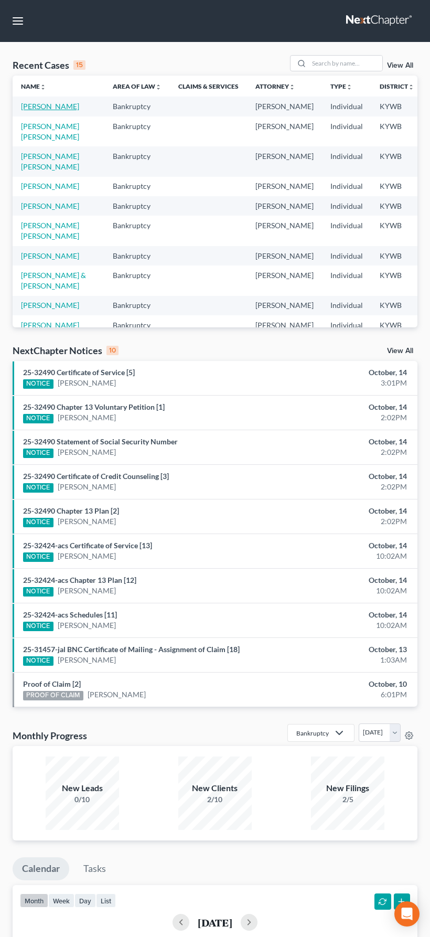
click at [37, 111] on link "[PERSON_NAME]" at bounding box center [50, 106] width 58 height 9
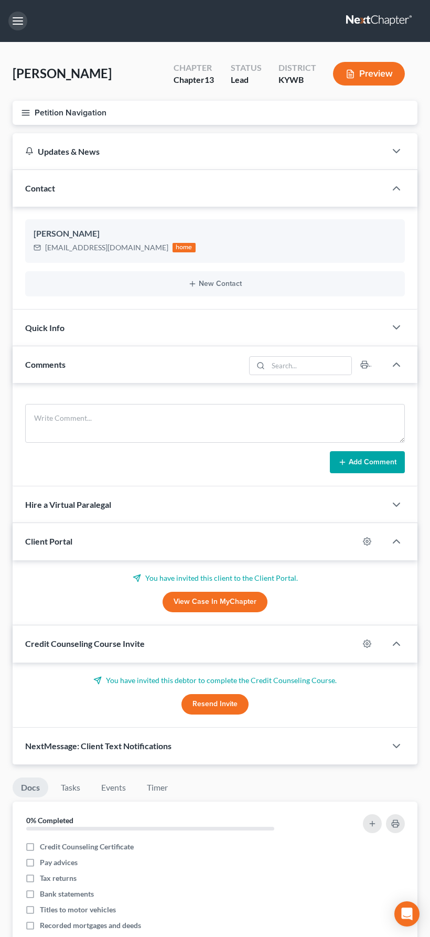
click at [16, 25] on button "button" at bounding box center [17, 21] width 19 height 19
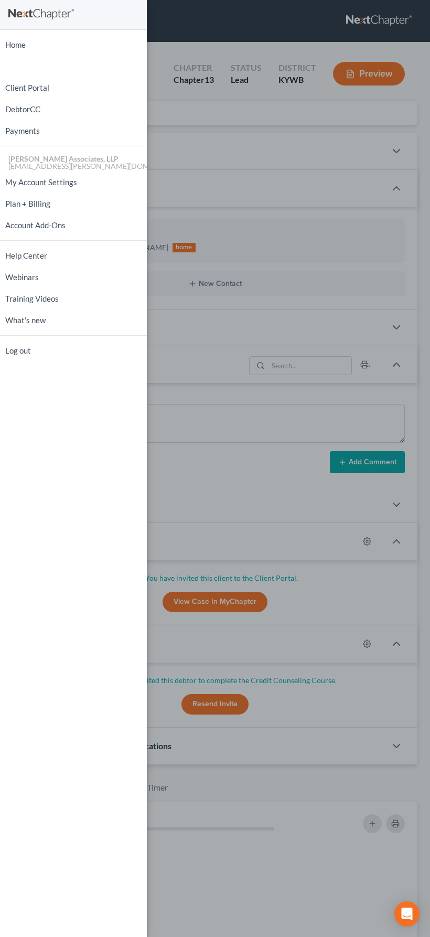
click at [156, 114] on div "Home New Case Client Portal DebtorCC Payments Daniels Associates, LLP micah.dan…" at bounding box center [215, 468] width 430 height 937
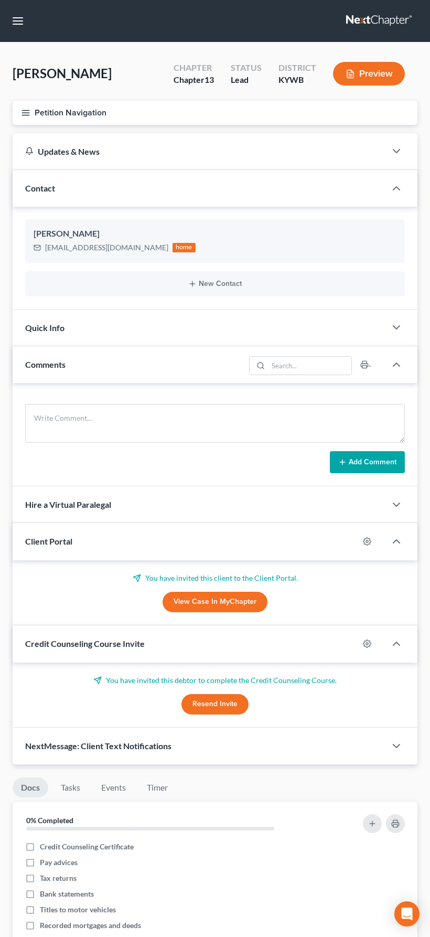
click at [28, 114] on icon "button" at bounding box center [25, 112] width 9 height 9
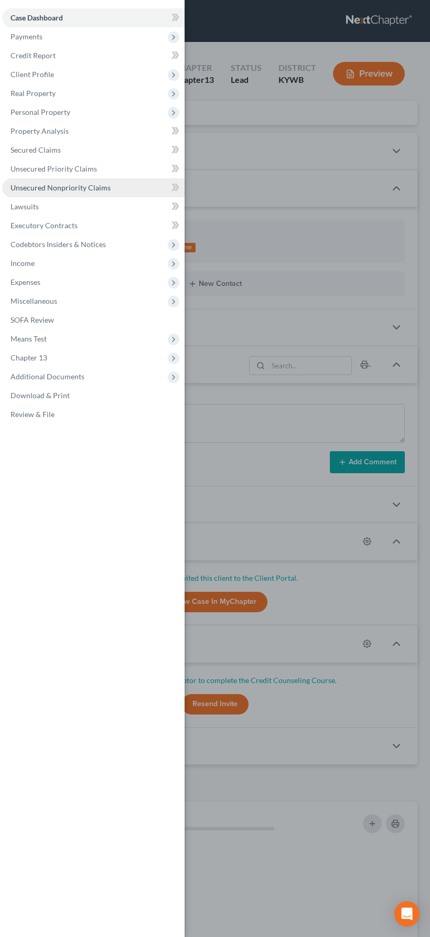
click at [48, 188] on span "Unsecured Nonpriority Claims" at bounding box center [60, 187] width 100 height 9
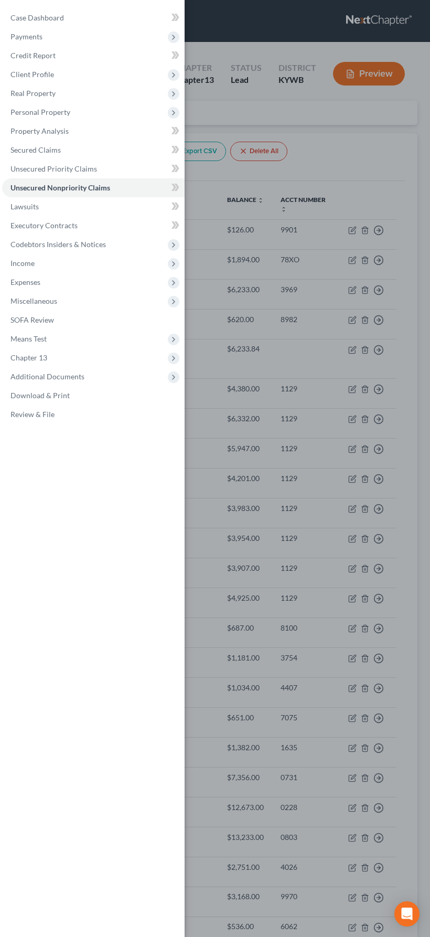
click at [336, 179] on div "Case Dashboard Payments Invoices Payments Payments Credit Report Client Profile" at bounding box center [215, 468] width 430 height 937
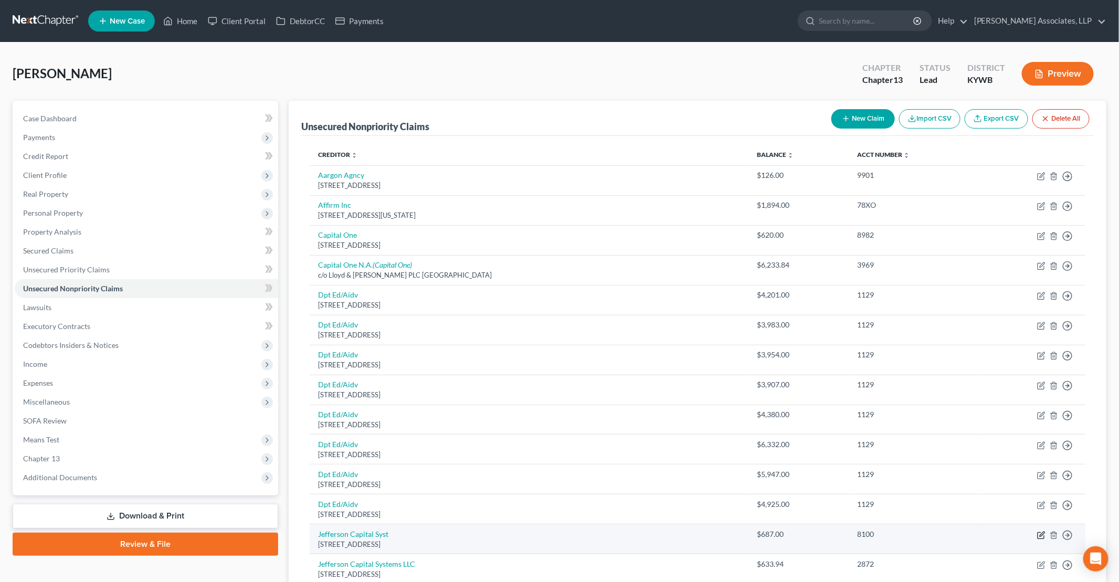
click at [1043, 531] on icon "button" at bounding box center [1041, 535] width 8 height 8
select select "24"
select select "0"
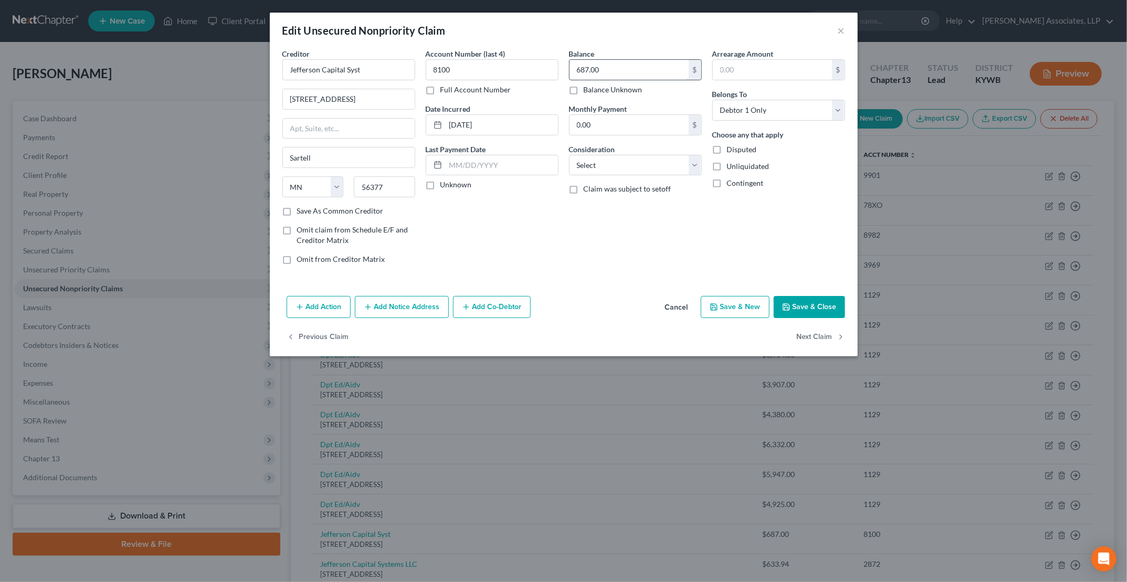
click at [599, 67] on input "687.00" at bounding box center [628, 70] width 119 height 20
type input "687.72"
click at [585, 318] on div "Add Action Add Notice Address Add Co-Debtor Cancel Save & New Save & Close" at bounding box center [564, 309] width 588 height 35
click at [818, 303] on button "Save & Close" at bounding box center [809, 307] width 71 height 22
type input "0"
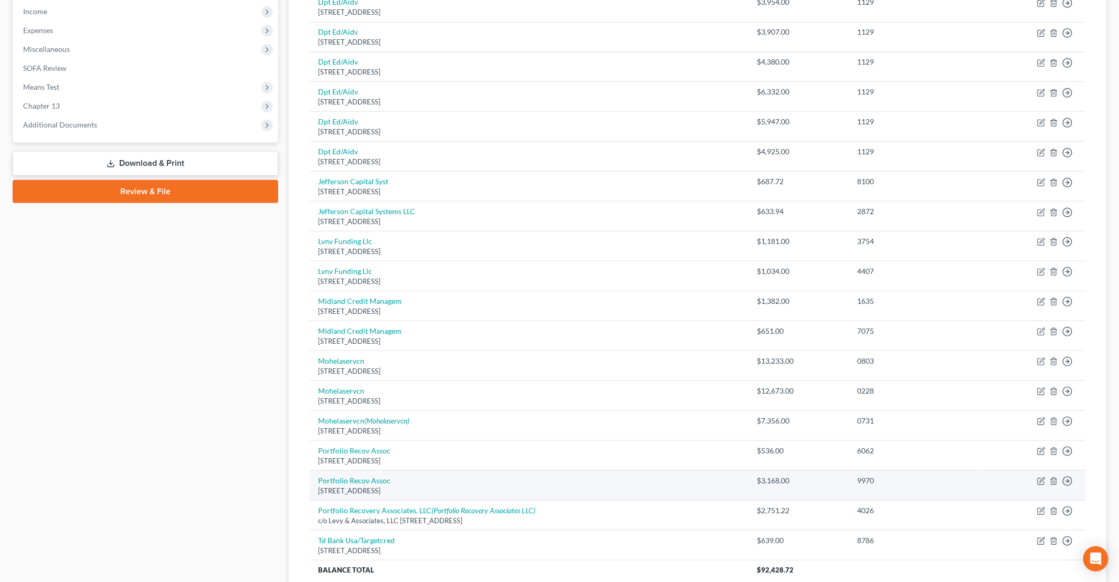
scroll to position [367, 0]
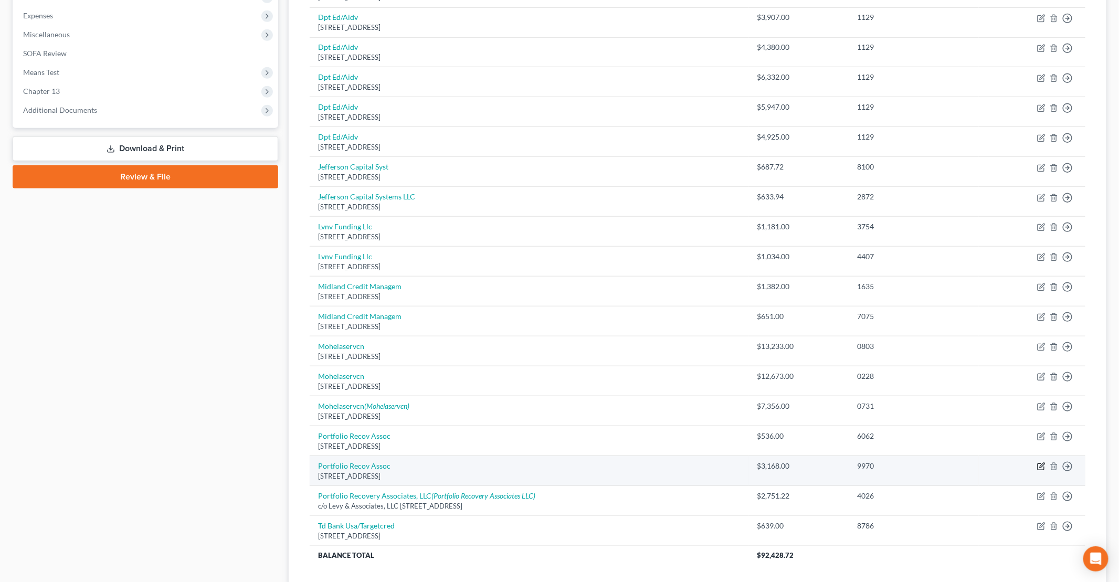
click at [1041, 462] on icon "button" at bounding box center [1041, 466] width 8 height 8
select select "48"
select select "0"
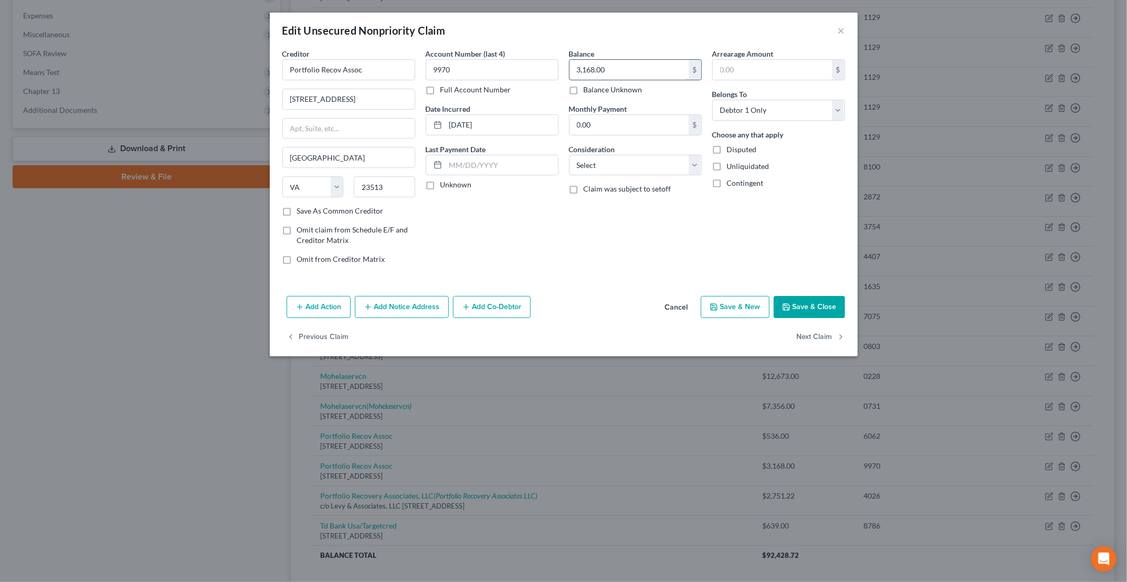
click at [631, 70] on input "3,168.00" at bounding box center [628, 70] width 119 height 20
click at [616, 69] on input "3,168.00" at bounding box center [628, 70] width 119 height 20
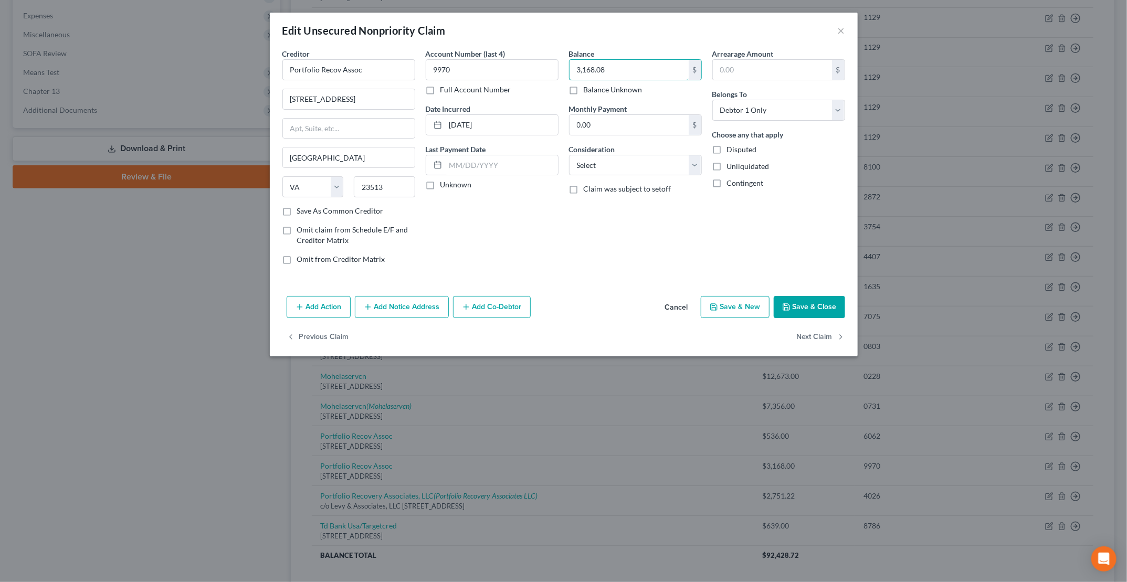
type input "3,168.08"
click at [809, 304] on button "Save & Close" at bounding box center [809, 307] width 71 height 22
type input "0"
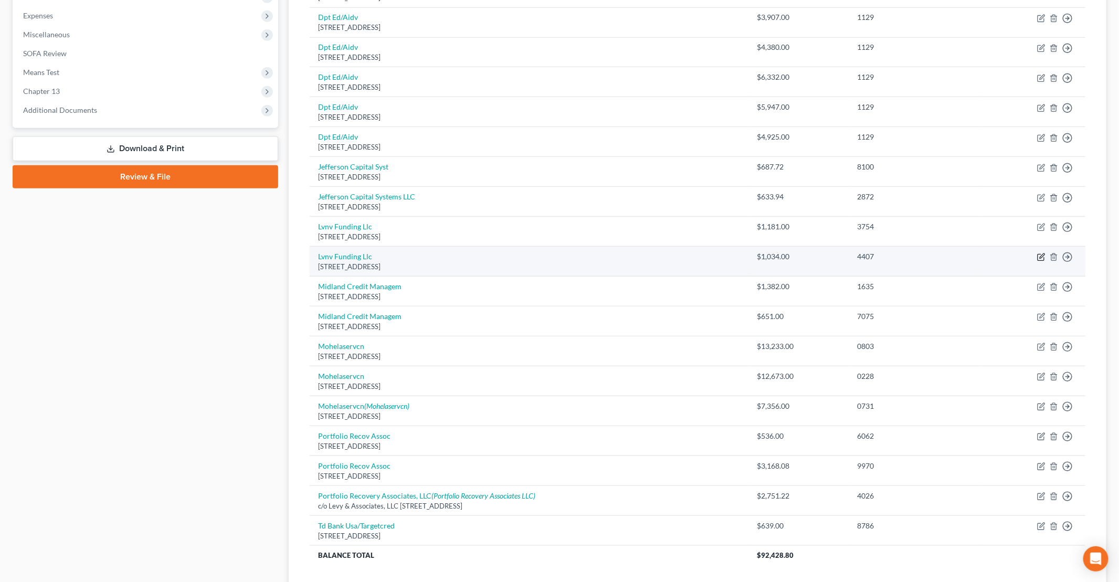
click at [1039, 255] on icon "button" at bounding box center [1041, 257] width 8 height 8
select select "42"
select select "0"
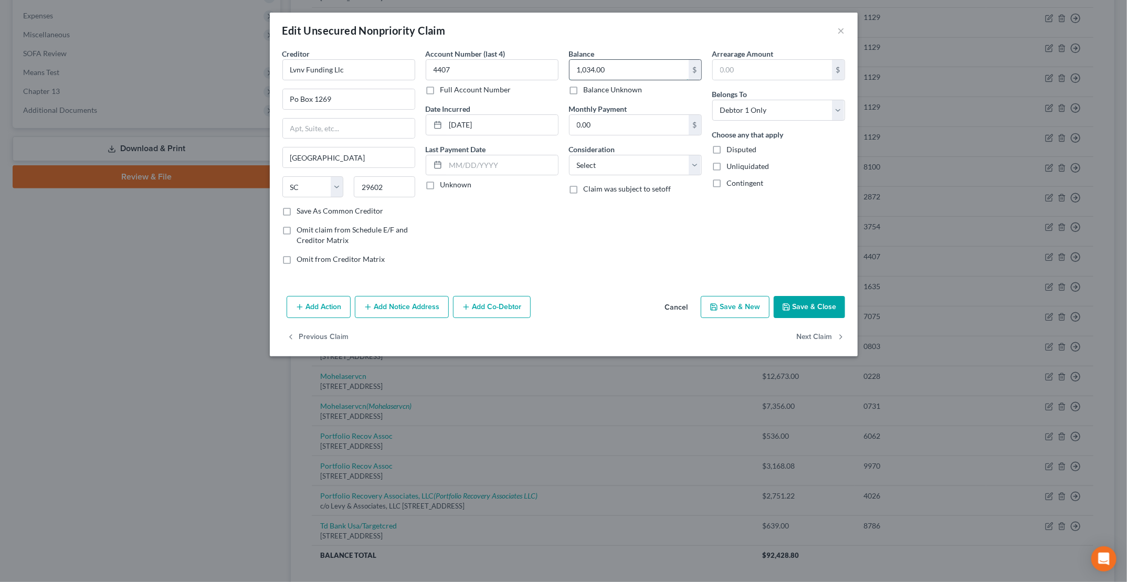
click at [633, 69] on input "1,034.00" at bounding box center [628, 70] width 119 height 20
click at [622, 67] on input "1,034.00" at bounding box center [628, 70] width 119 height 20
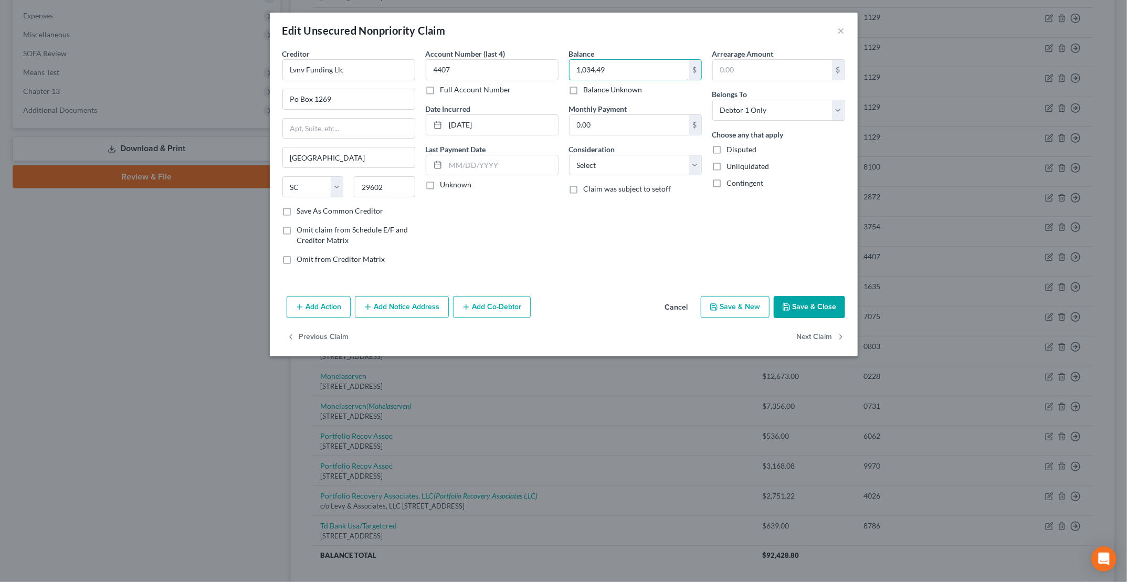
type input "1,034.49"
click at [811, 304] on button "Save & Close" at bounding box center [809, 307] width 71 height 22
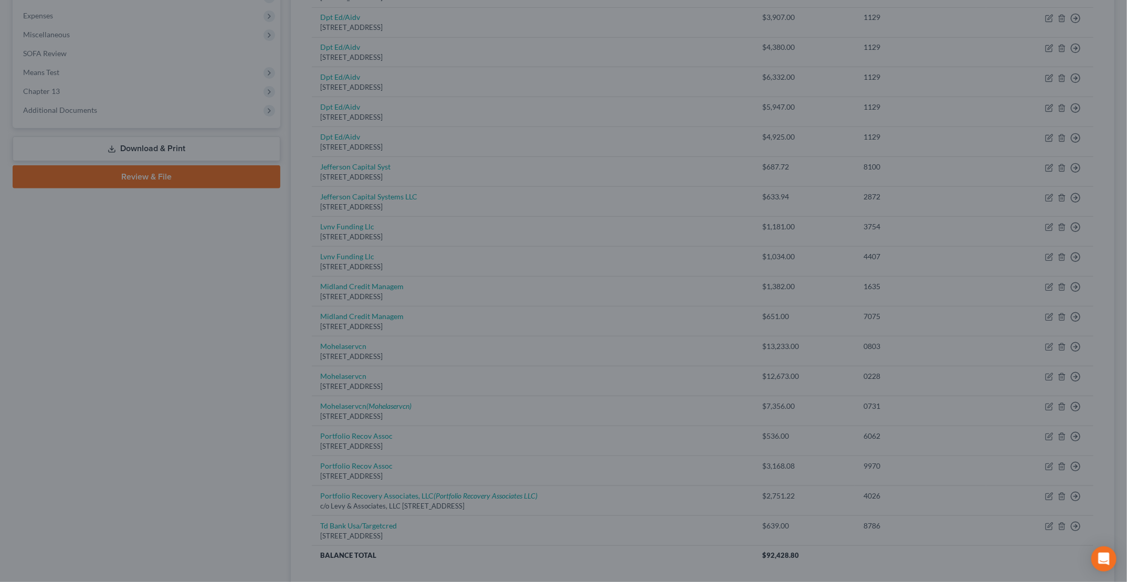
type input "0"
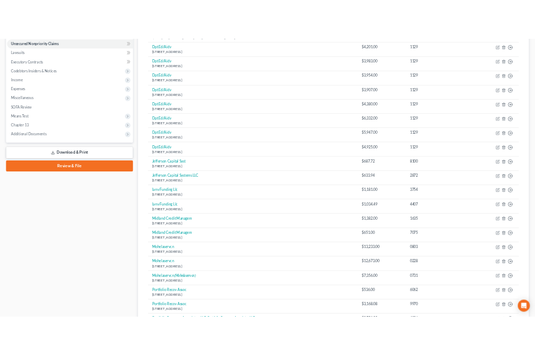
scroll to position [210, 0]
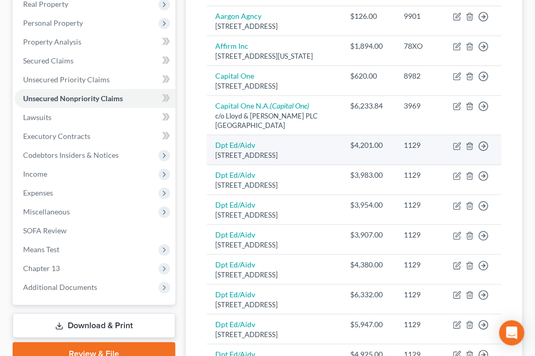
click at [280, 161] on div "[STREET_ADDRESS]" at bounding box center [274, 156] width 118 height 10
click at [456, 151] on icon "button" at bounding box center [457, 146] width 8 height 8
select select "45"
select select "17"
select select "0"
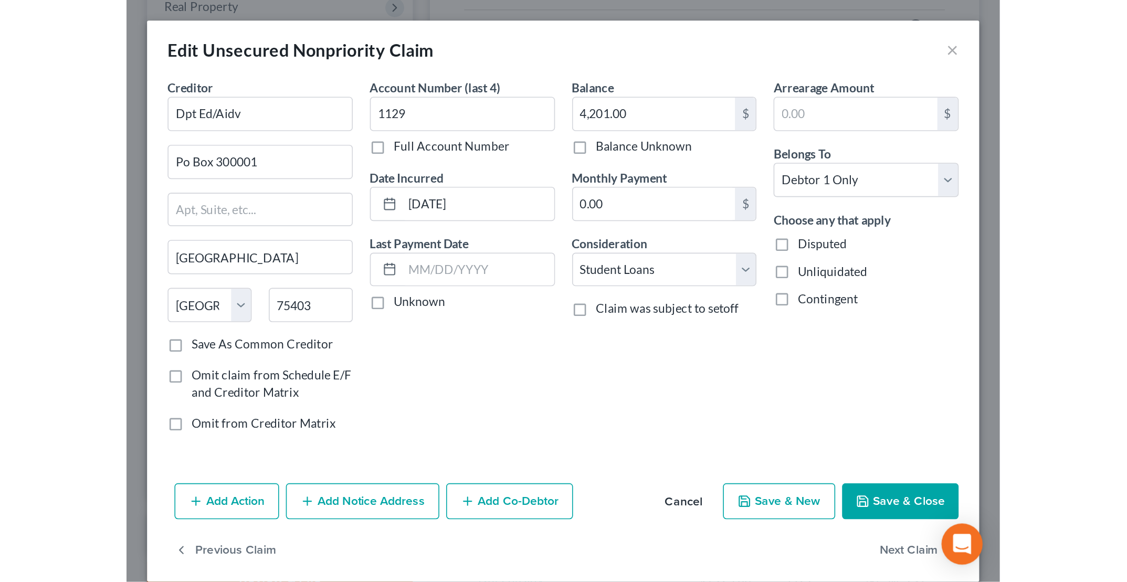
scroll to position [208, 0]
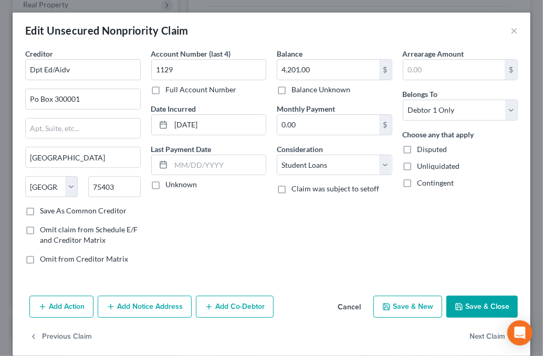
click at [130, 307] on button "Add Notice Address" at bounding box center [145, 307] width 94 height 22
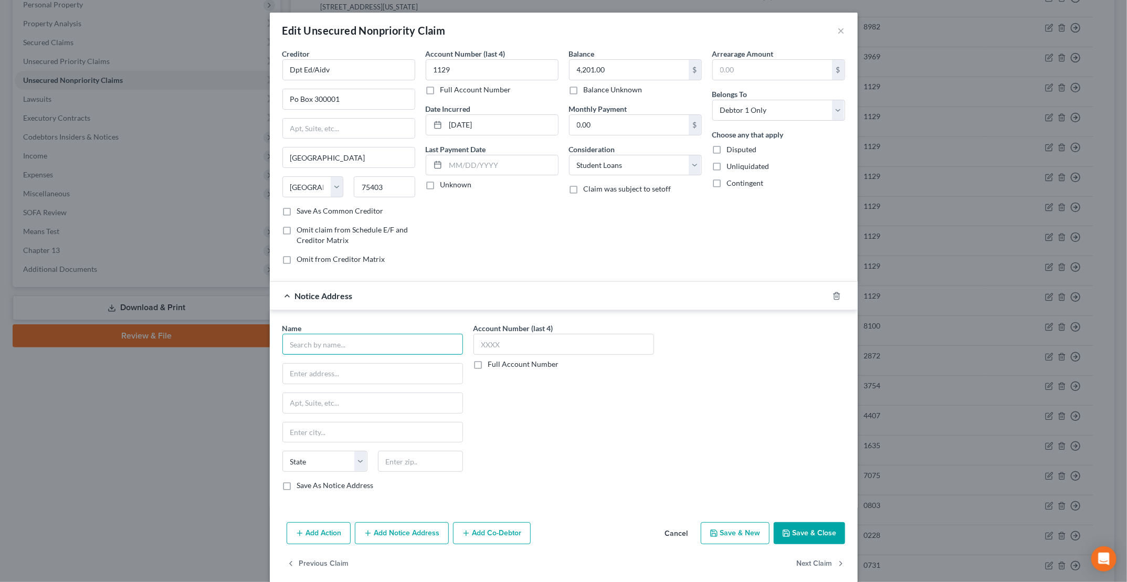
click at [312, 343] on input "text" at bounding box center [372, 344] width 181 height 21
type input "US Department of Education"
type input "Educational Credit Management Corp"
type input "PO Box 16448"
type input "St Paul"
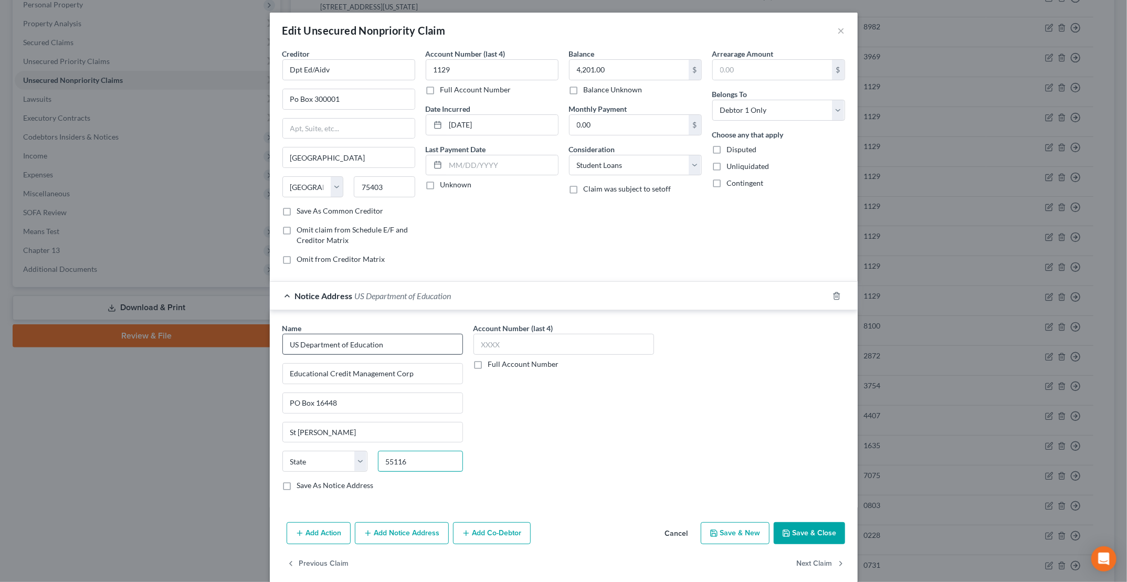
type input "55116"
type input "Saint Paul"
select select "24"
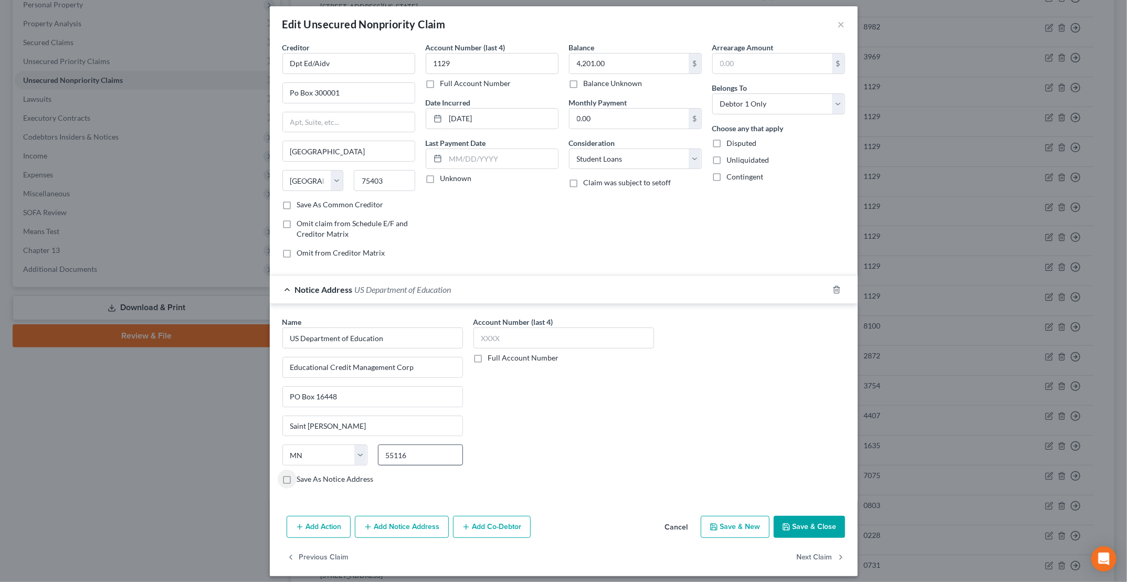
scroll to position [8, 0]
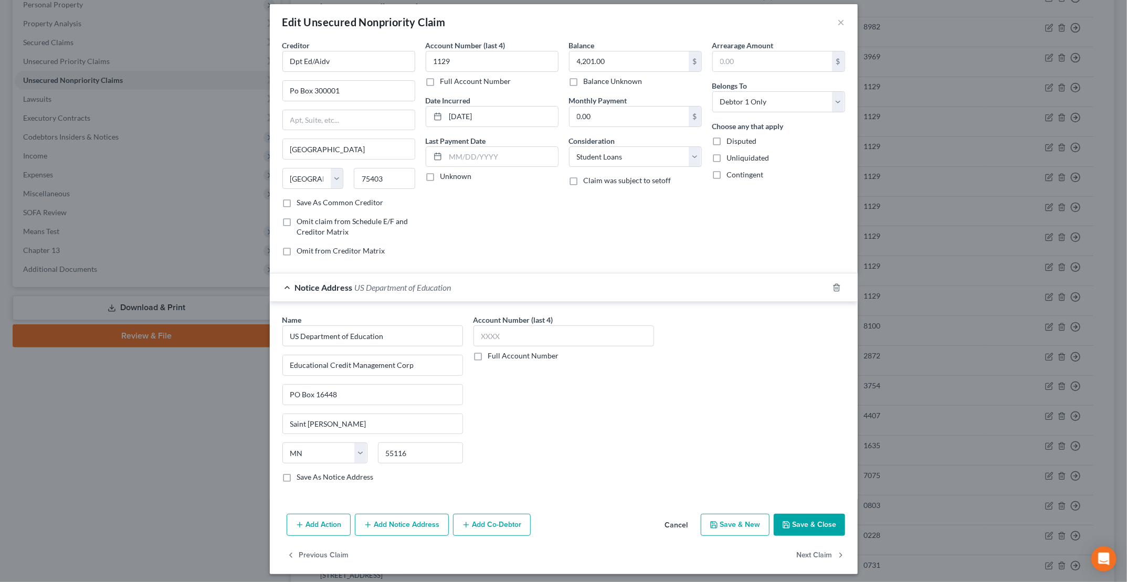
click at [374, 521] on button "Add Notice Address" at bounding box center [402, 525] width 94 height 22
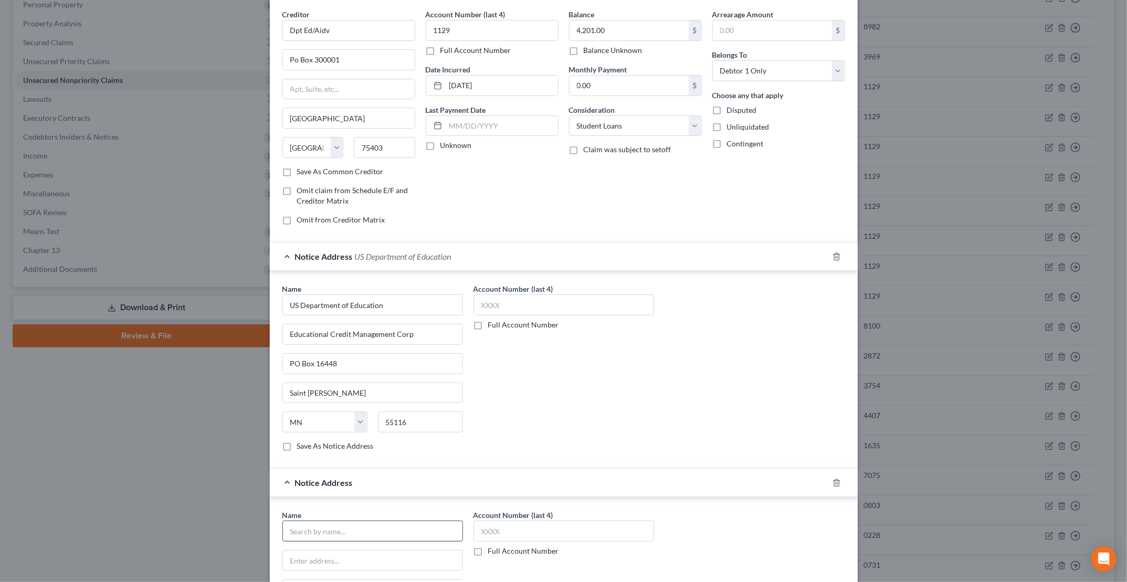
scroll to position [61, 0]
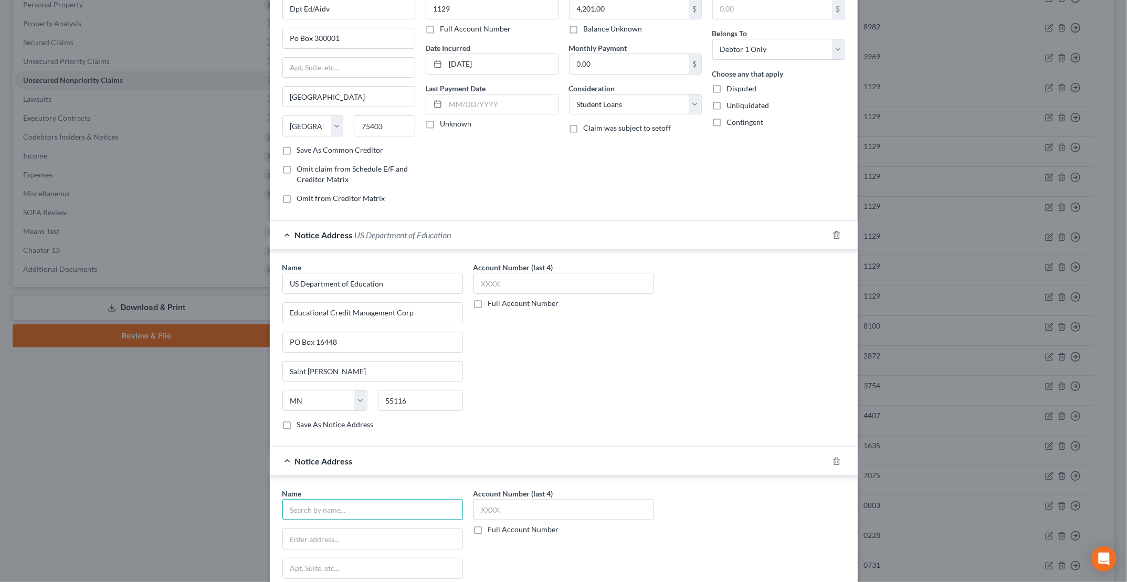
click at [330, 503] on input "text" at bounding box center [372, 509] width 181 height 21
type input "Office of the US Attorney"
type input "Western District of Kentucky"
type input "717 W. Broadway"
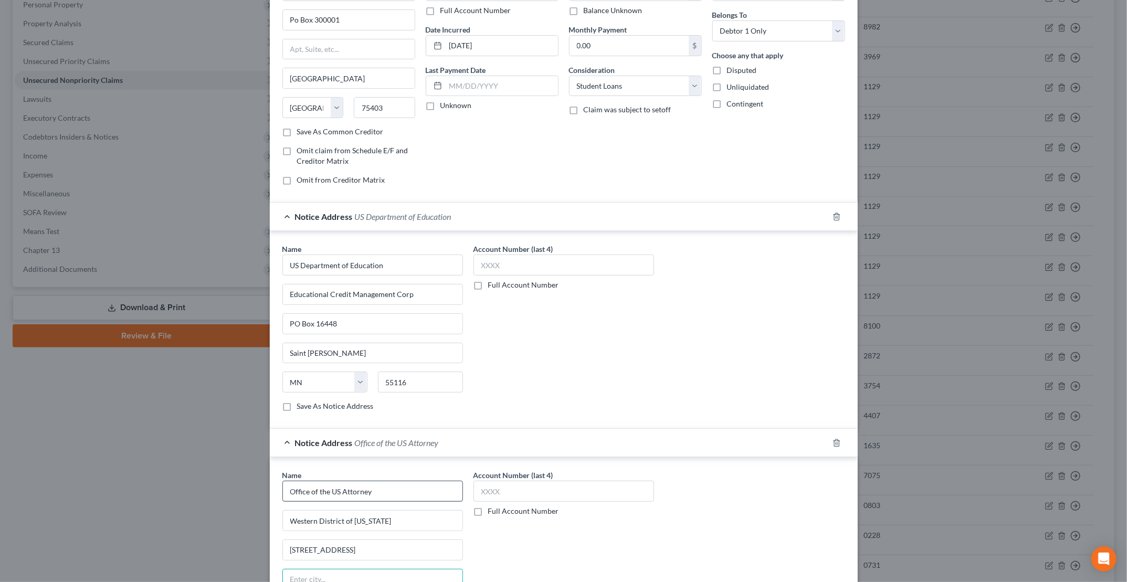
scroll to position [231, 0]
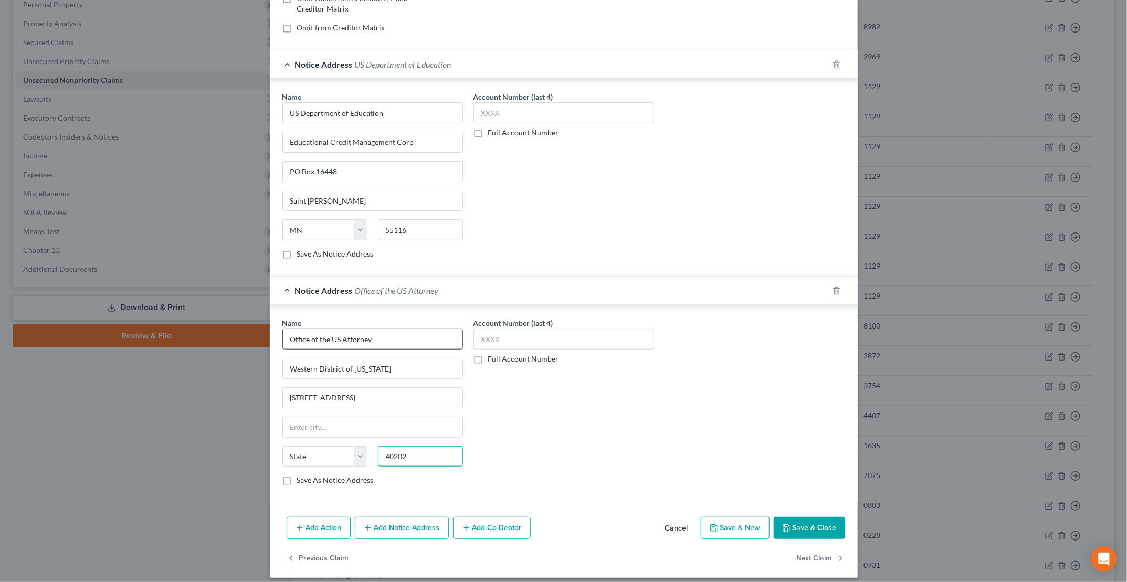
type input "40202"
type input "[GEOGRAPHIC_DATA]"
select select "18"
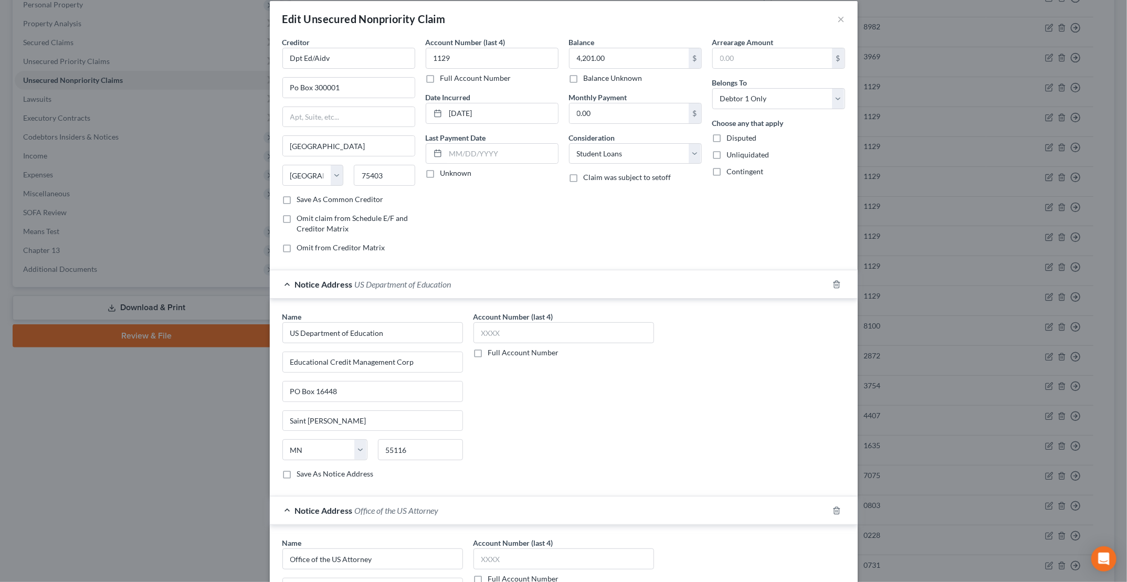
scroll to position [0, 0]
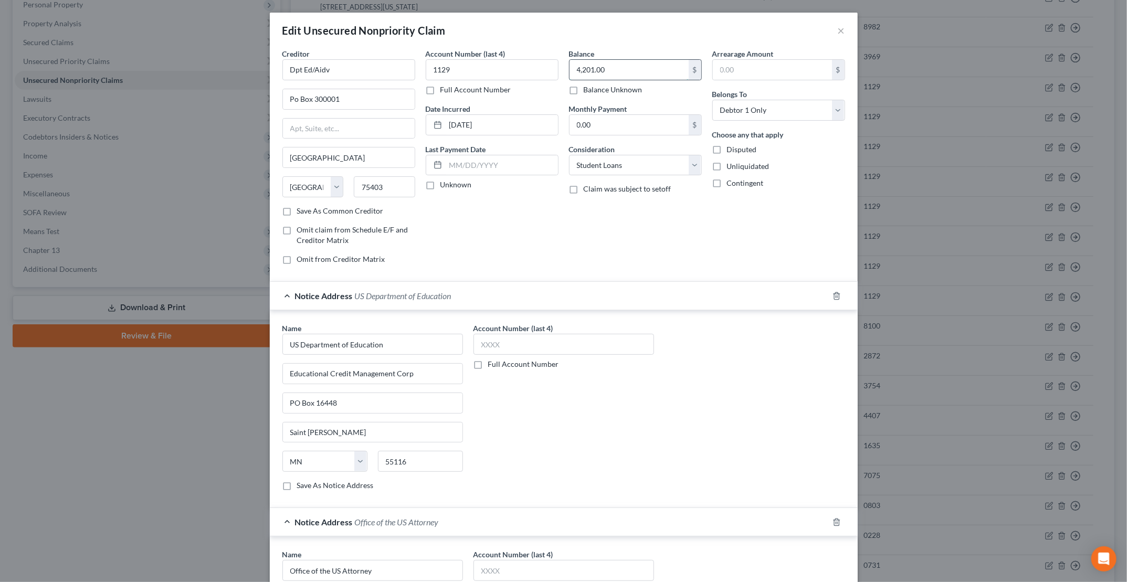
click at [621, 70] on input "4,201.00" at bounding box center [628, 70] width 119 height 20
type input "37,629"
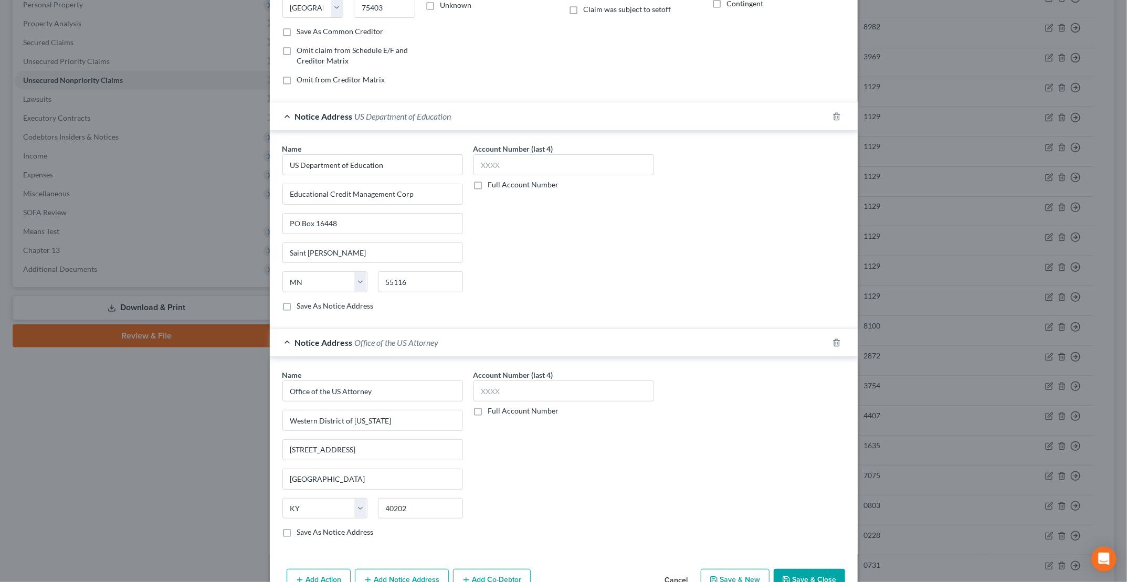
scroll to position [231, 0]
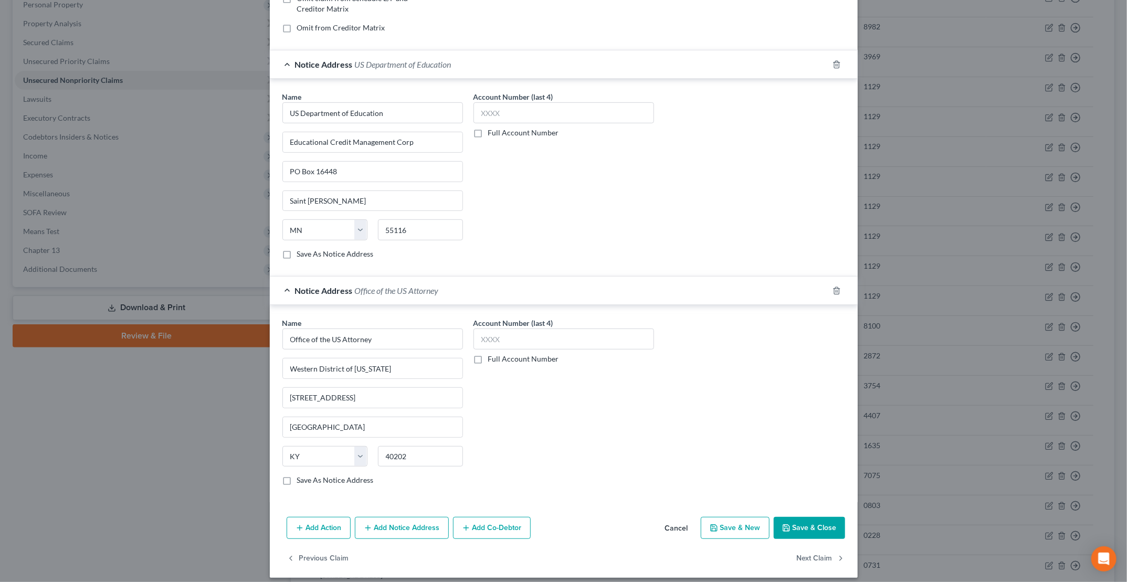
click at [801, 522] on button "Save & Close" at bounding box center [809, 528] width 71 height 22
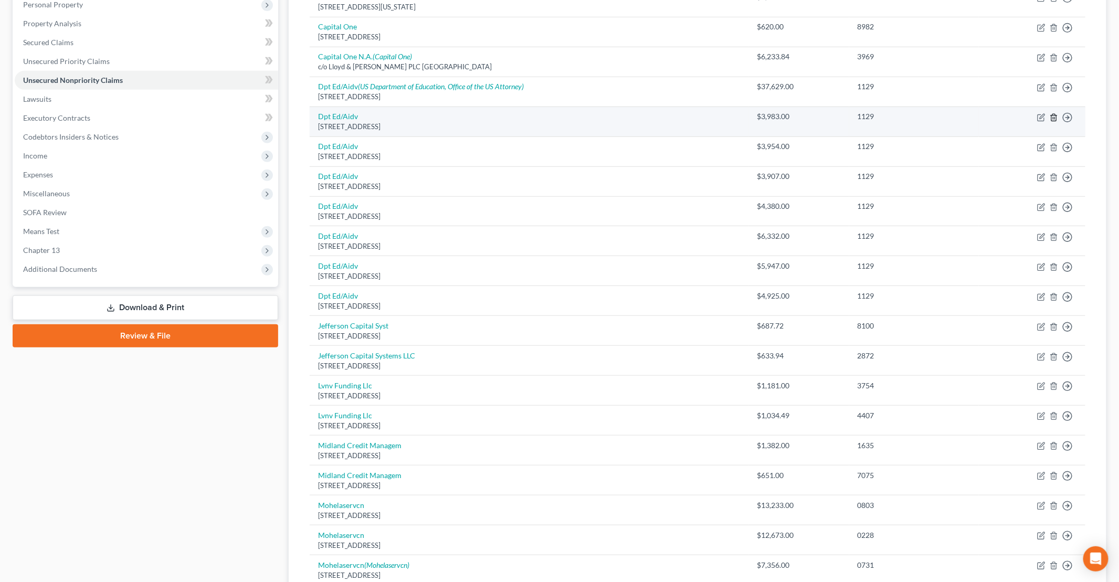
click at [1056, 115] on icon "button" at bounding box center [1053, 117] width 5 height 7
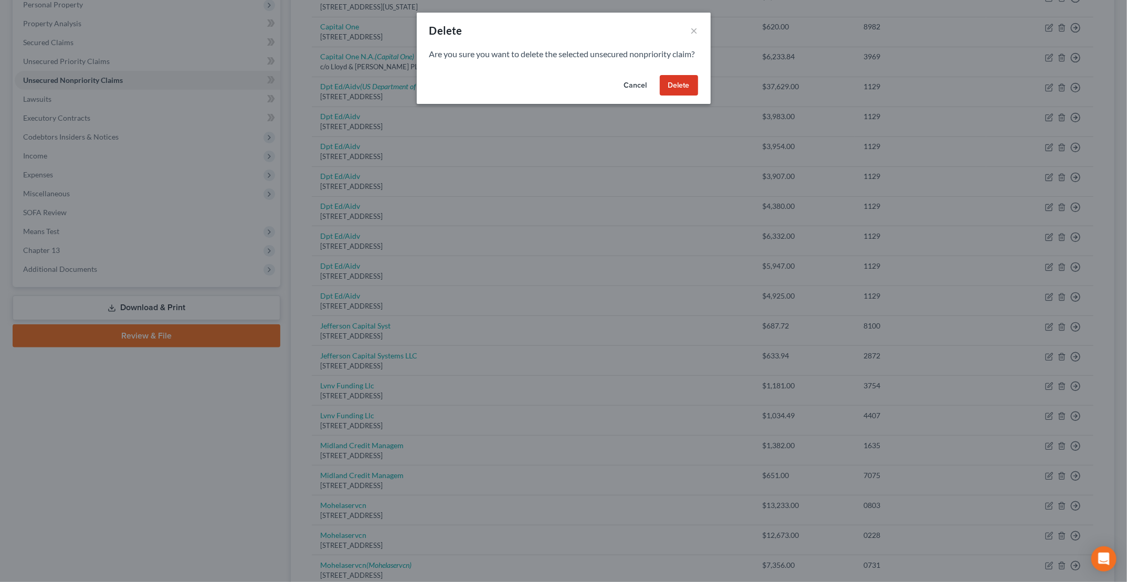
click at [672, 96] on button "Delete" at bounding box center [679, 85] width 38 height 21
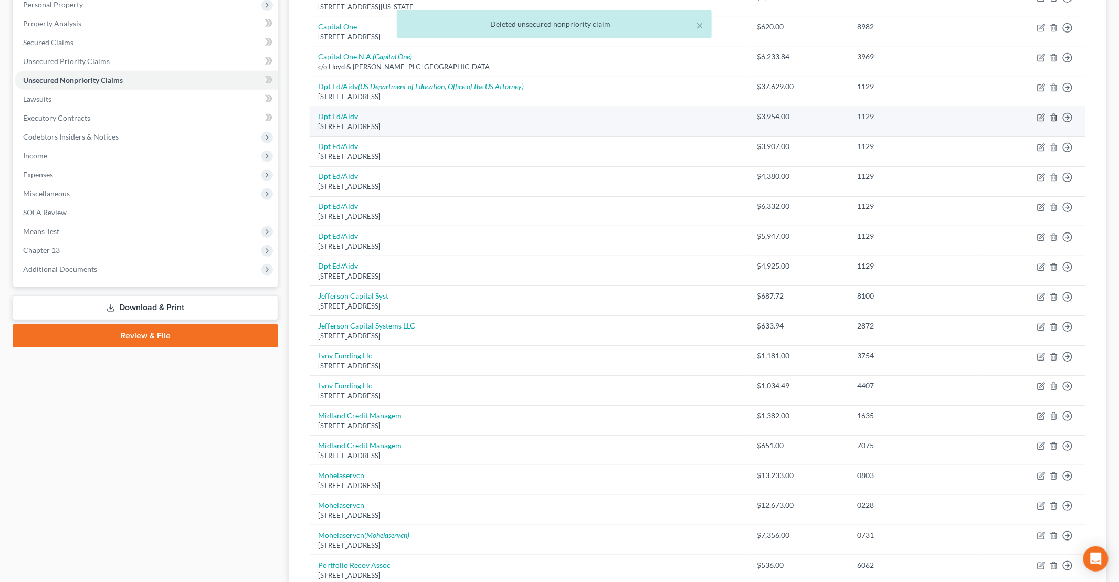
click at [1053, 115] on icon "button" at bounding box center [1054, 117] width 8 height 8
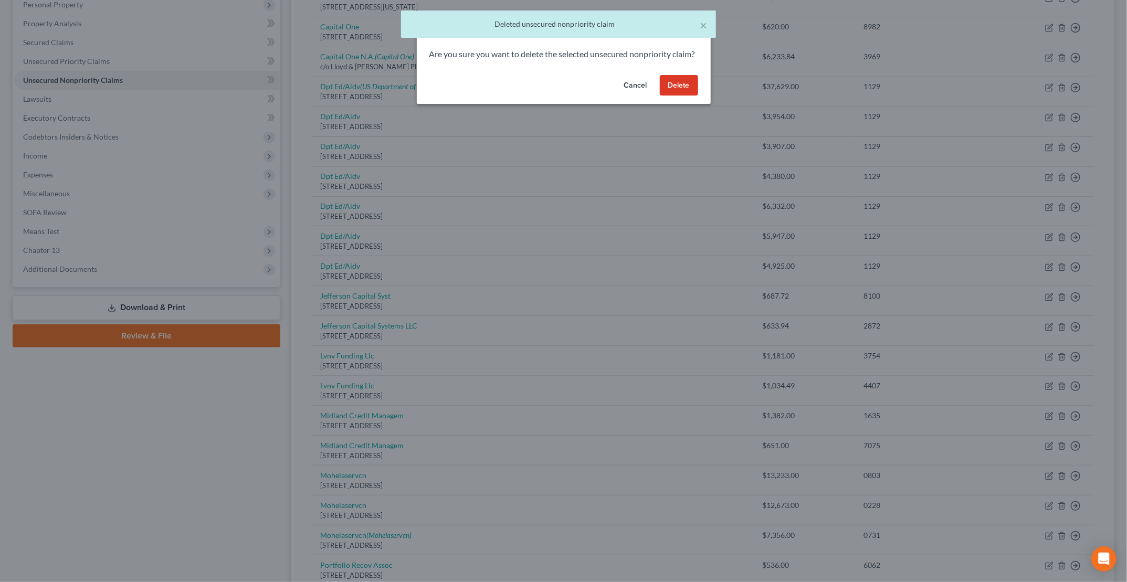
click at [674, 96] on button "Delete" at bounding box center [679, 85] width 38 height 21
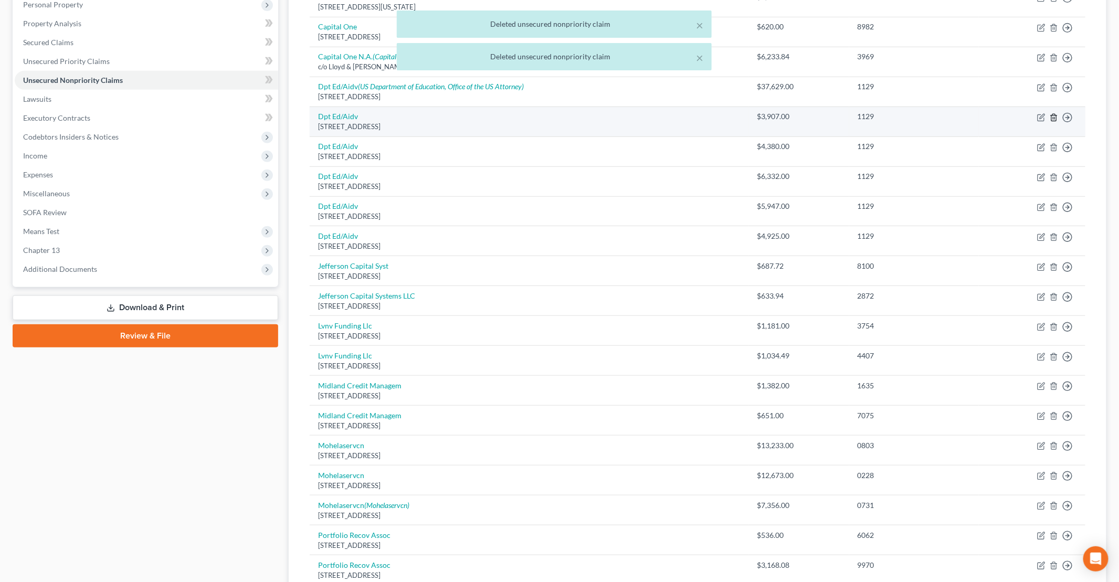
click at [1058, 114] on icon "button" at bounding box center [1054, 117] width 8 height 8
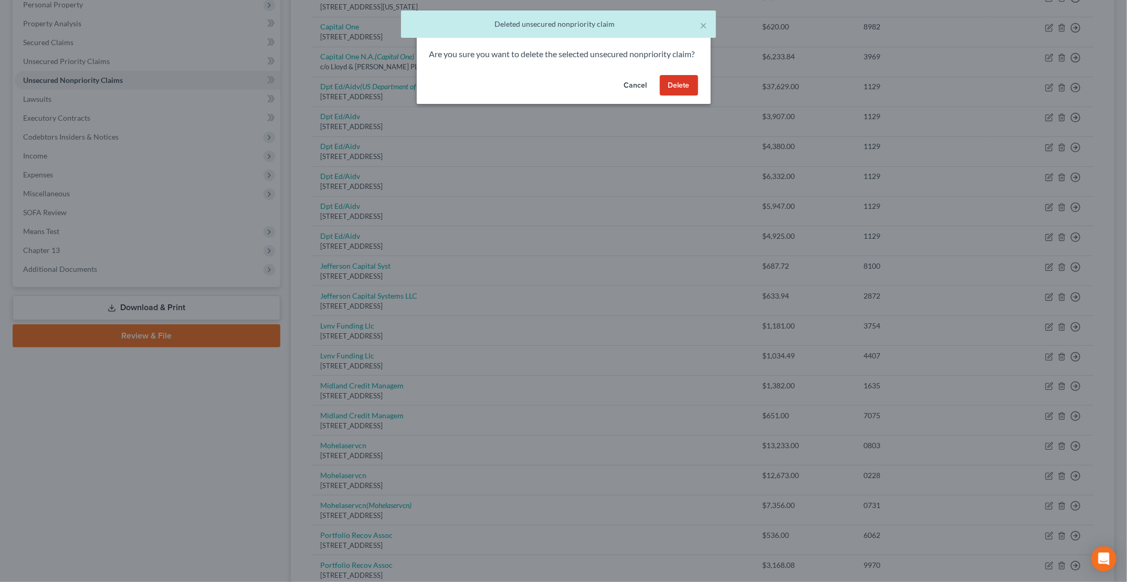
click at [676, 96] on button "Delete" at bounding box center [679, 85] width 38 height 21
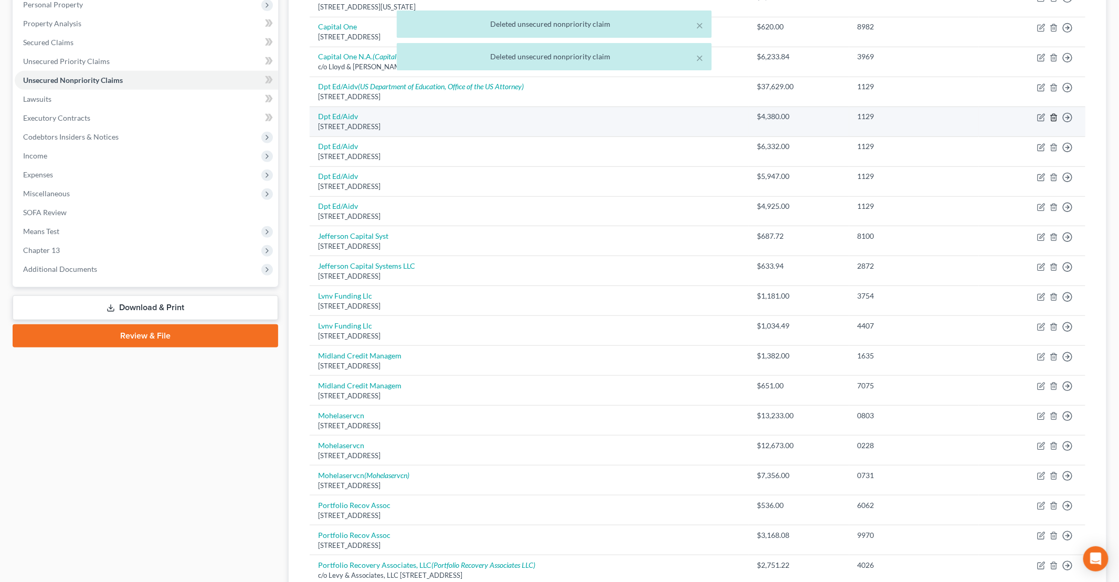
click at [1055, 114] on icon "button" at bounding box center [1053, 117] width 5 height 7
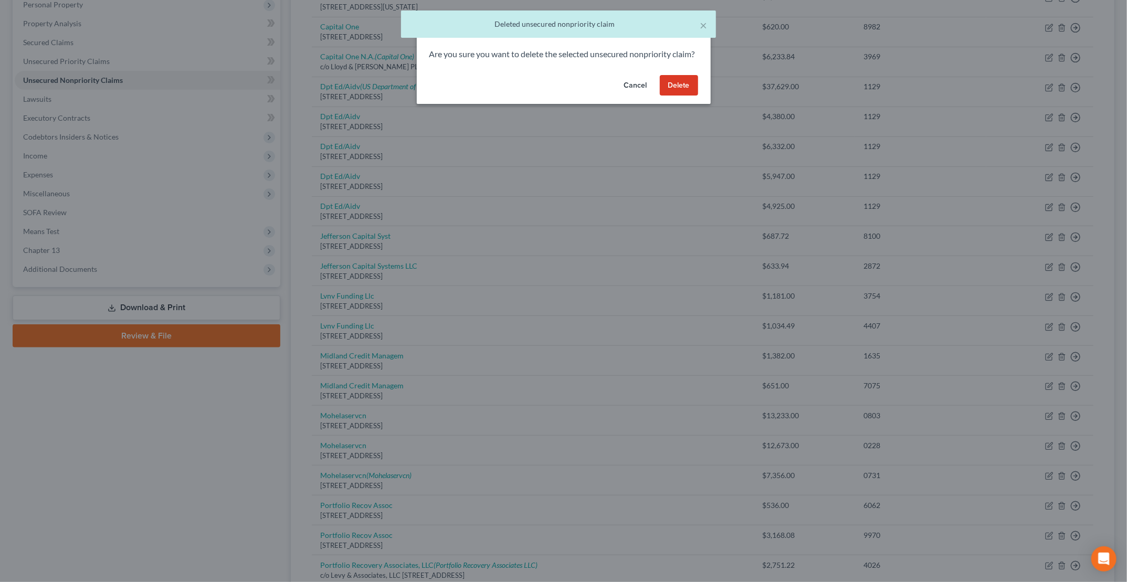
click at [678, 91] on button "Delete" at bounding box center [679, 85] width 38 height 21
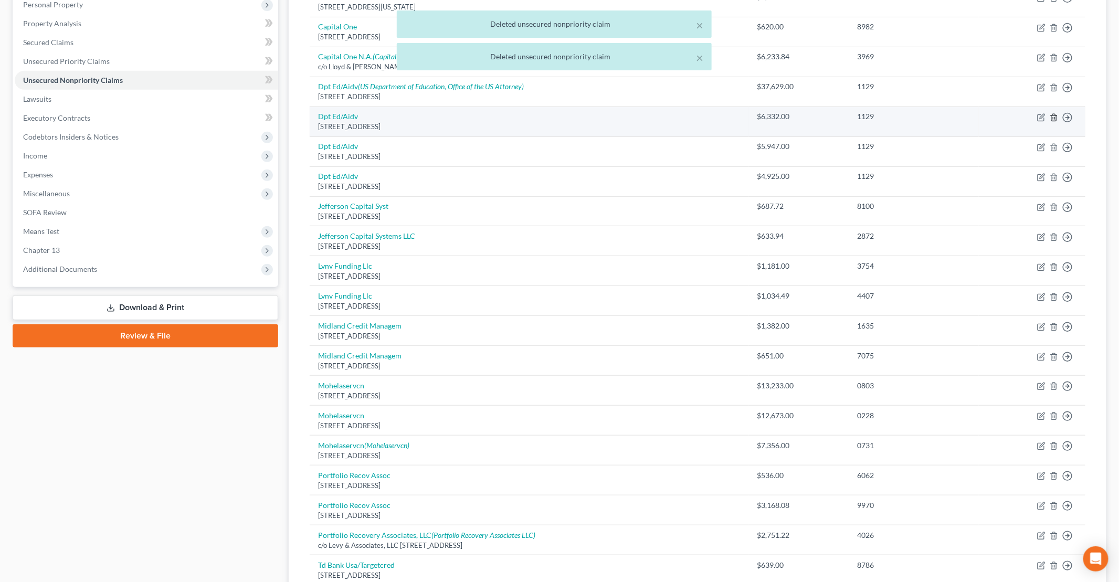
click at [1052, 117] on icon "button" at bounding box center [1053, 117] width 5 height 7
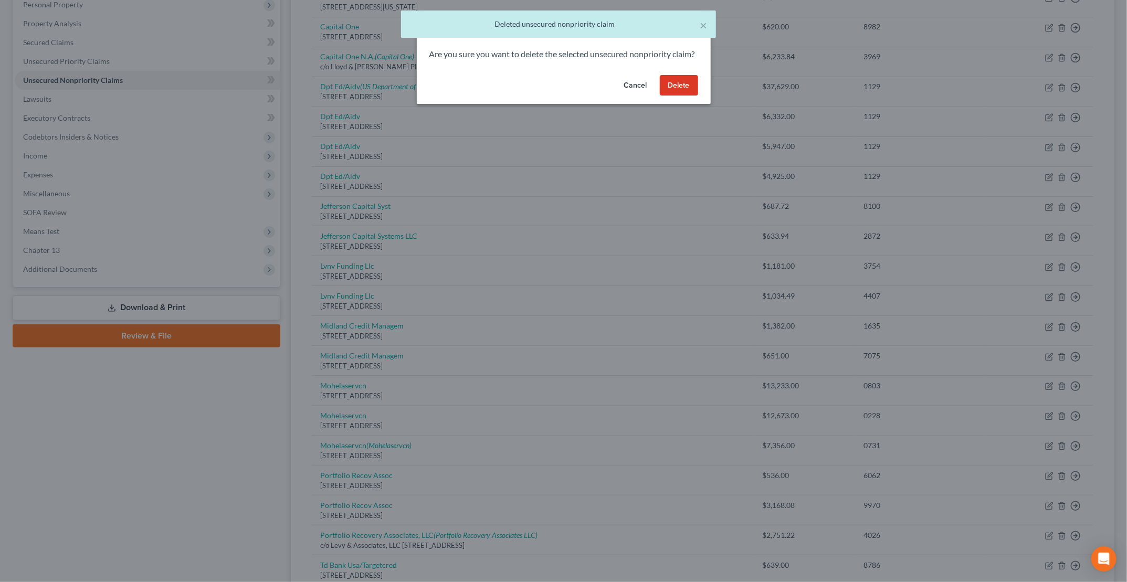
click at [677, 96] on button "Delete" at bounding box center [679, 85] width 38 height 21
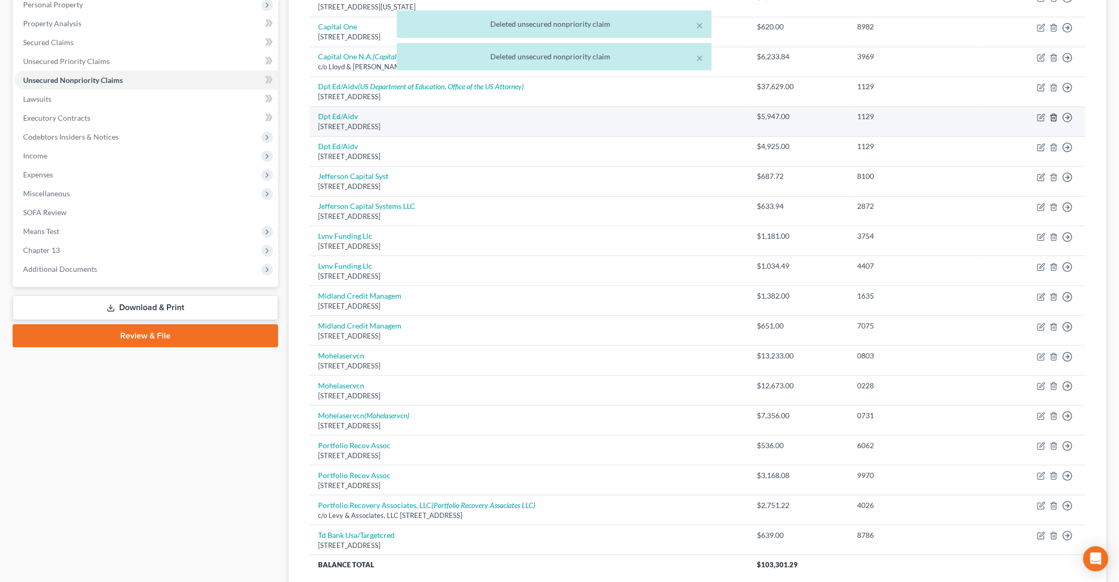
click at [1053, 117] on icon "button" at bounding box center [1054, 117] width 8 height 8
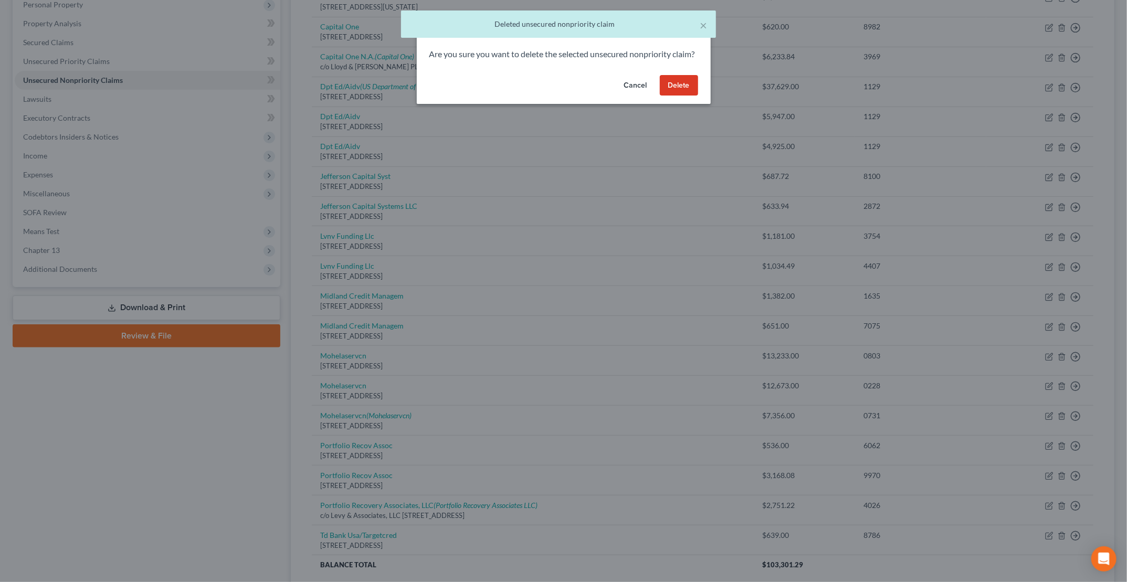
click at [684, 96] on button "Delete" at bounding box center [679, 85] width 38 height 21
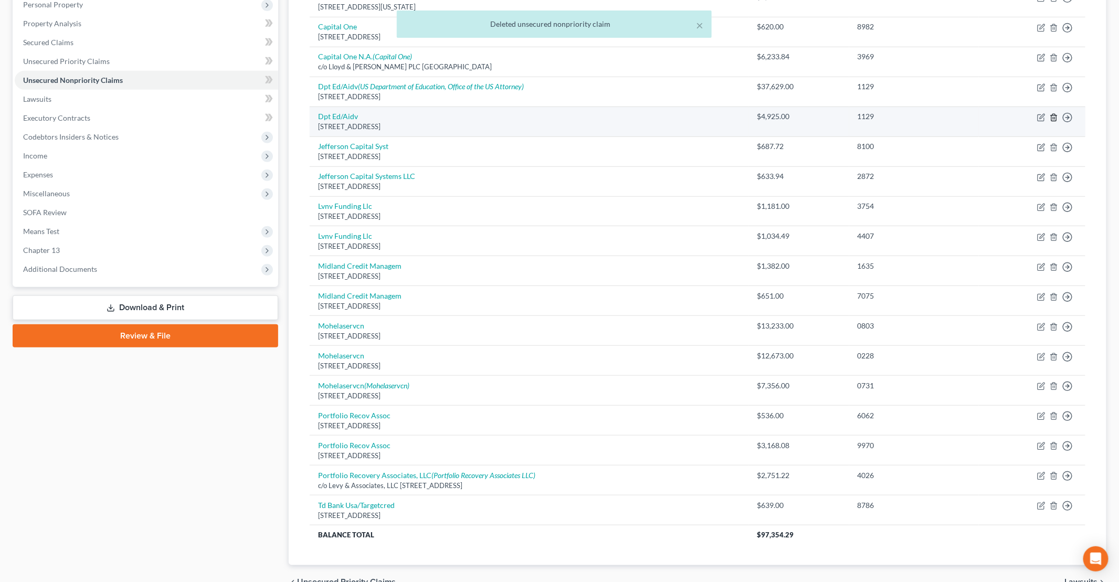
click at [1056, 115] on icon "button" at bounding box center [1053, 117] width 5 height 7
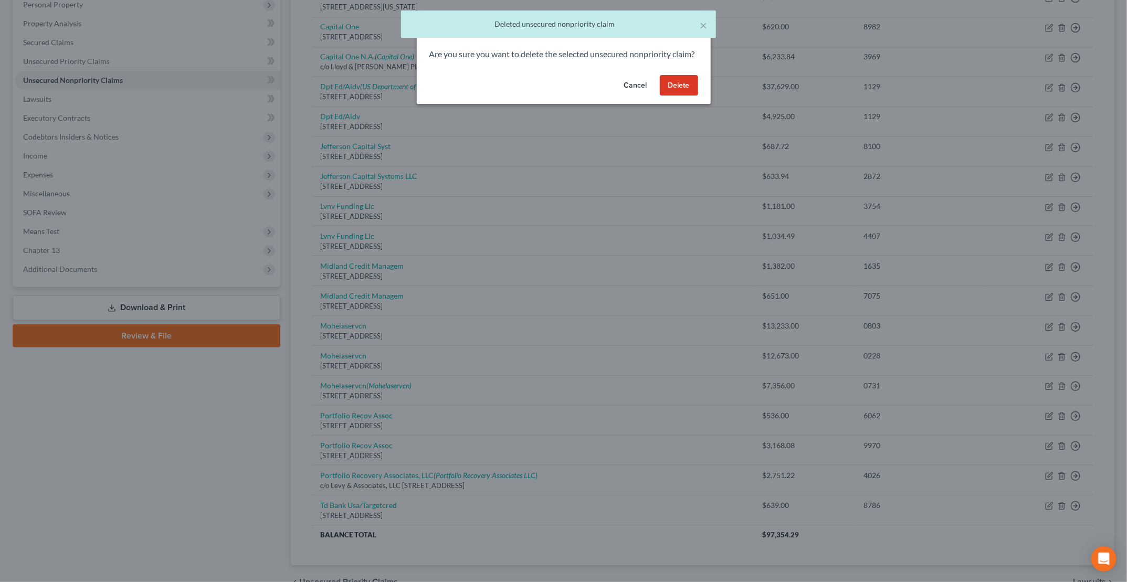
click at [687, 94] on button "Delete" at bounding box center [679, 85] width 38 height 21
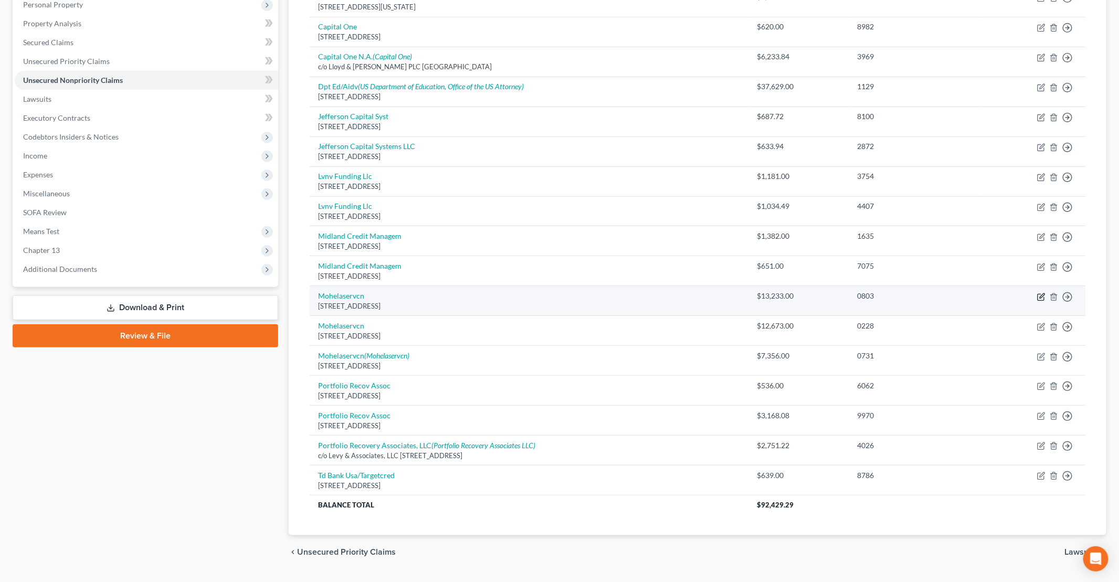
click at [1041, 295] on icon "button" at bounding box center [1041, 297] width 8 height 8
select select "26"
select select "17"
select select "0"
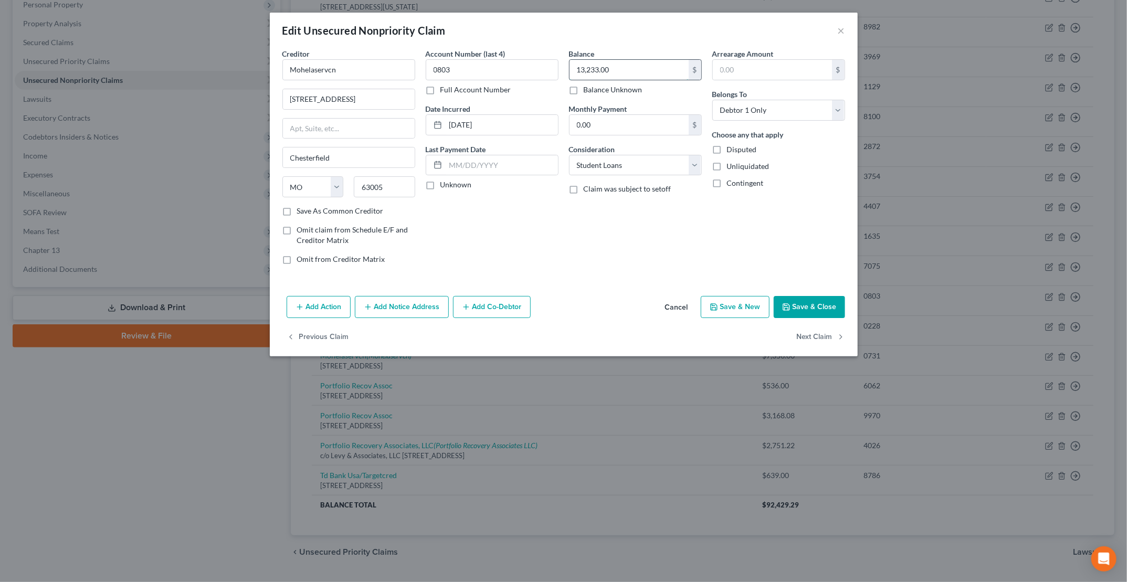
click at [638, 68] on input "13,233.00" at bounding box center [628, 70] width 119 height 20
type input "33,262"
click at [819, 304] on button "Save & Close" at bounding box center [809, 307] width 71 height 22
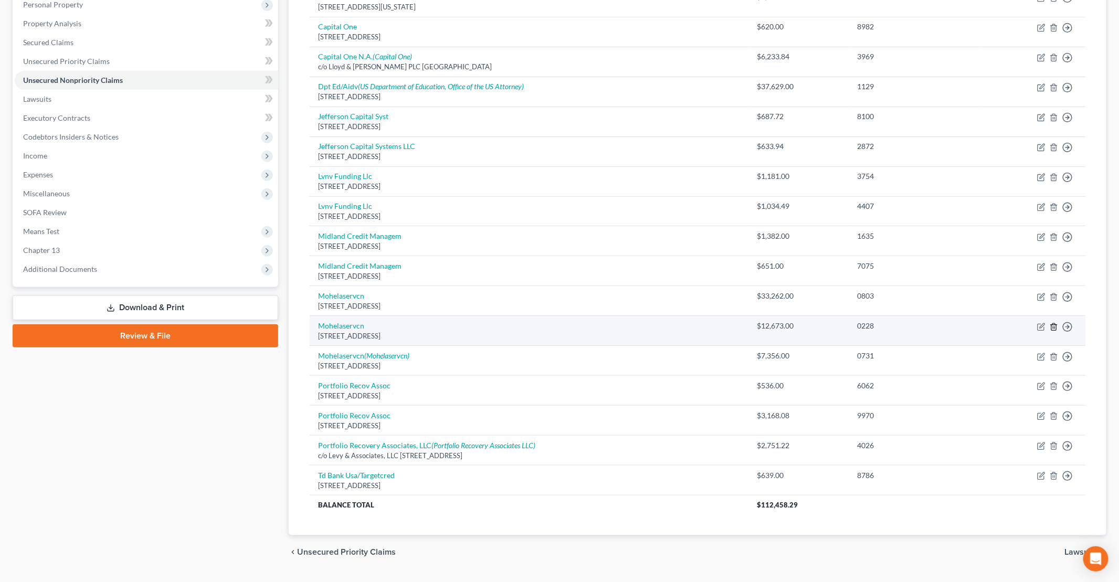
click at [1056, 323] on icon "button" at bounding box center [1053, 326] width 5 height 7
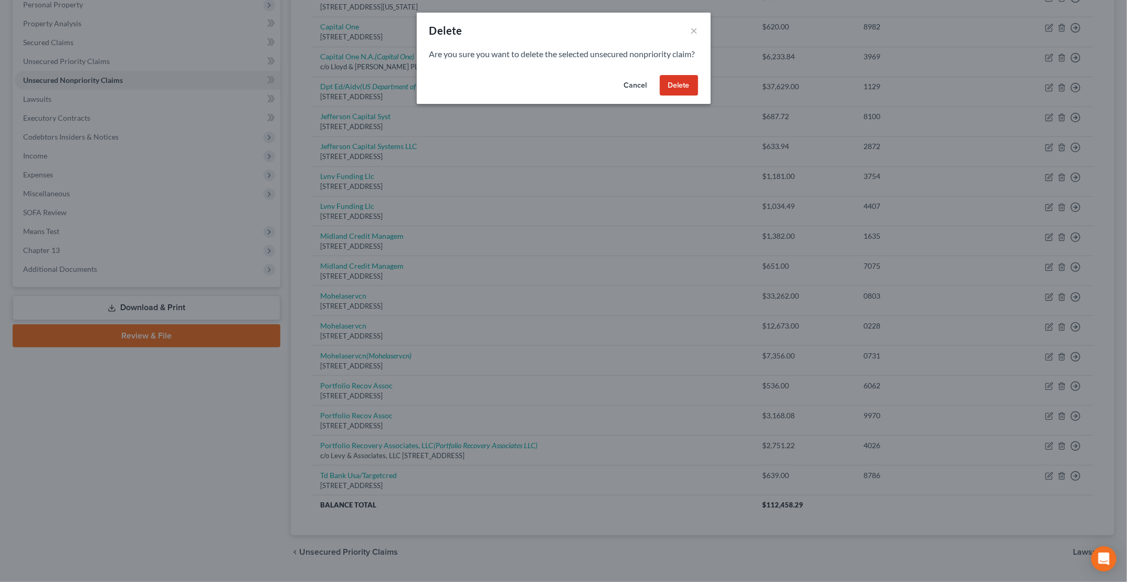
click at [670, 96] on button "Delete" at bounding box center [679, 85] width 38 height 21
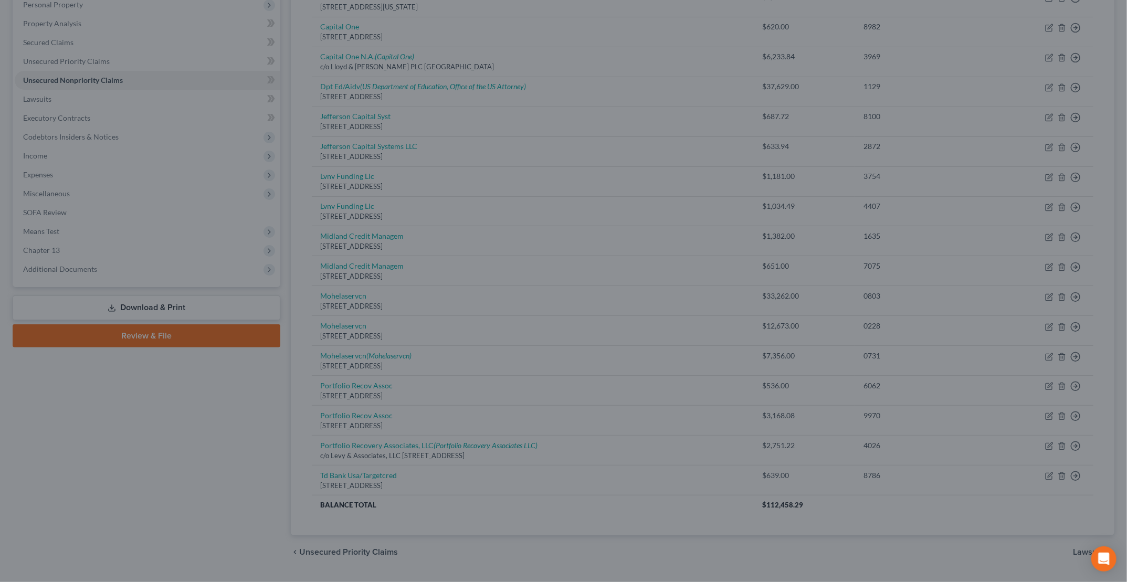
scroll to position [200, 0]
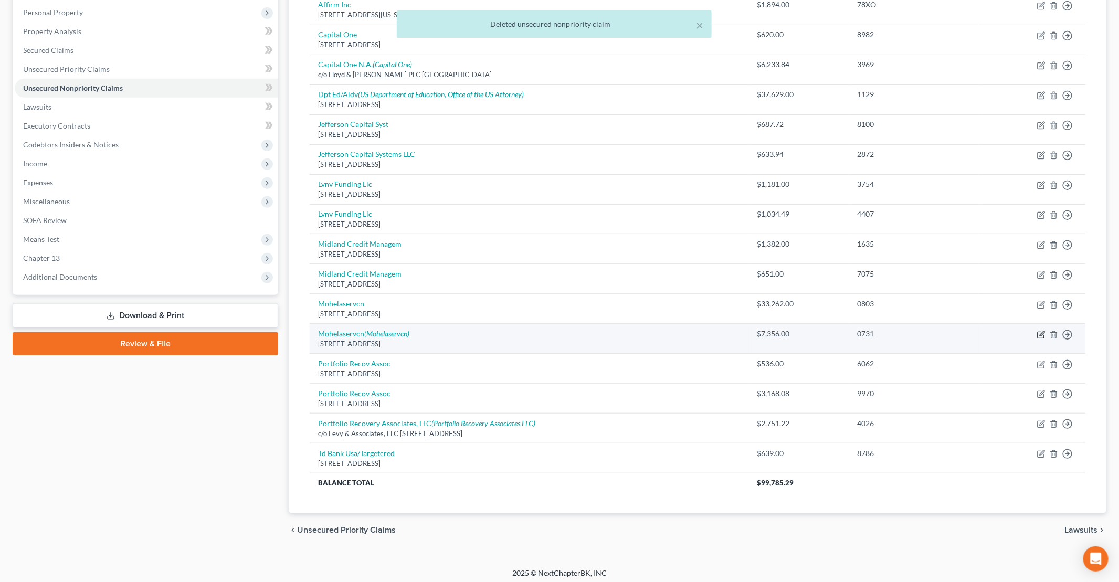
click at [1040, 331] on icon "button" at bounding box center [1041, 335] width 8 height 8
select select "26"
select select "17"
select select "0"
select select "26"
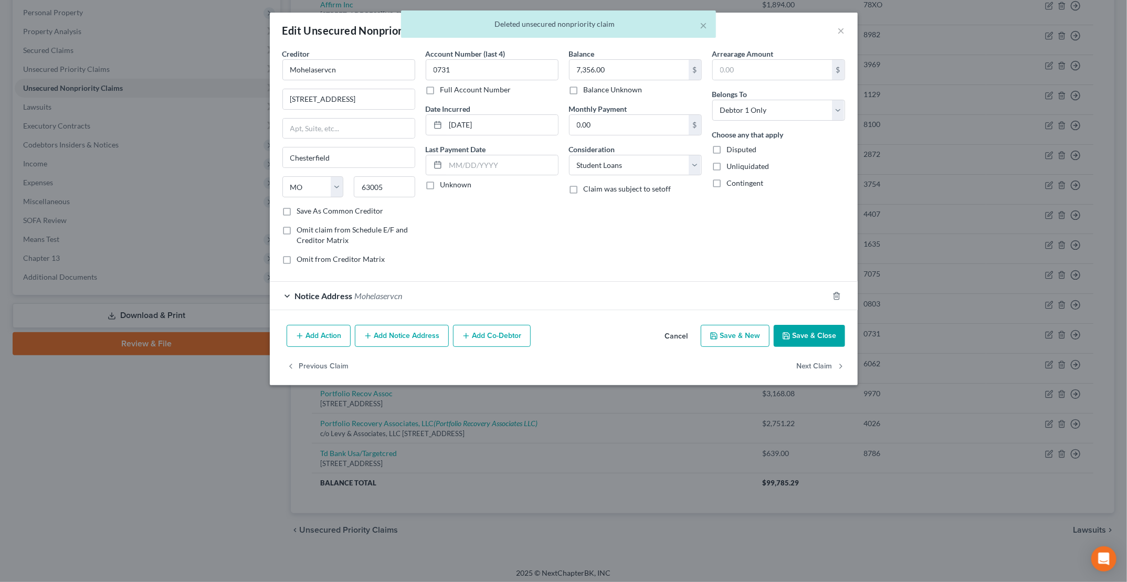
click at [287, 293] on div "Notice Address Mohelaservcn" at bounding box center [549, 296] width 558 height 28
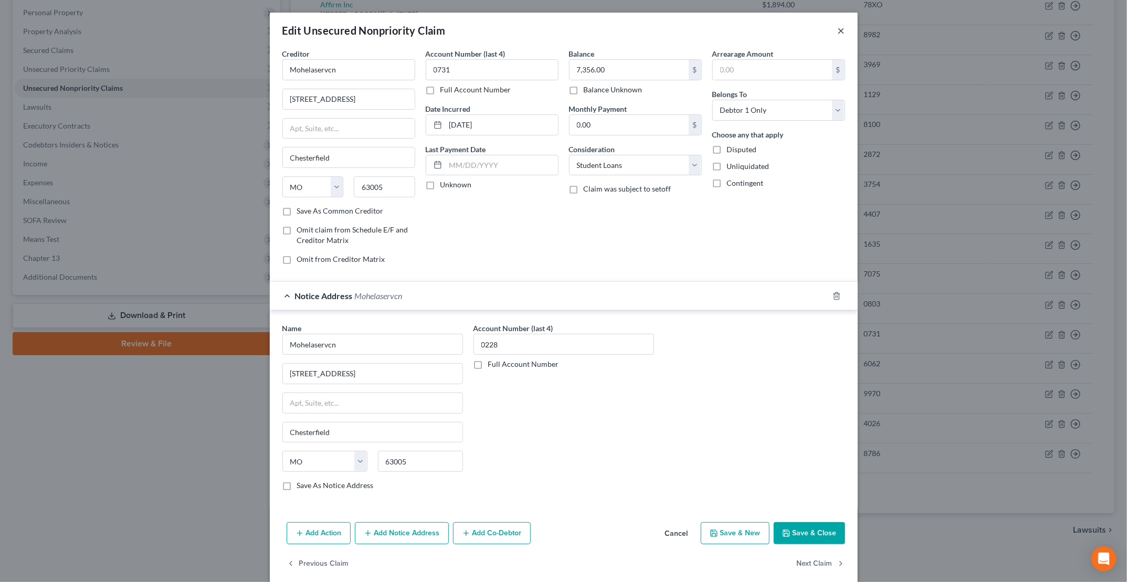
click at [838, 33] on button "×" at bounding box center [841, 30] width 7 height 13
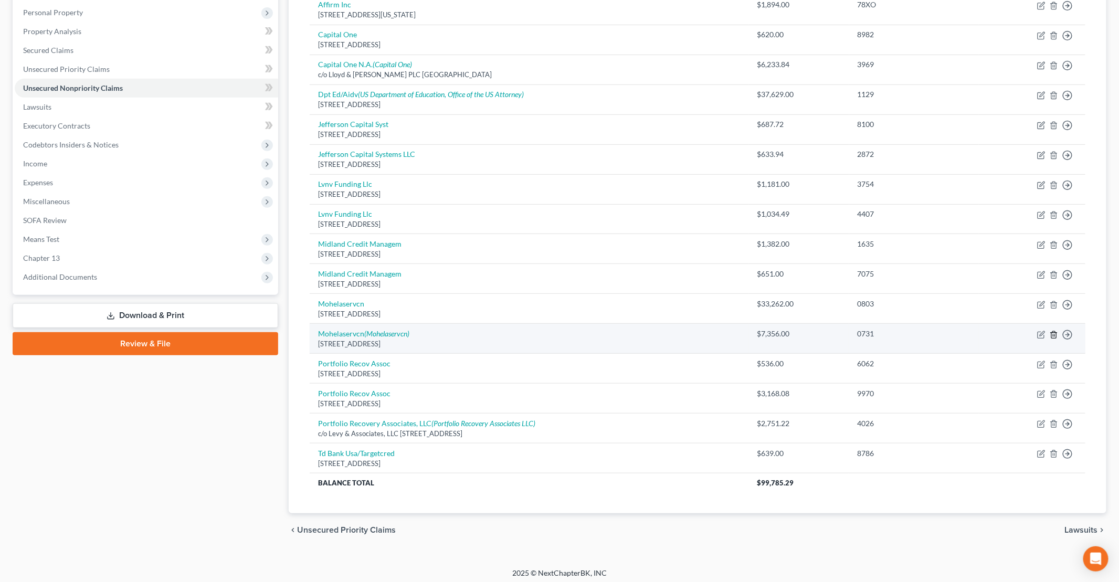
click at [1054, 334] on line "button" at bounding box center [1054, 335] width 0 height 2
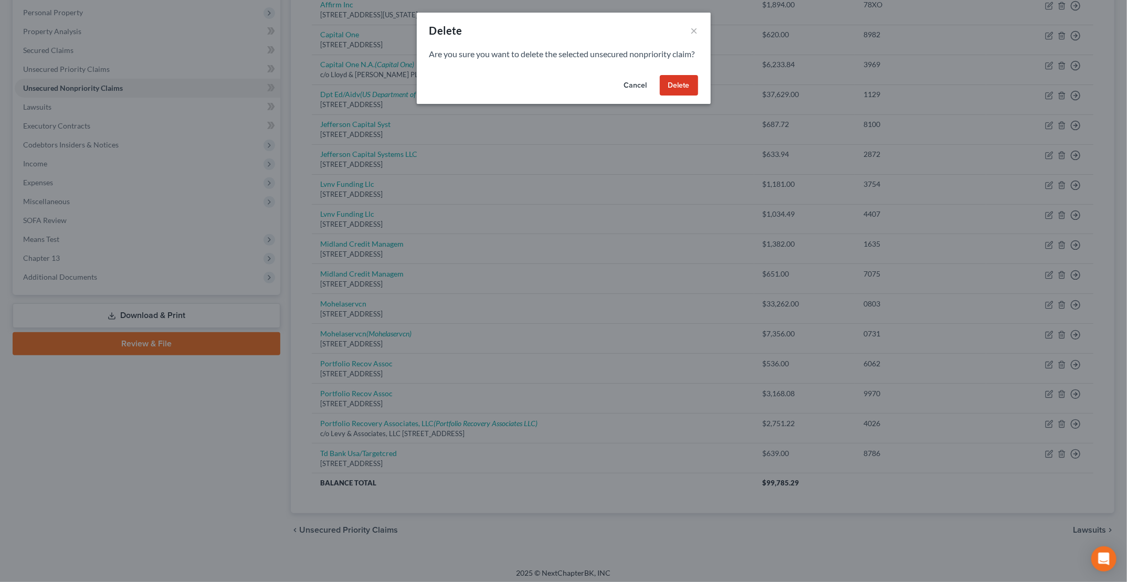
click at [685, 96] on button "Delete" at bounding box center [679, 85] width 38 height 21
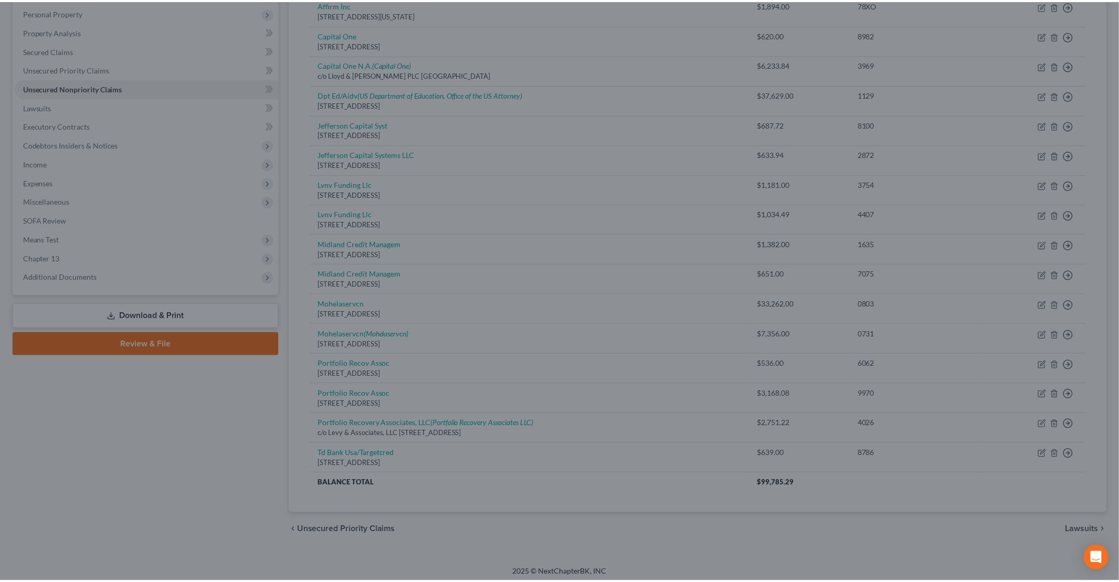
scroll to position [171, 0]
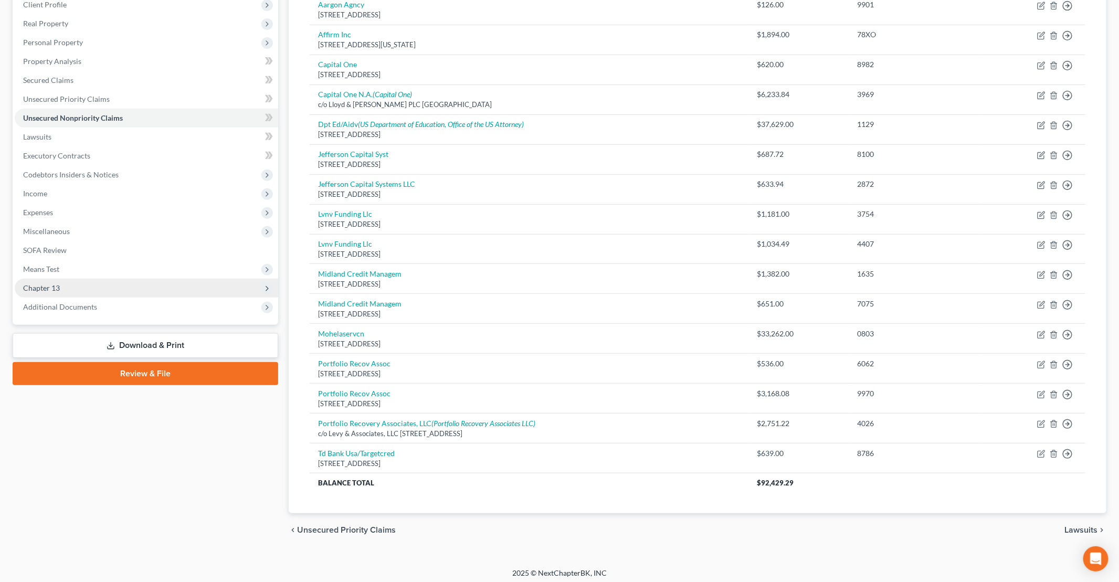
click at [48, 289] on span "Chapter 13" at bounding box center [41, 287] width 37 height 9
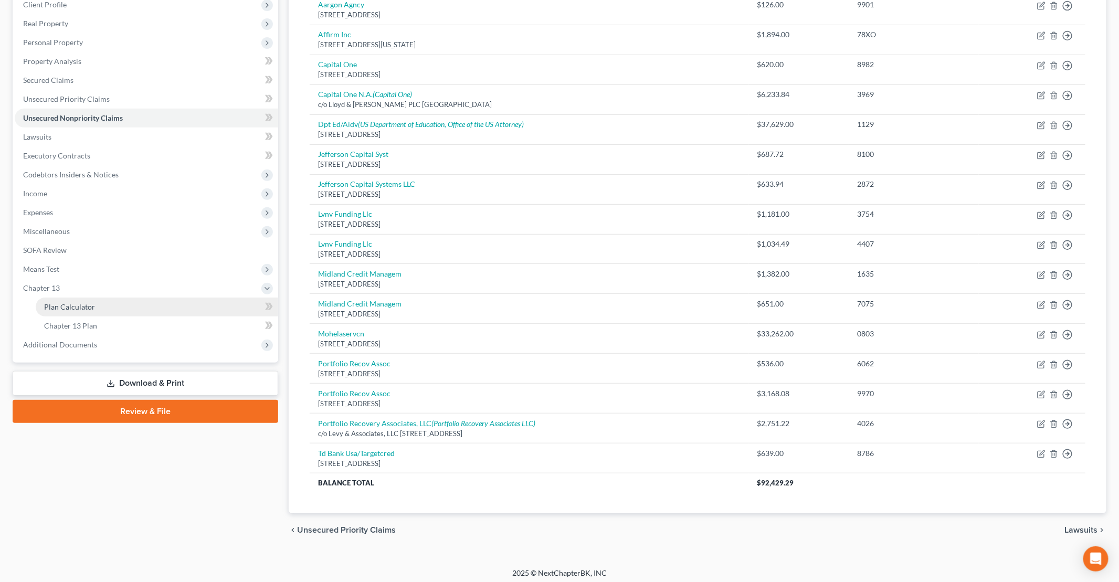
click at [72, 314] on link "Plan Calculator" at bounding box center [157, 307] width 242 height 19
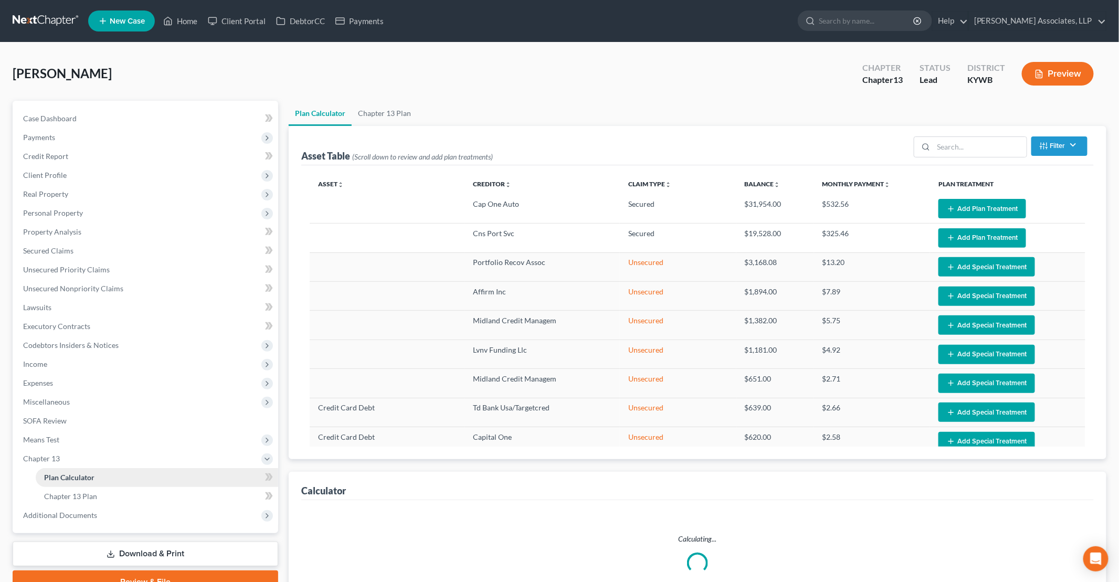
select select "59"
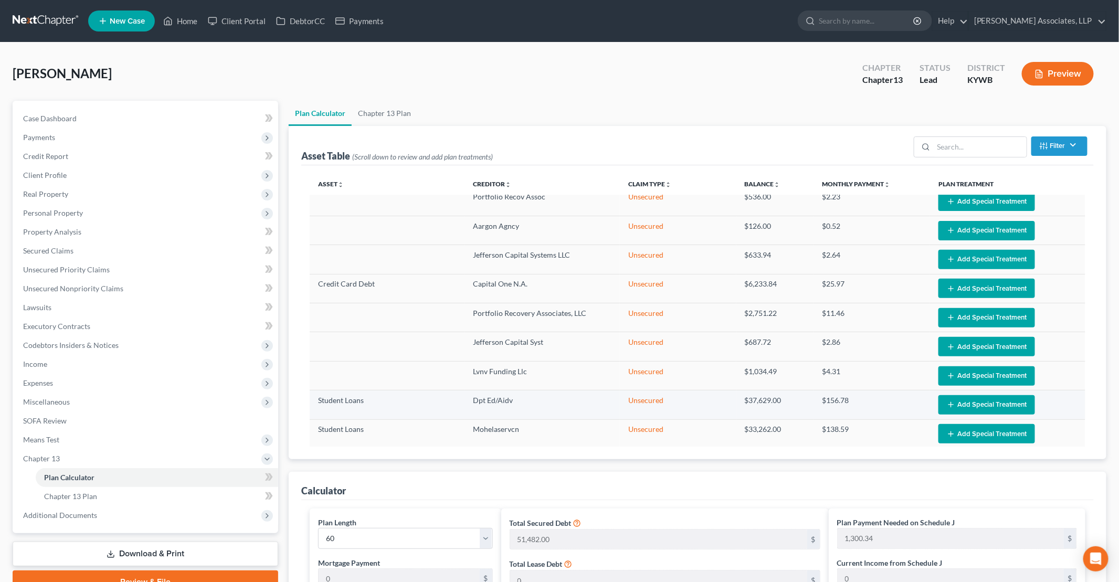
scroll to position [276, 0]
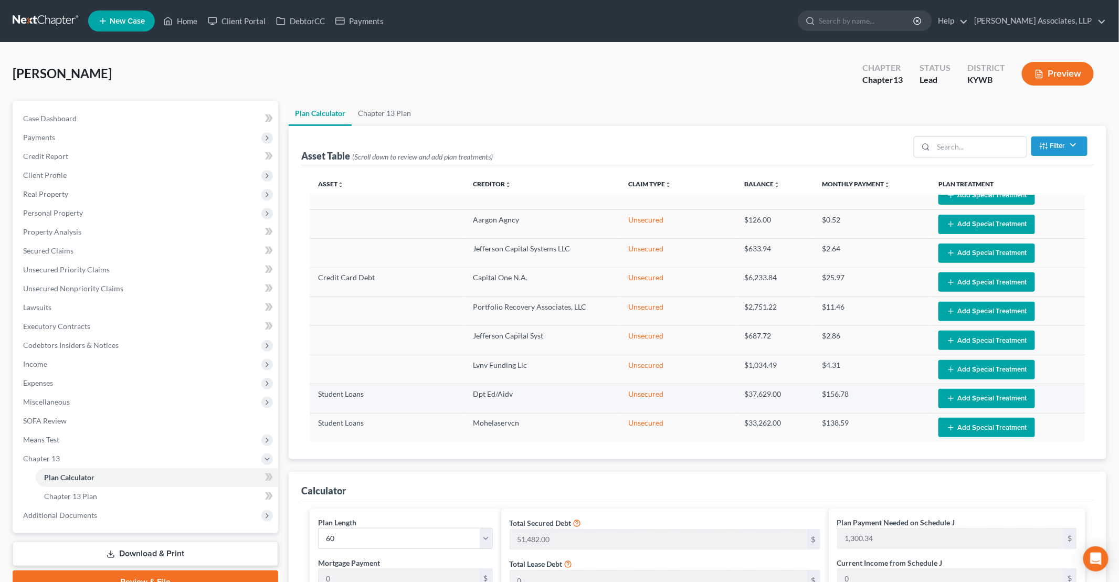
click at [959, 393] on button "Add Special Treatment" at bounding box center [986, 398] width 97 height 19
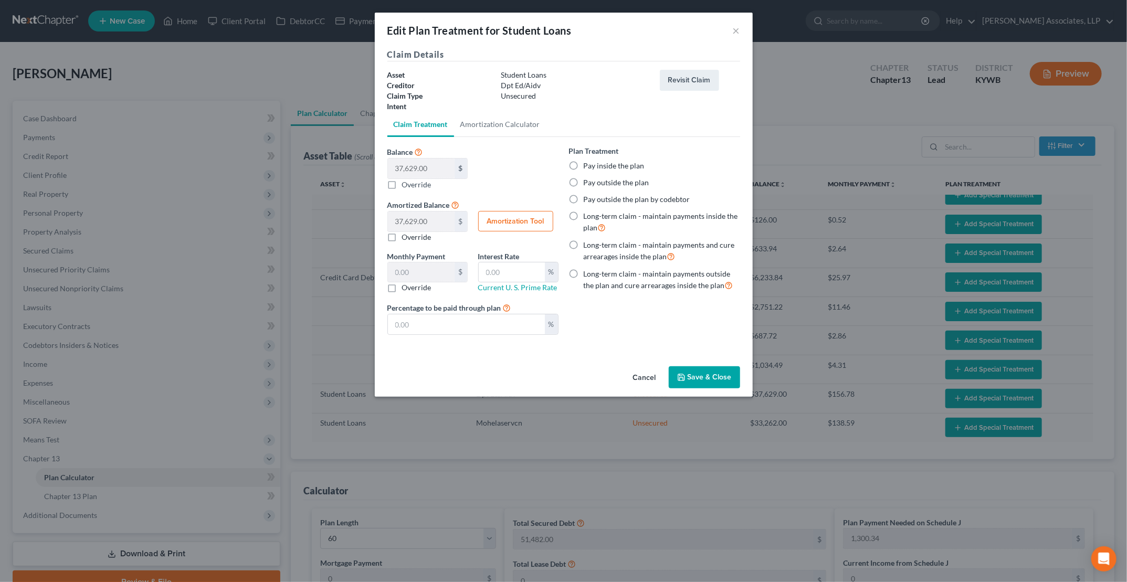
click at [584, 196] on label "Pay outside the plan by codebtor" at bounding box center [637, 199] width 107 height 10
click at [588, 196] on input "Pay outside the plan by codebtor" at bounding box center [591, 197] width 7 height 7
radio input "true"
click at [584, 182] on label "Pay outside the plan" at bounding box center [617, 182] width 66 height 10
click at [588, 182] on input "Pay outside the plan" at bounding box center [591, 180] width 7 height 7
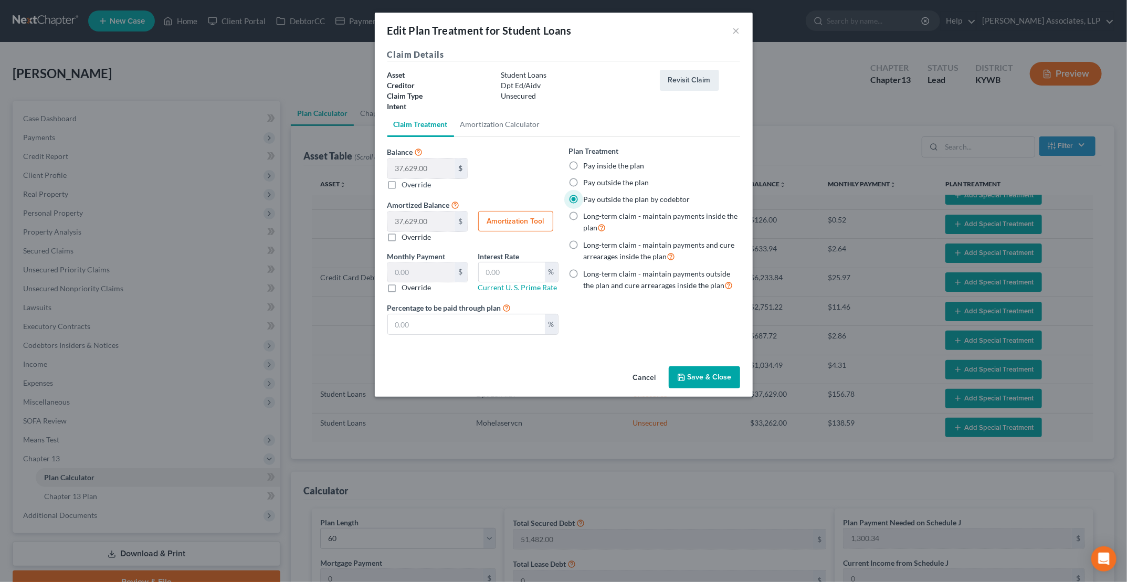
radio input "true"
click at [709, 375] on button "Save & Close" at bounding box center [704, 377] width 71 height 22
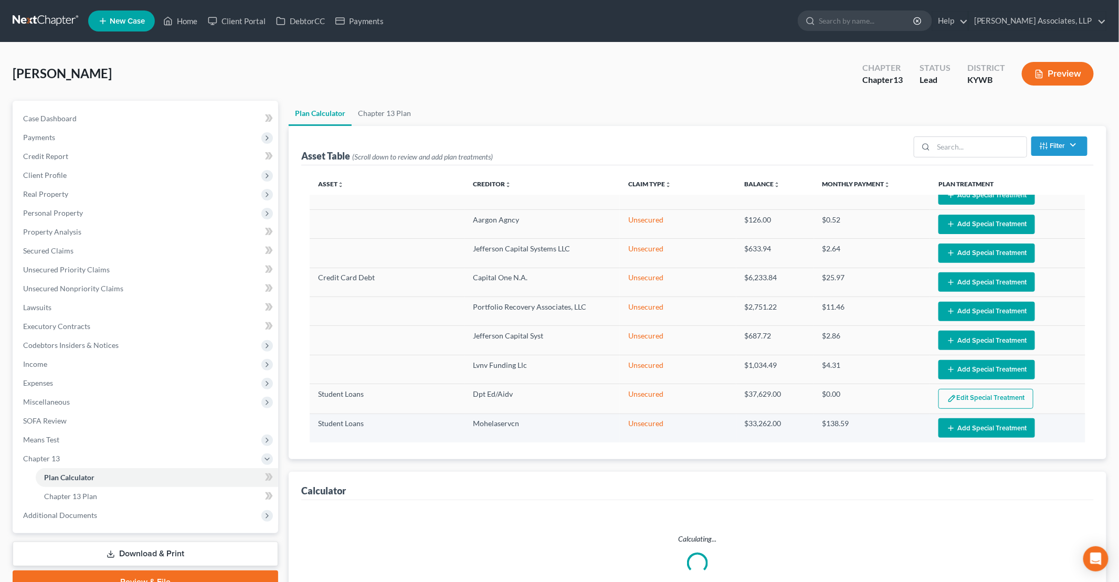
select select "59"
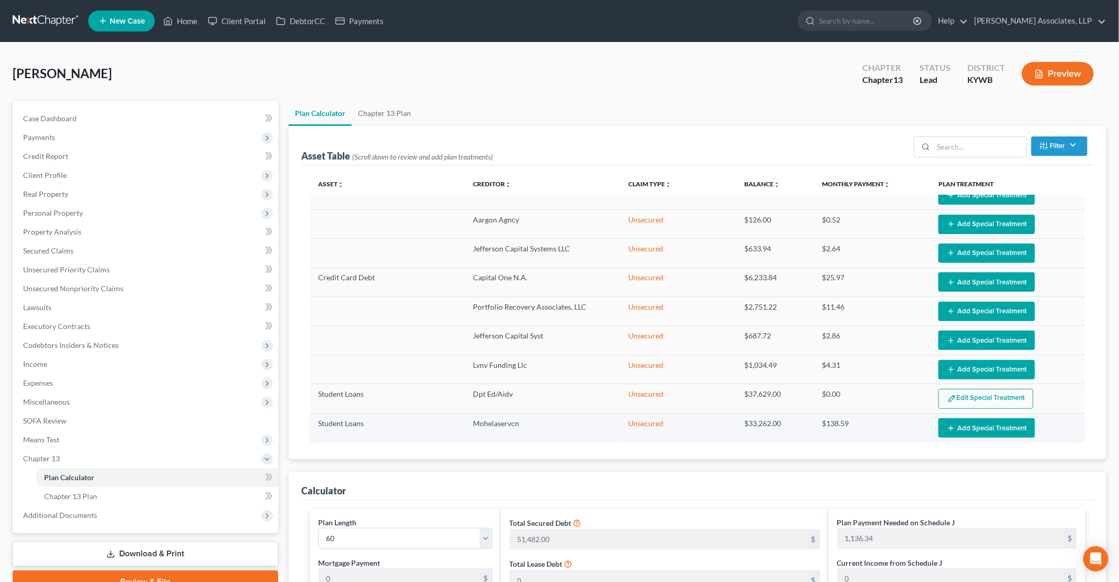
click at [981, 424] on button "Add Special Treatment" at bounding box center [986, 427] width 97 height 19
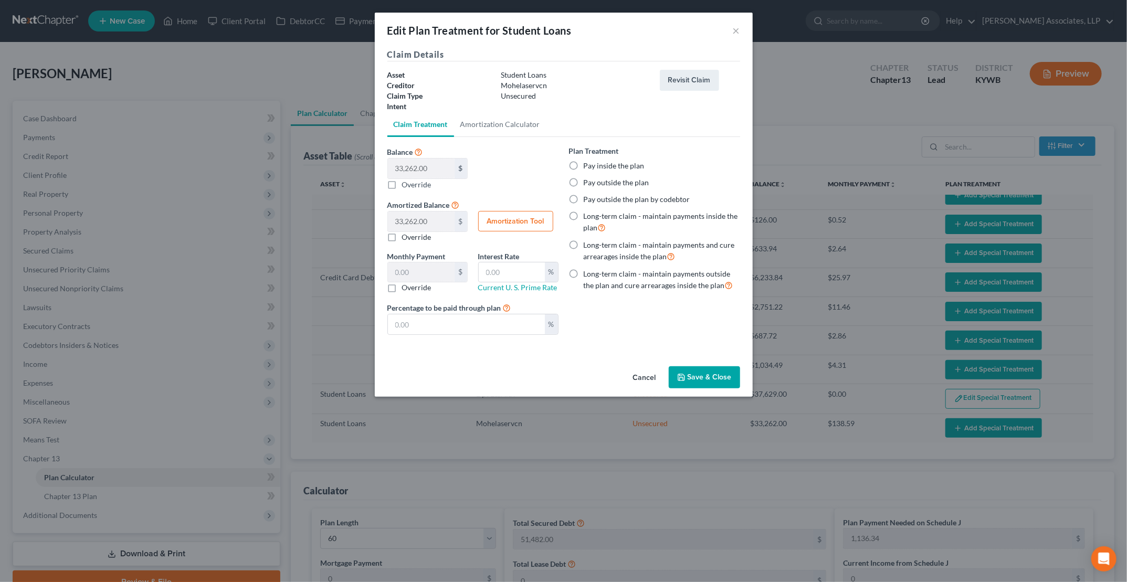
click at [584, 184] on label "Pay outside the plan" at bounding box center [617, 182] width 66 height 10
click at [588, 184] on input "Pay outside the plan" at bounding box center [591, 180] width 7 height 7
radio input "true"
click at [723, 374] on button "Save & Close" at bounding box center [704, 377] width 71 height 22
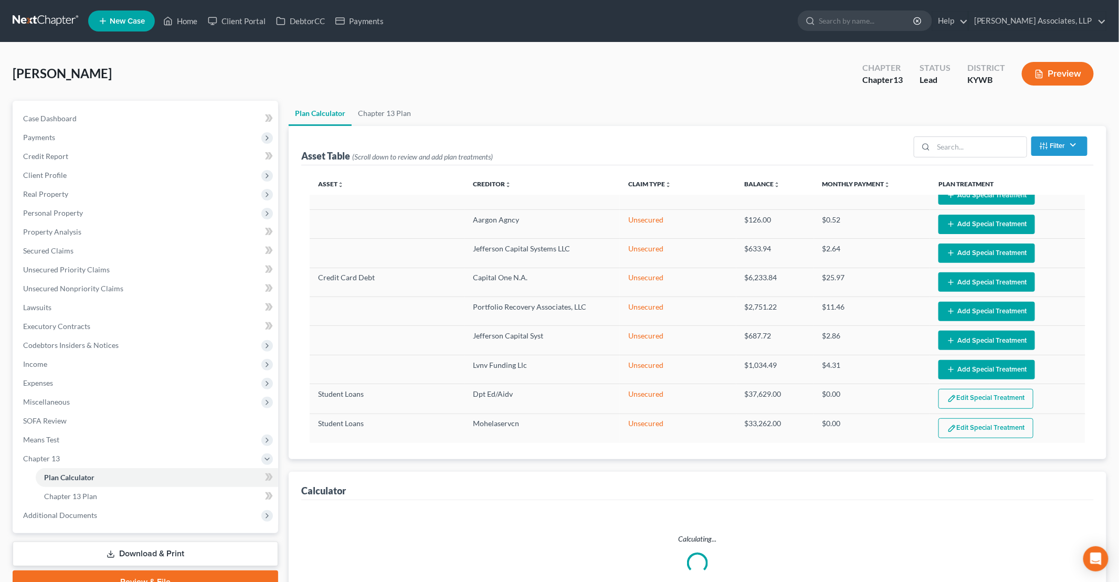
select select "59"
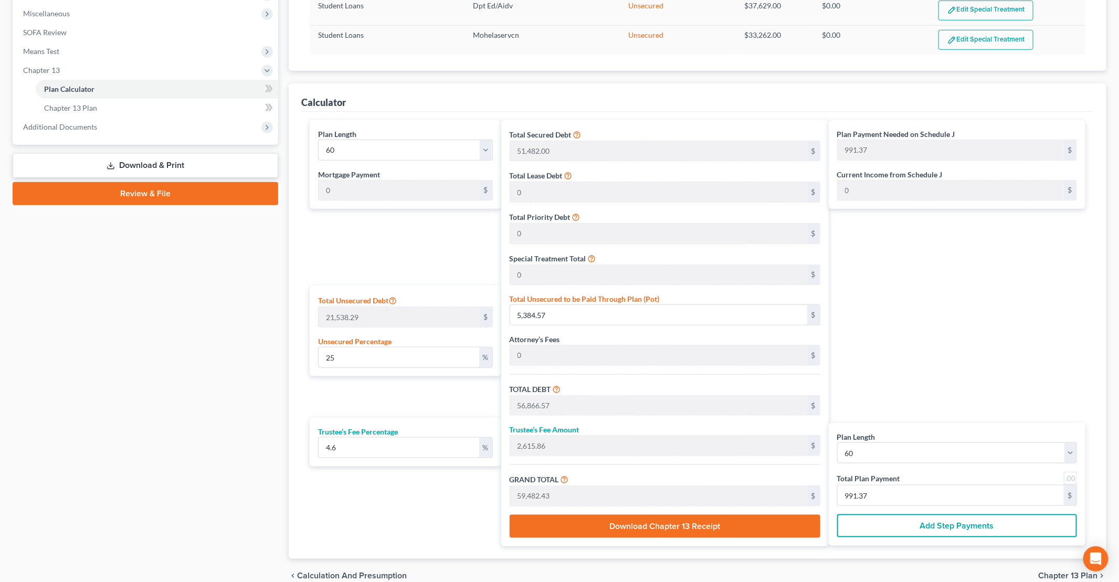
scroll to position [367, 0]
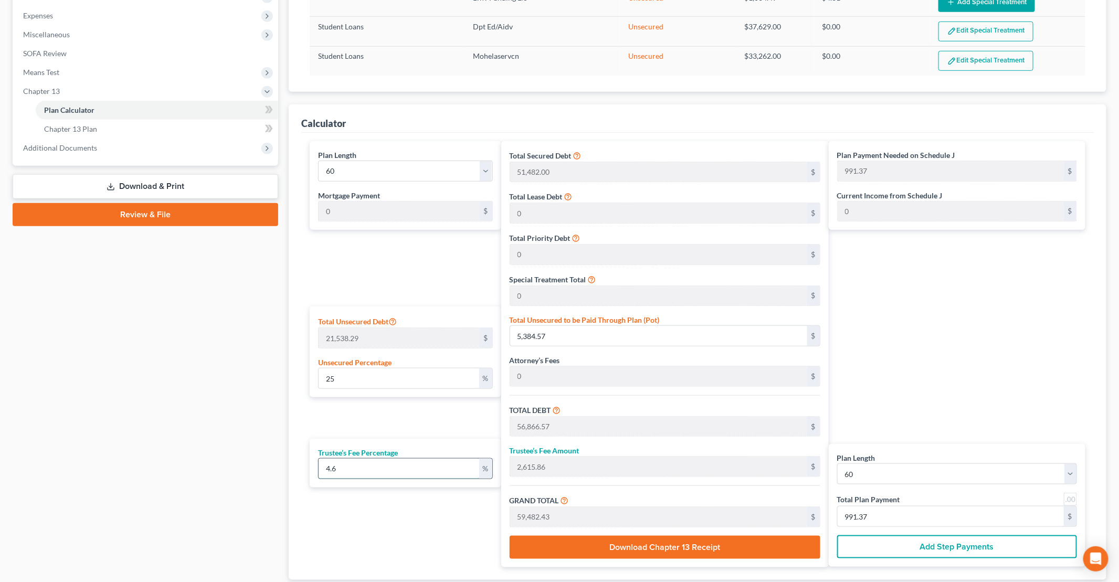
click at [402, 466] on input "4.6" at bounding box center [399, 469] width 161 height 20
type input "4"
type input "2,274.66"
type input "59,141.23"
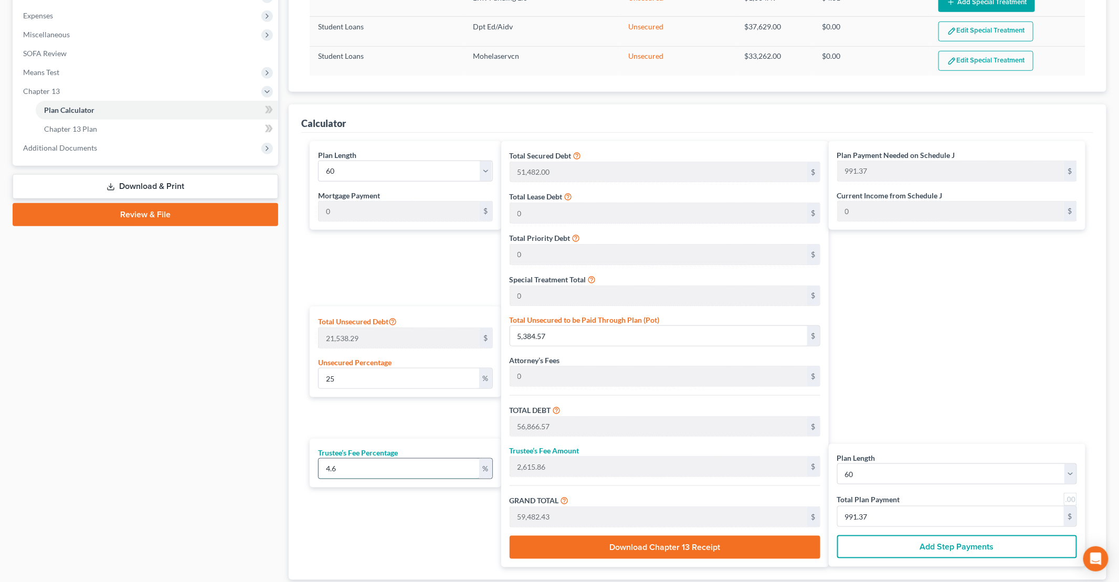
type input "985.68"
type input "4.7"
type input "2,672.72"
type input "59,539.30"
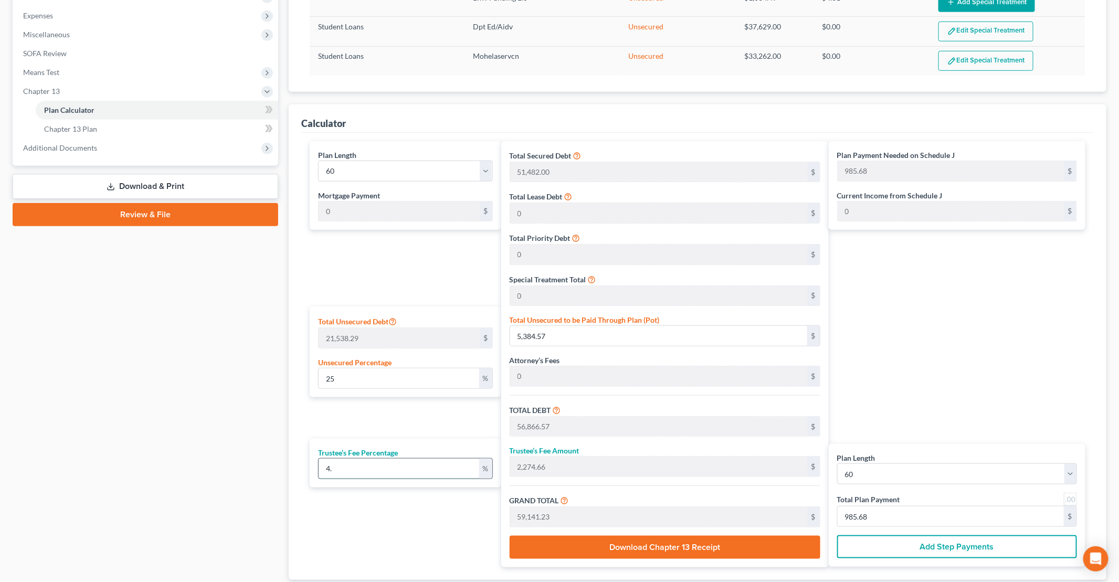
type input "992.32"
type input "4.75"
type input "2,701.16"
type input "59,567.73"
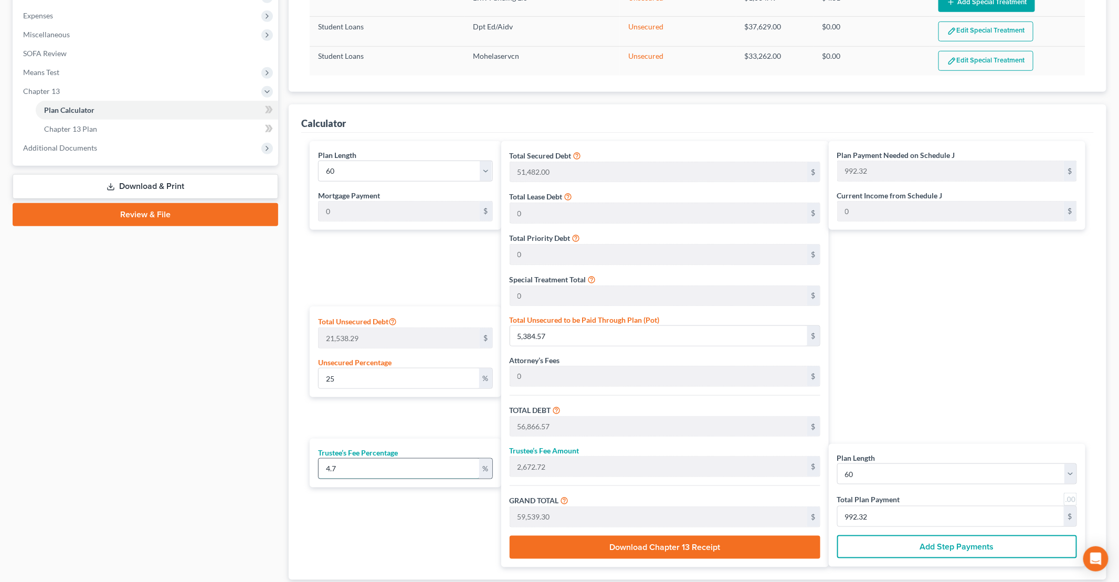
type input "992.79"
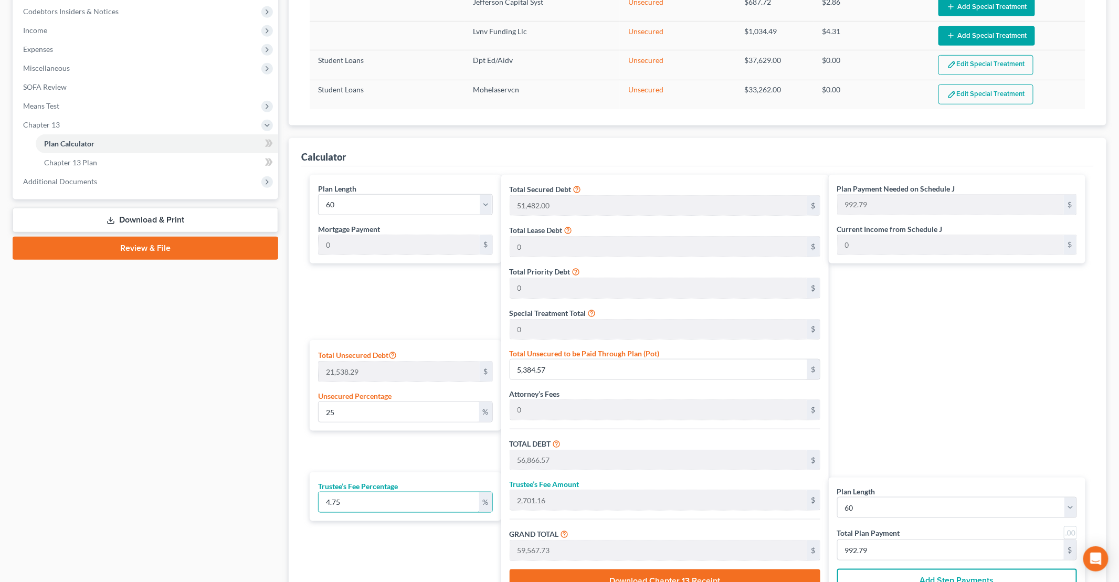
scroll to position [315, 0]
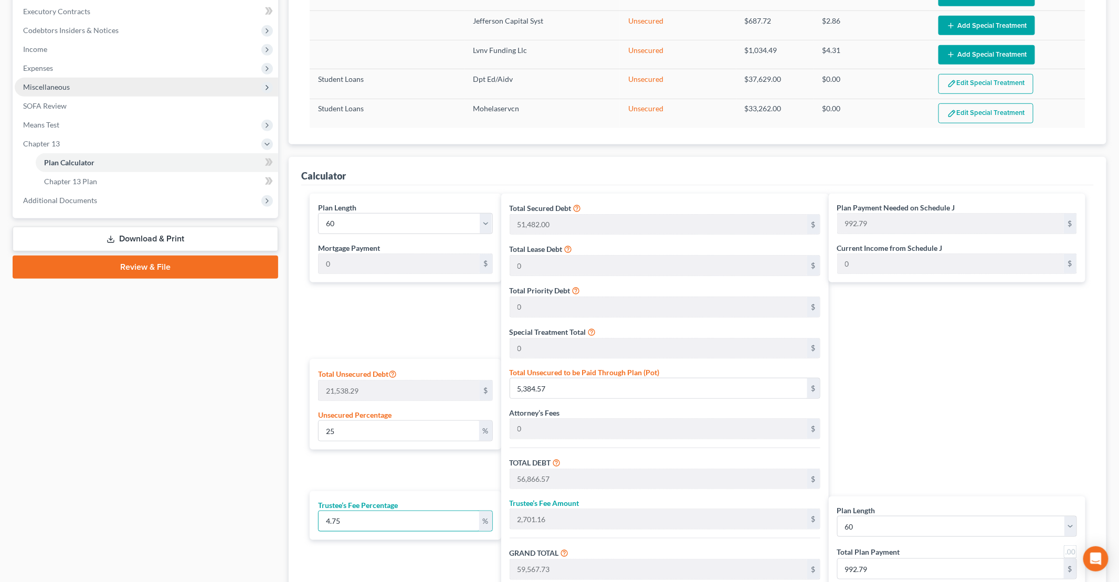
type input "4.75"
click at [40, 89] on span "Miscellaneous" at bounding box center [46, 86] width 47 height 9
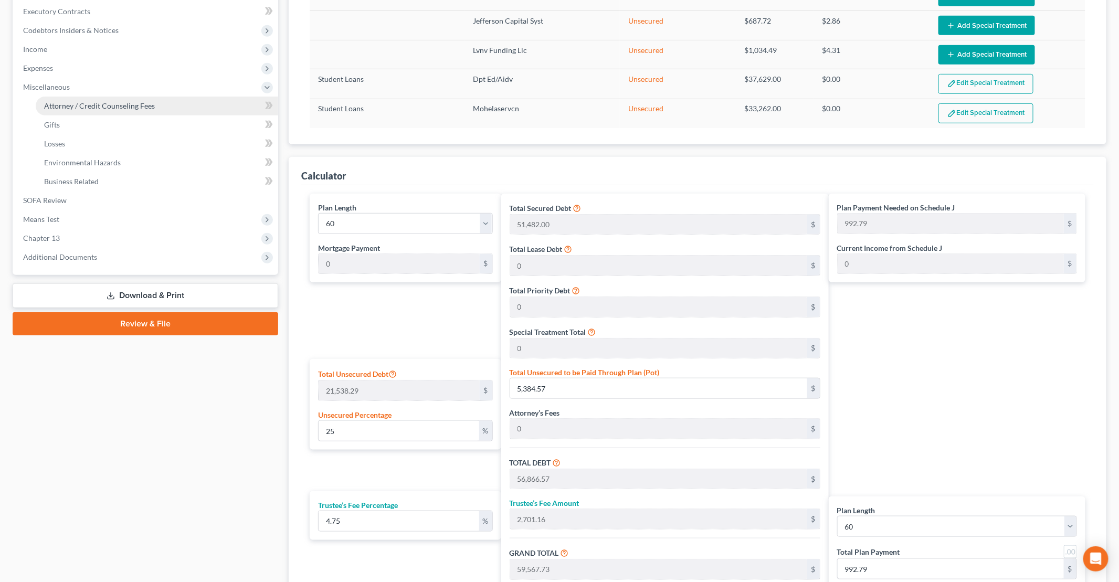
click at [56, 101] on span "Attorney / Credit Counseling Fees" at bounding box center [99, 105] width 111 height 9
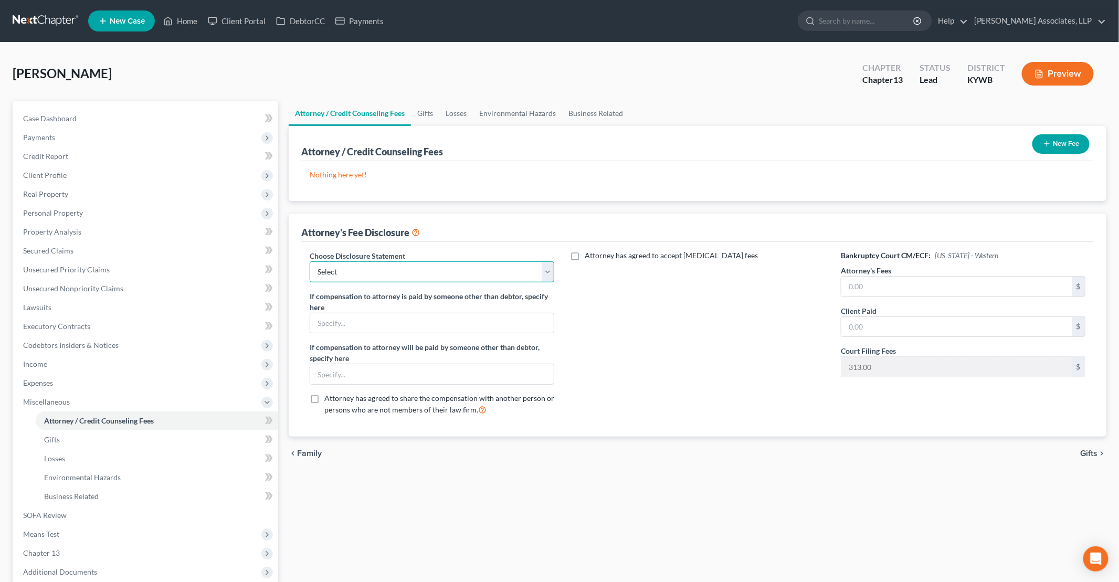
click at [371, 275] on select "Select Attorney Disclosure Chapter 13 Western District of Kentucky Attorney Dis…" at bounding box center [432, 271] width 245 height 21
select select "0"
click at [310, 261] on select "Select Attorney Disclosure Chapter 13 Western District of Kentucky Attorney Dis…" at bounding box center [432, 271] width 245 height 21
click at [918, 291] on input "text" at bounding box center [956, 287] width 231 height 20
type input "4,750"
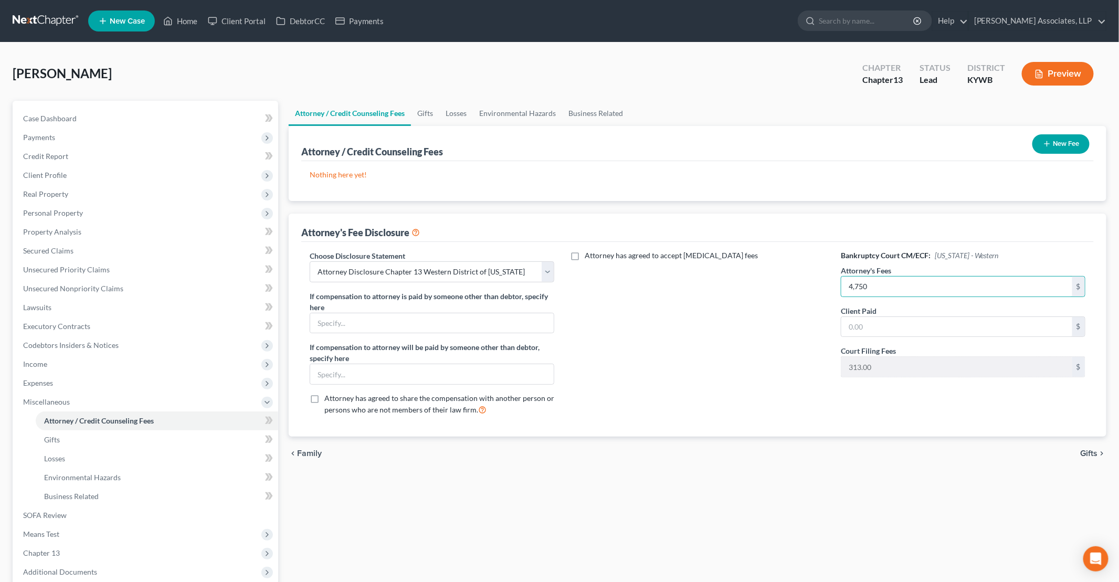
click at [606, 447] on div "chevron_left Family Gifts chevron_right" at bounding box center [698, 454] width 818 height 34
click at [68, 253] on span "Secured Claims" at bounding box center [48, 250] width 50 height 9
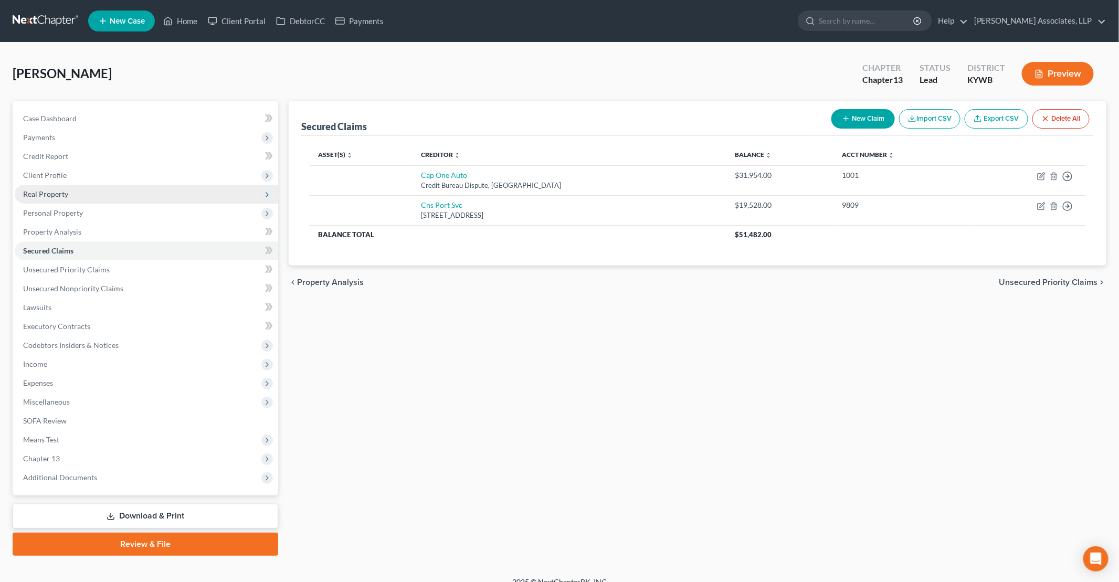
click at [40, 195] on span "Real Property" at bounding box center [45, 193] width 45 height 9
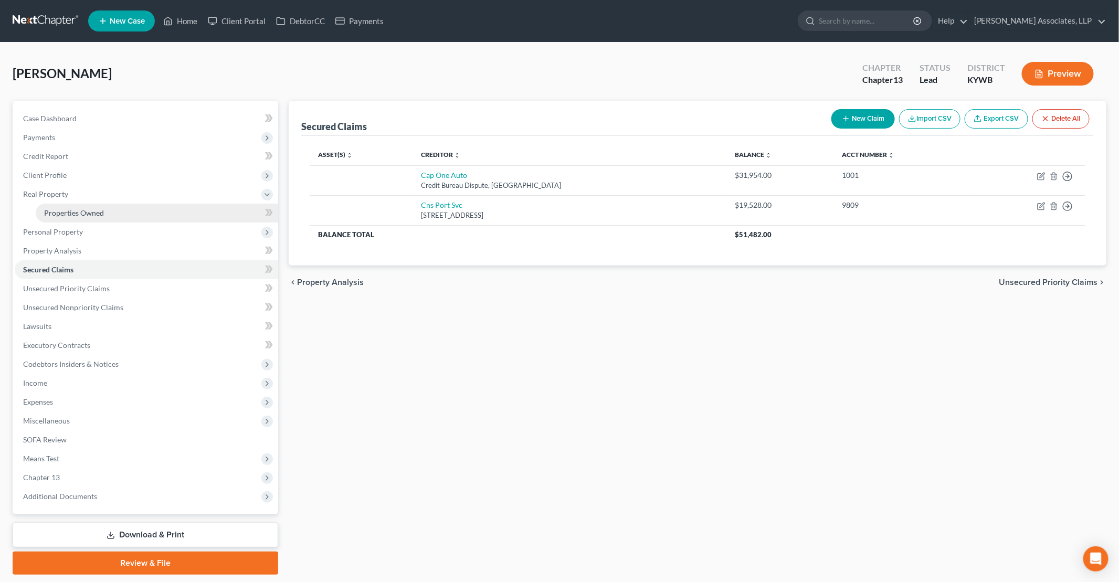
click at [59, 213] on span "Properties Owned" at bounding box center [74, 212] width 60 height 9
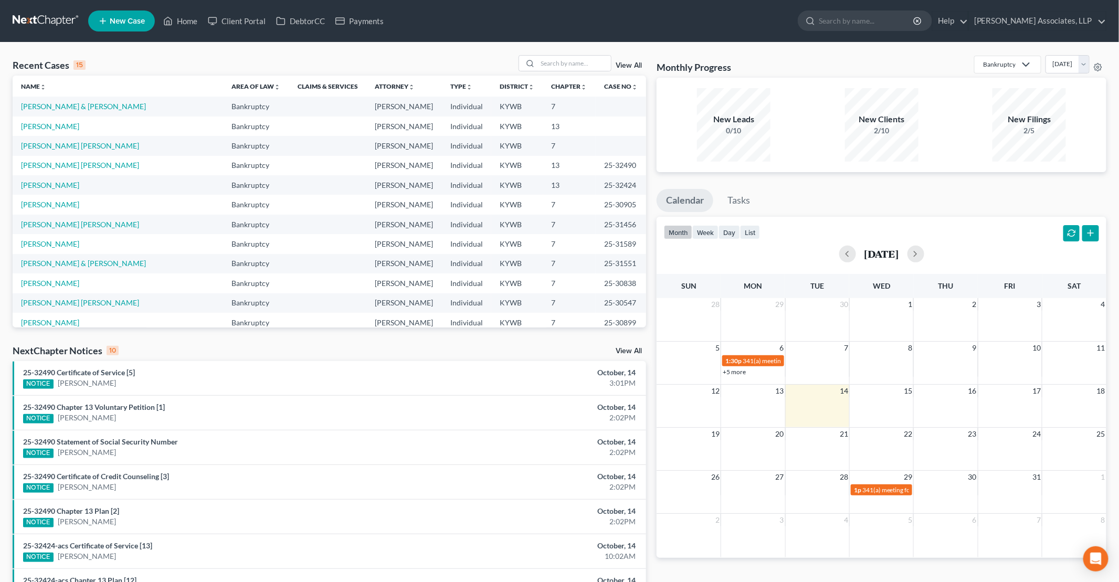
click at [46, 130] on td "[PERSON_NAME]" at bounding box center [118, 126] width 210 height 19
click at [50, 127] on link "[PERSON_NAME]" at bounding box center [50, 126] width 58 height 9
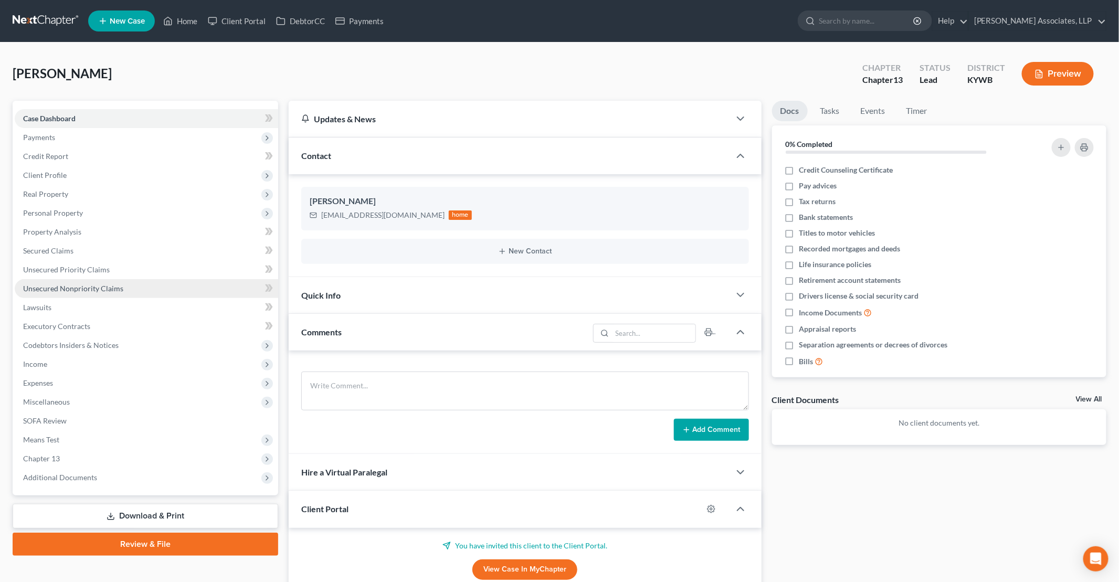
click at [70, 287] on span "Unsecured Nonpriority Claims" at bounding box center [73, 288] width 100 height 9
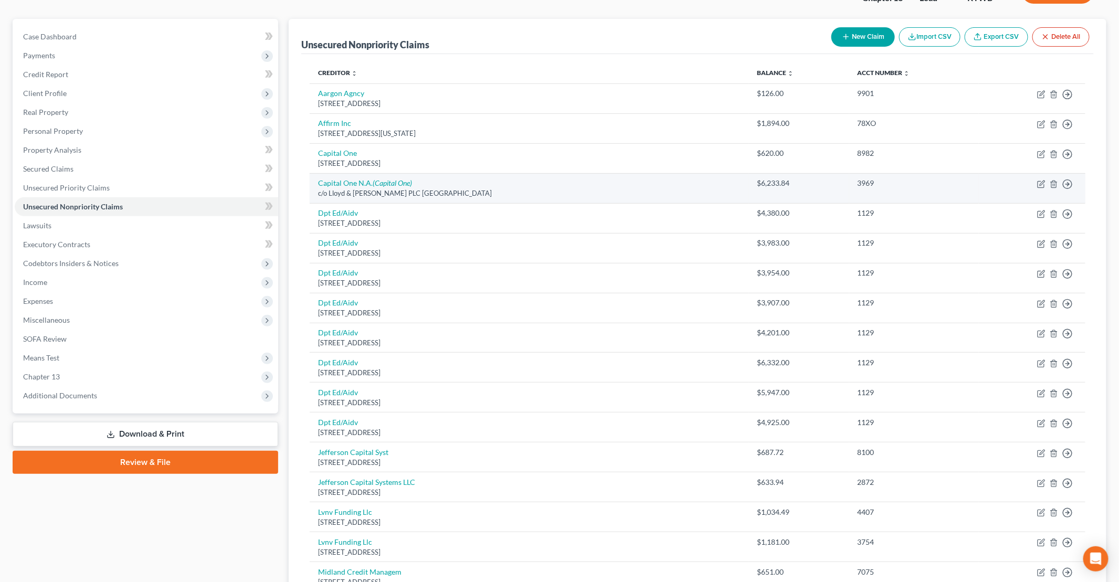
scroll to position [52, 0]
